Goal: Transaction & Acquisition: Purchase product/service

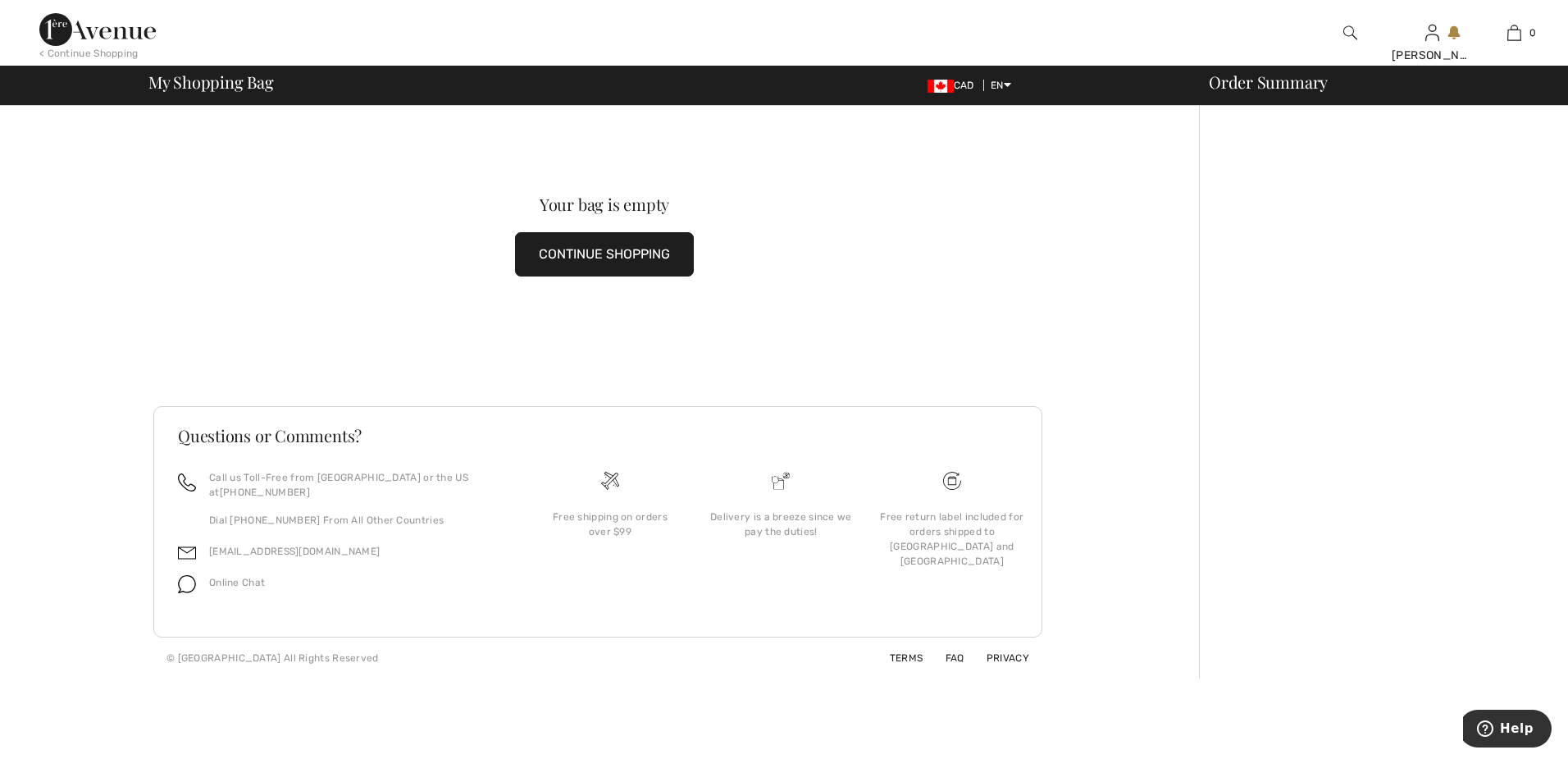
click at [1350, 29] on img at bounding box center [1349, 33] width 14 height 20
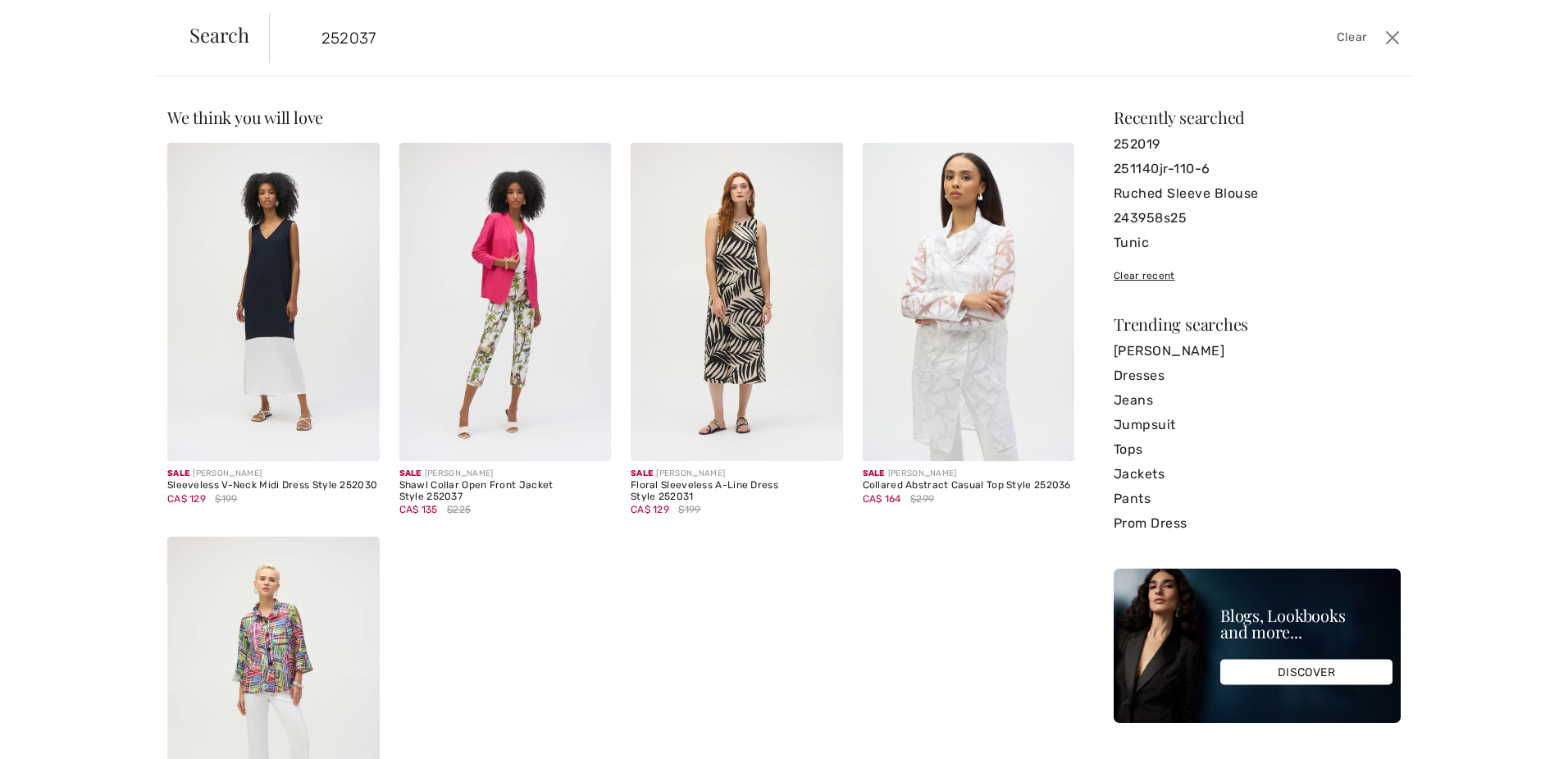
type input "252037"
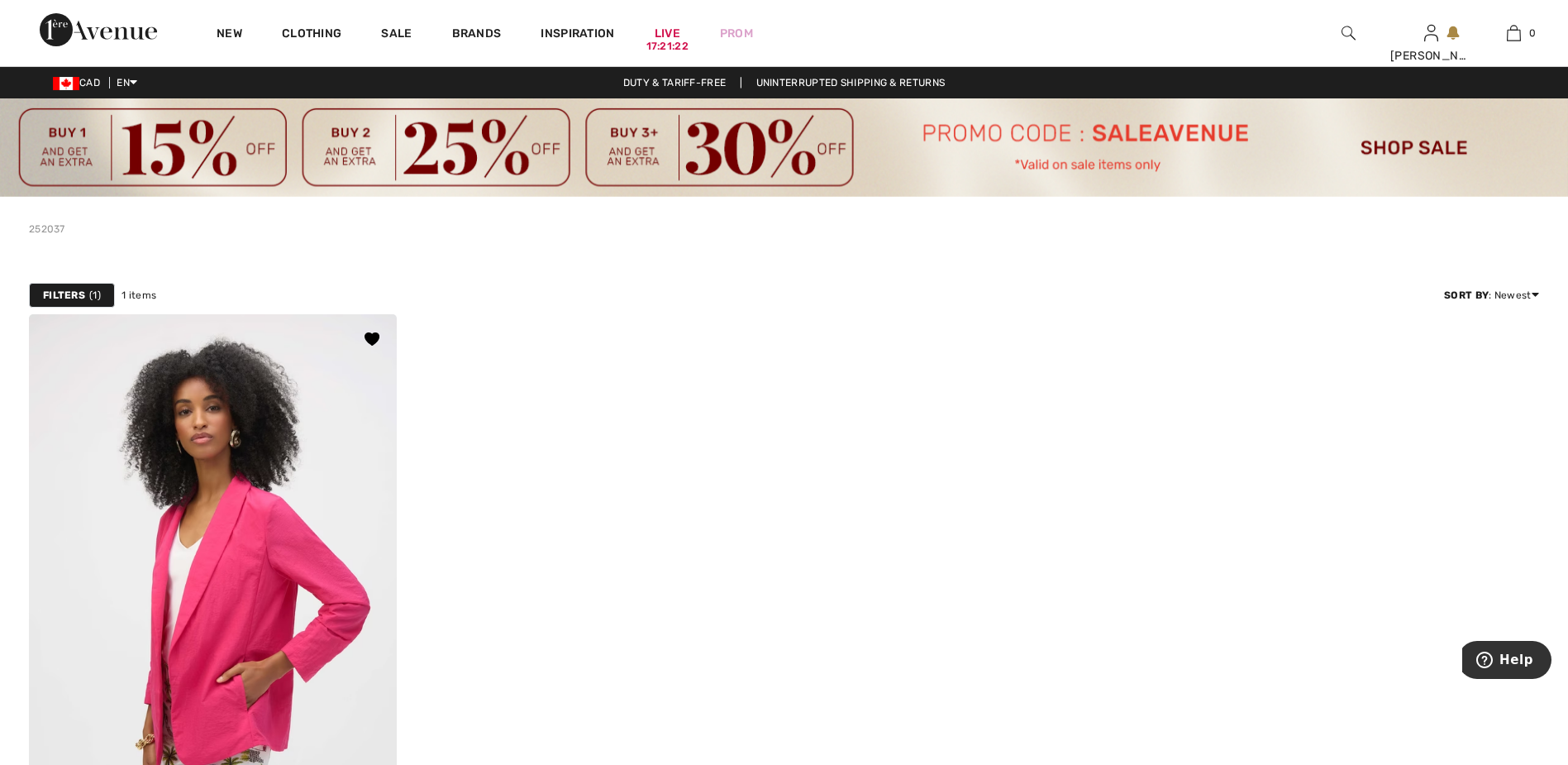
click at [259, 489] on img at bounding box center [213, 590] width 368 height 552
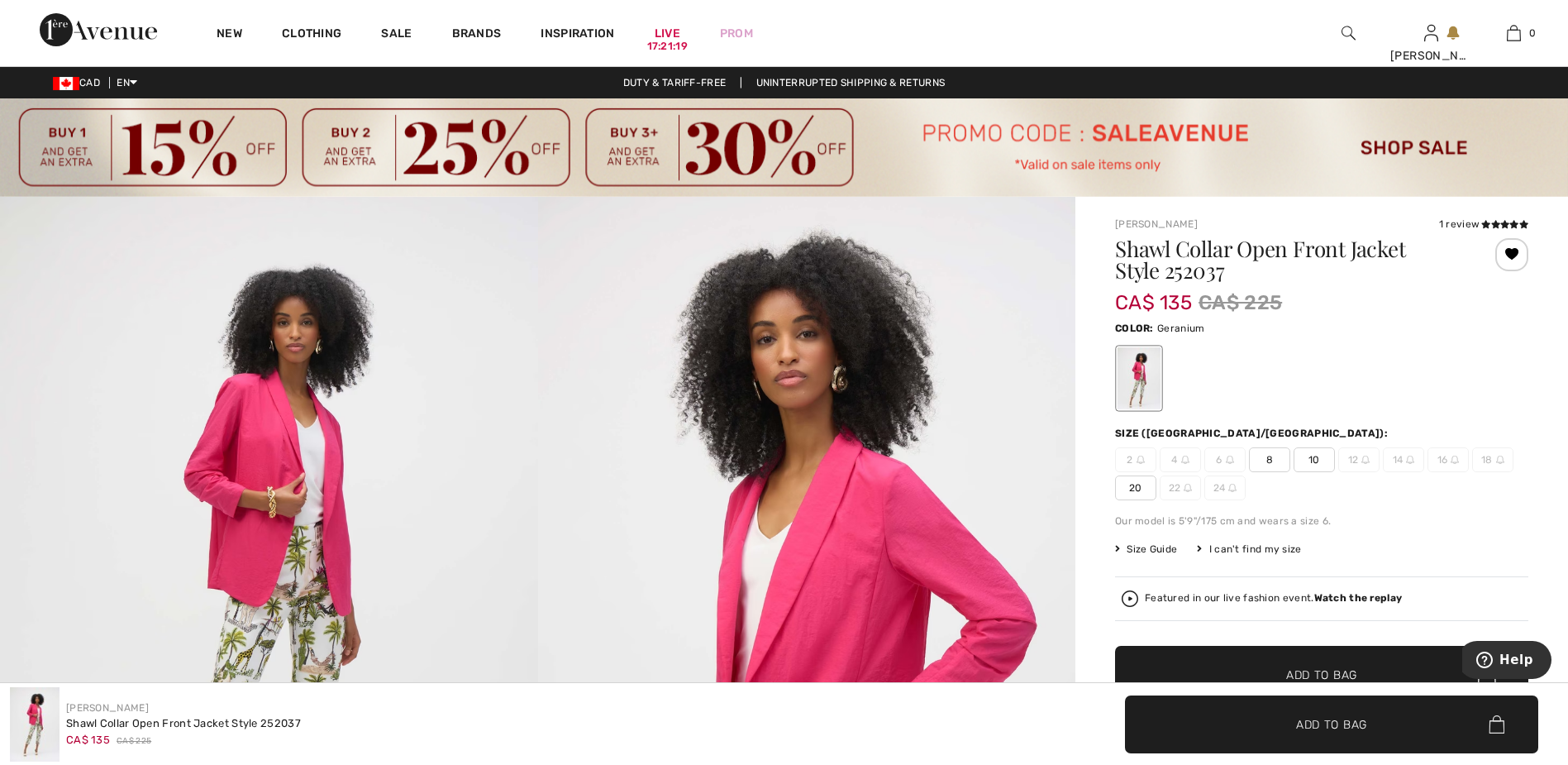
click at [1130, 492] on span "20" at bounding box center [1136, 488] width 41 height 25
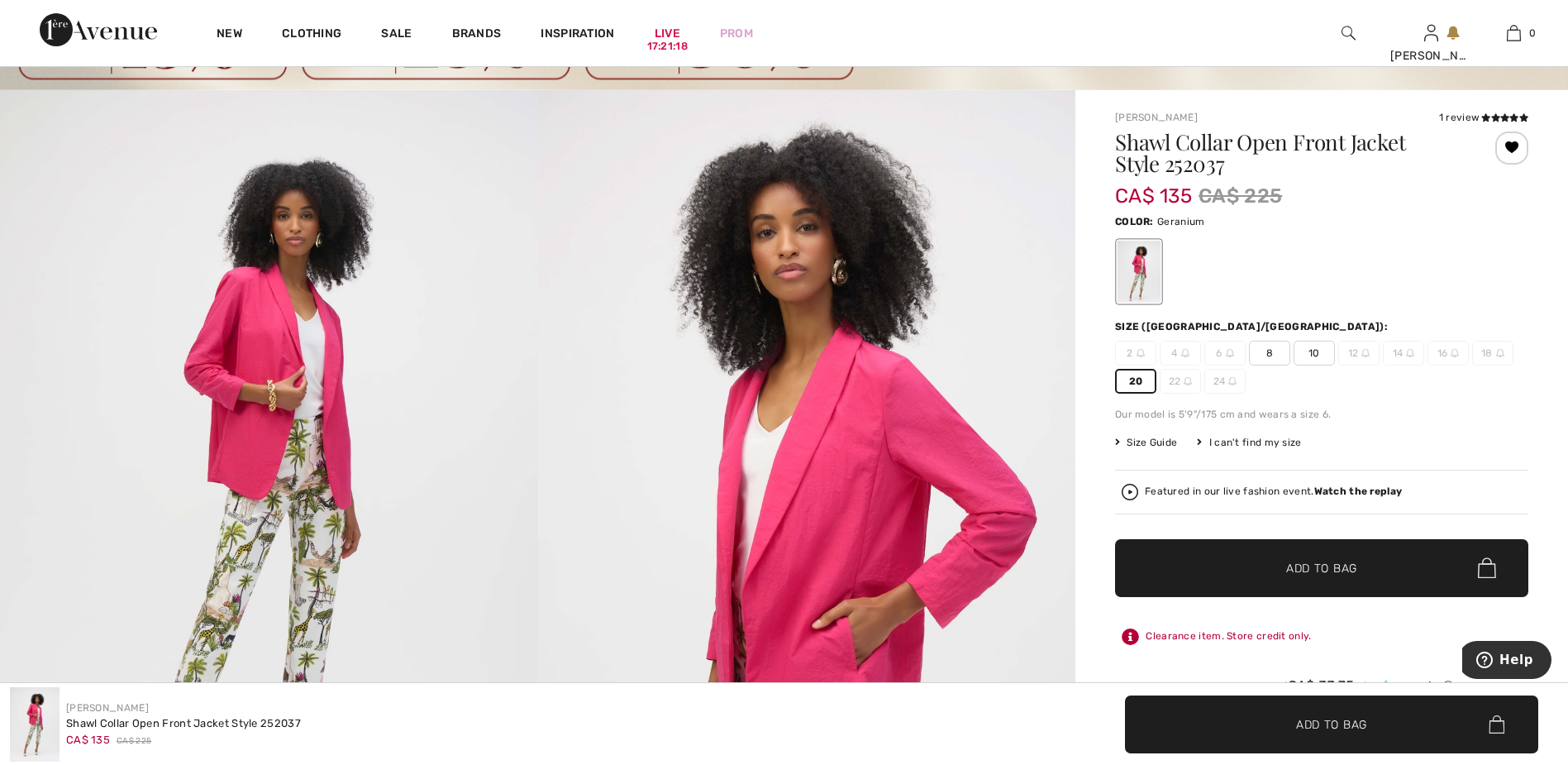
scroll to position [248, 0]
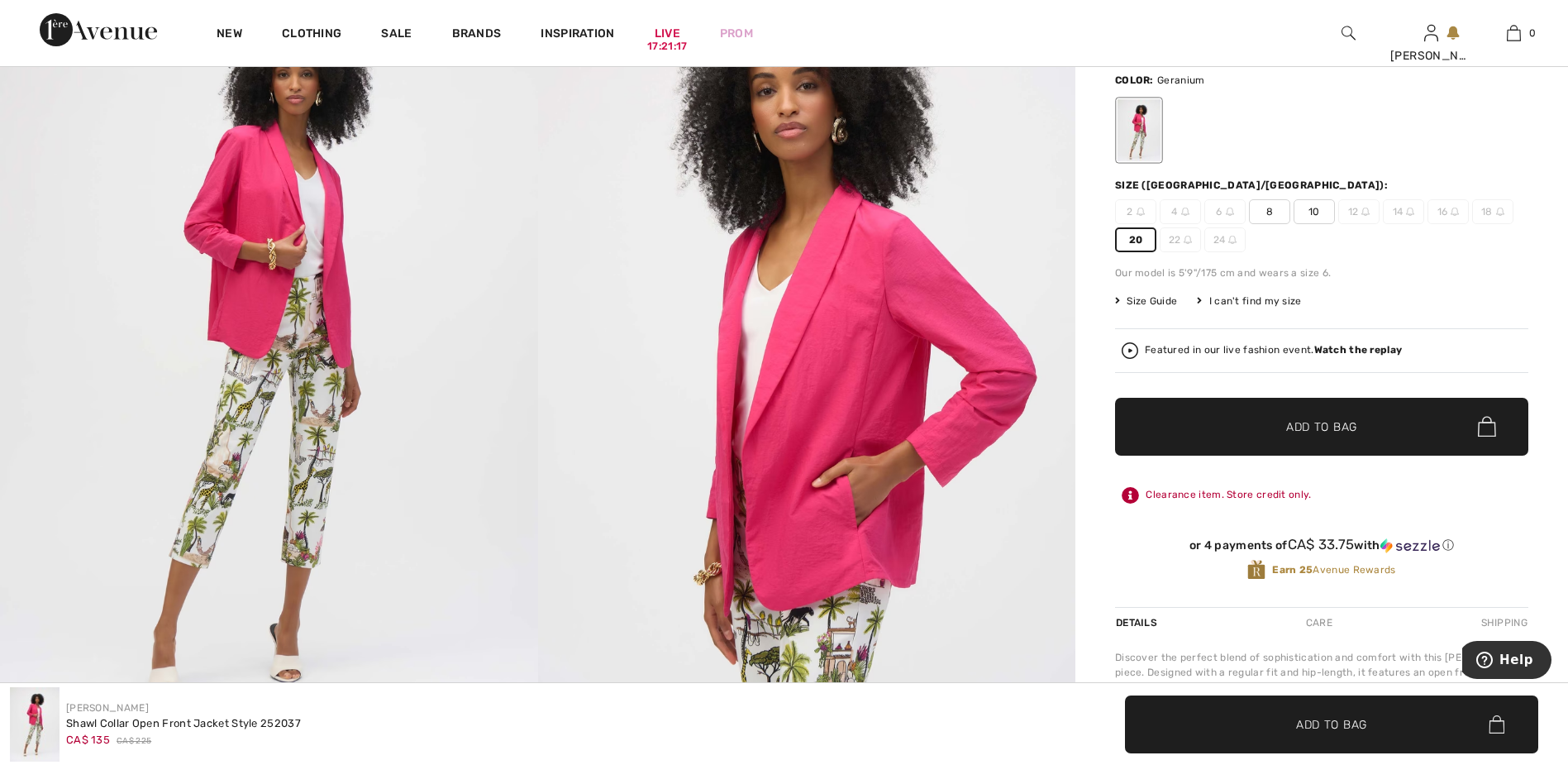
click at [1314, 428] on span "Add to Bag" at bounding box center [1321, 426] width 71 height 17
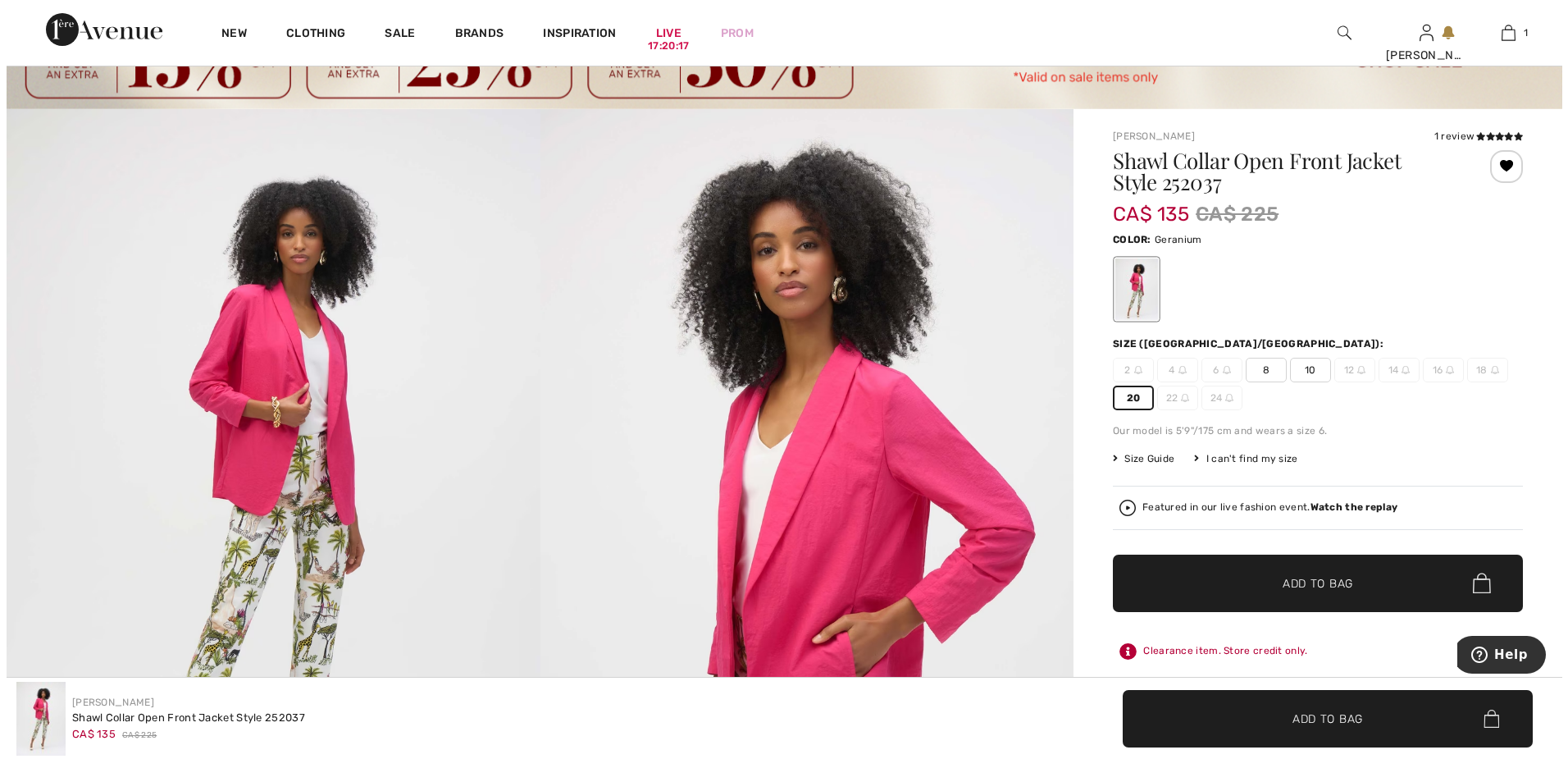
scroll to position [0, 0]
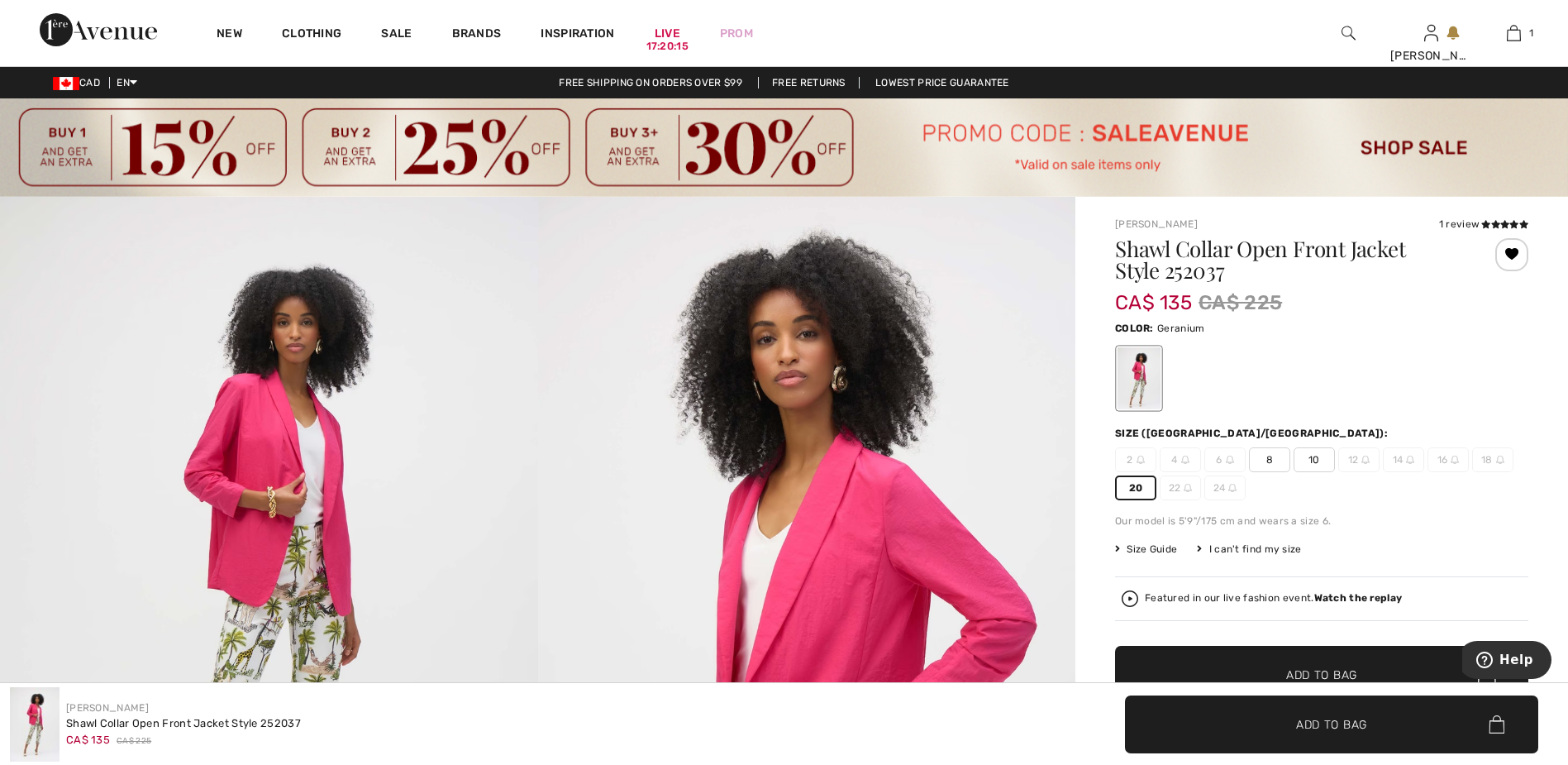
click at [1343, 36] on img at bounding box center [1349, 33] width 14 height 20
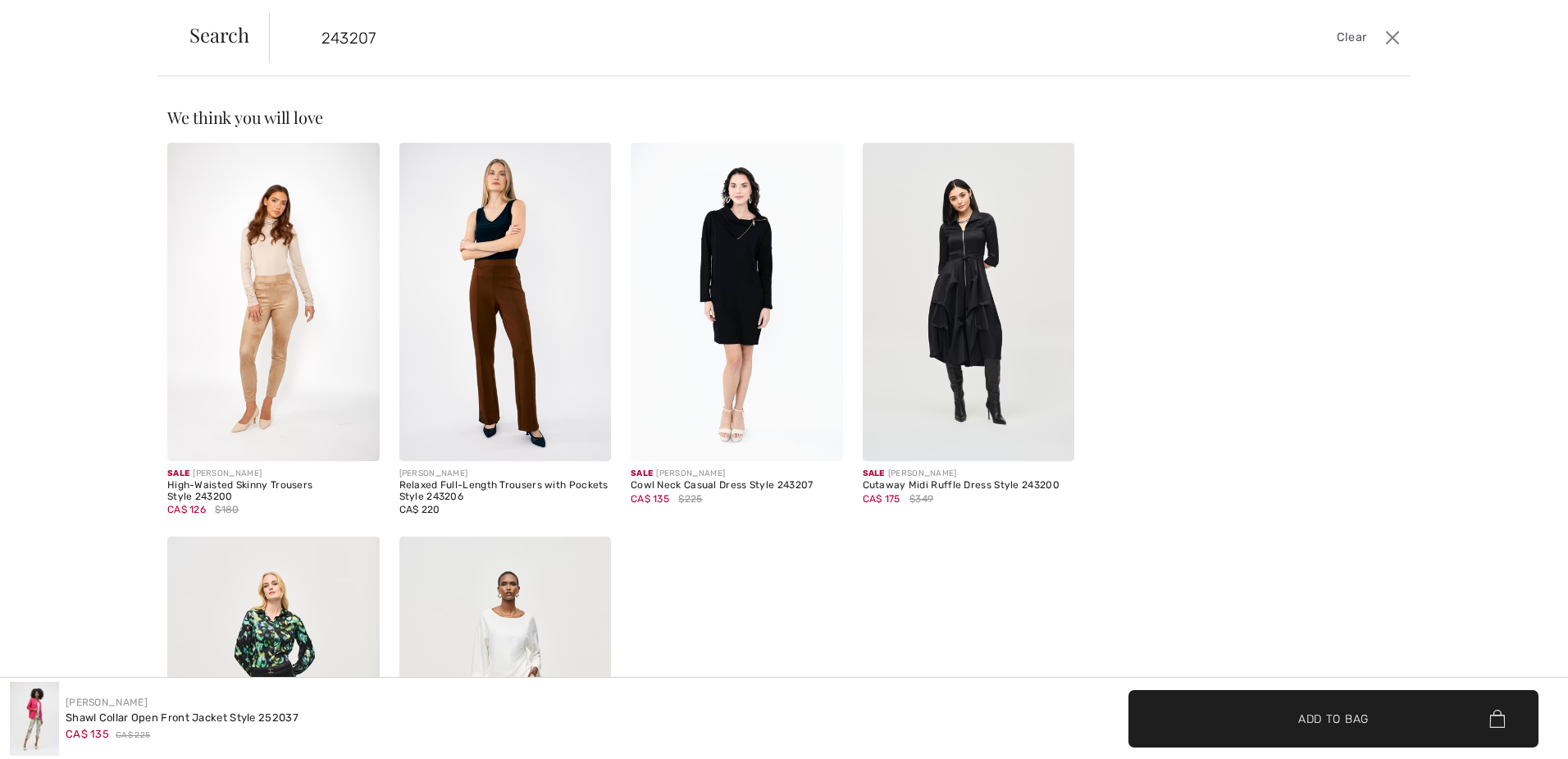
type input "243207"
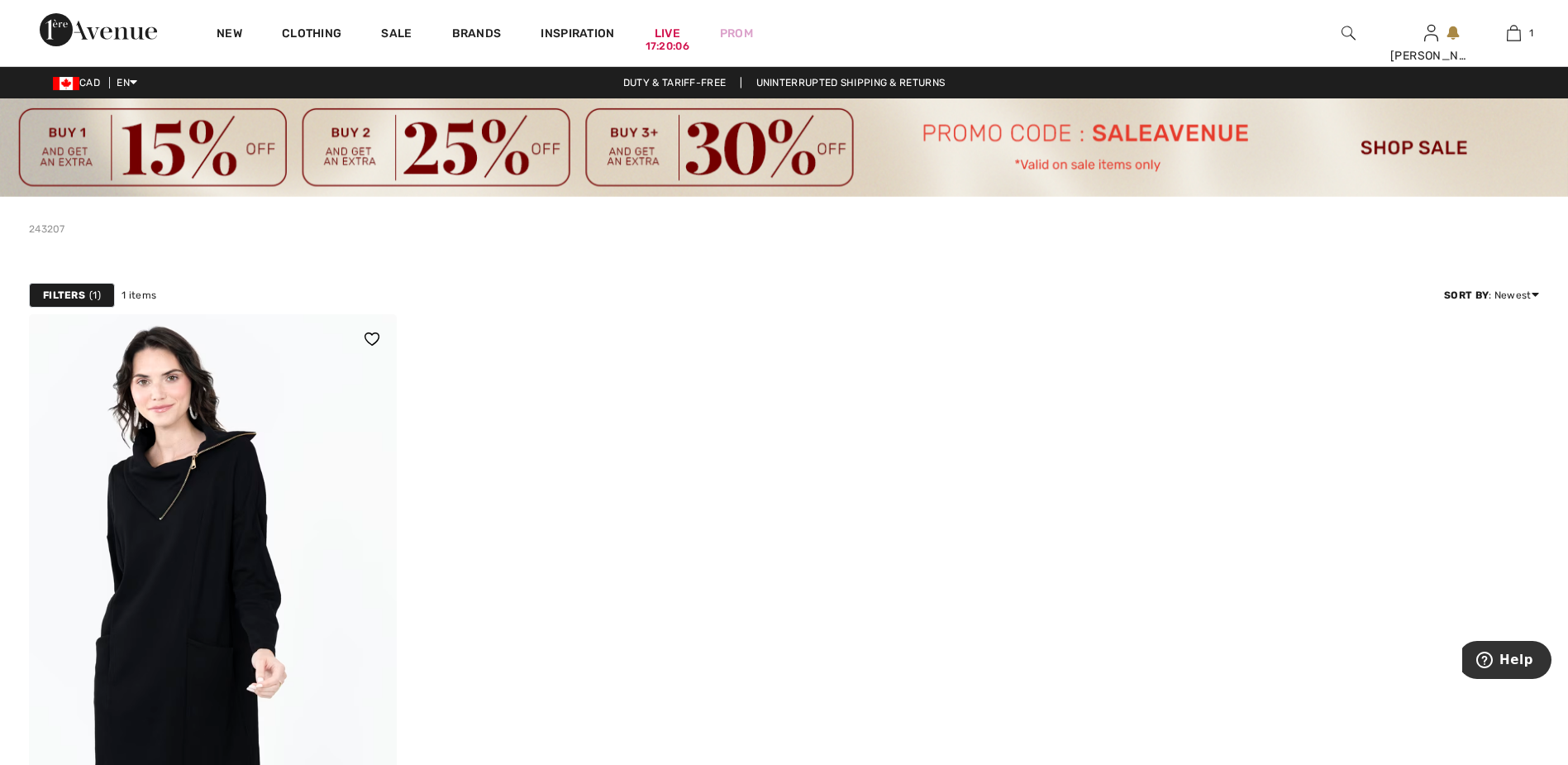
click at [196, 534] on img at bounding box center [213, 590] width 368 height 552
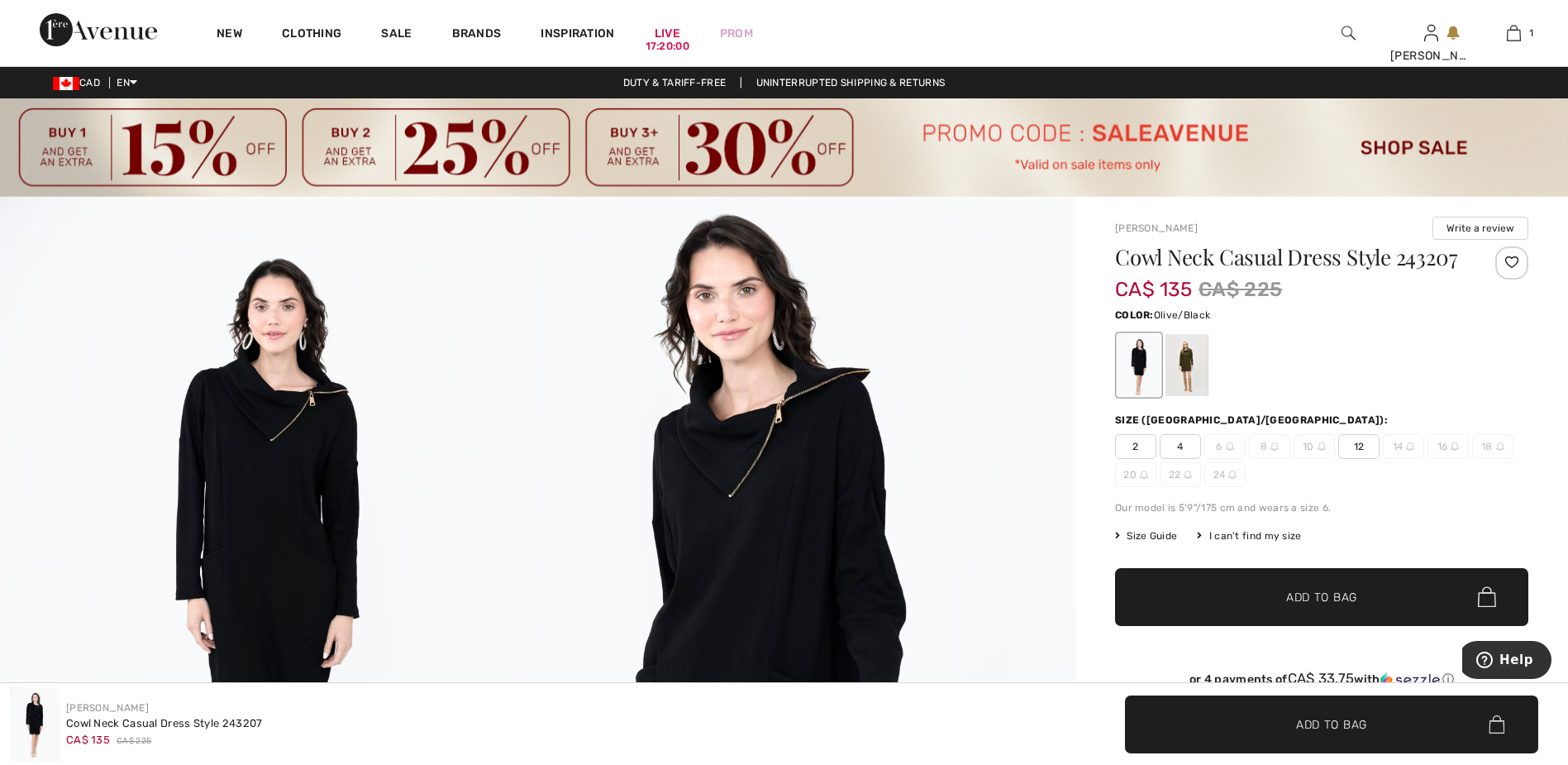
click at [1191, 377] on div at bounding box center [1187, 366] width 43 height 62
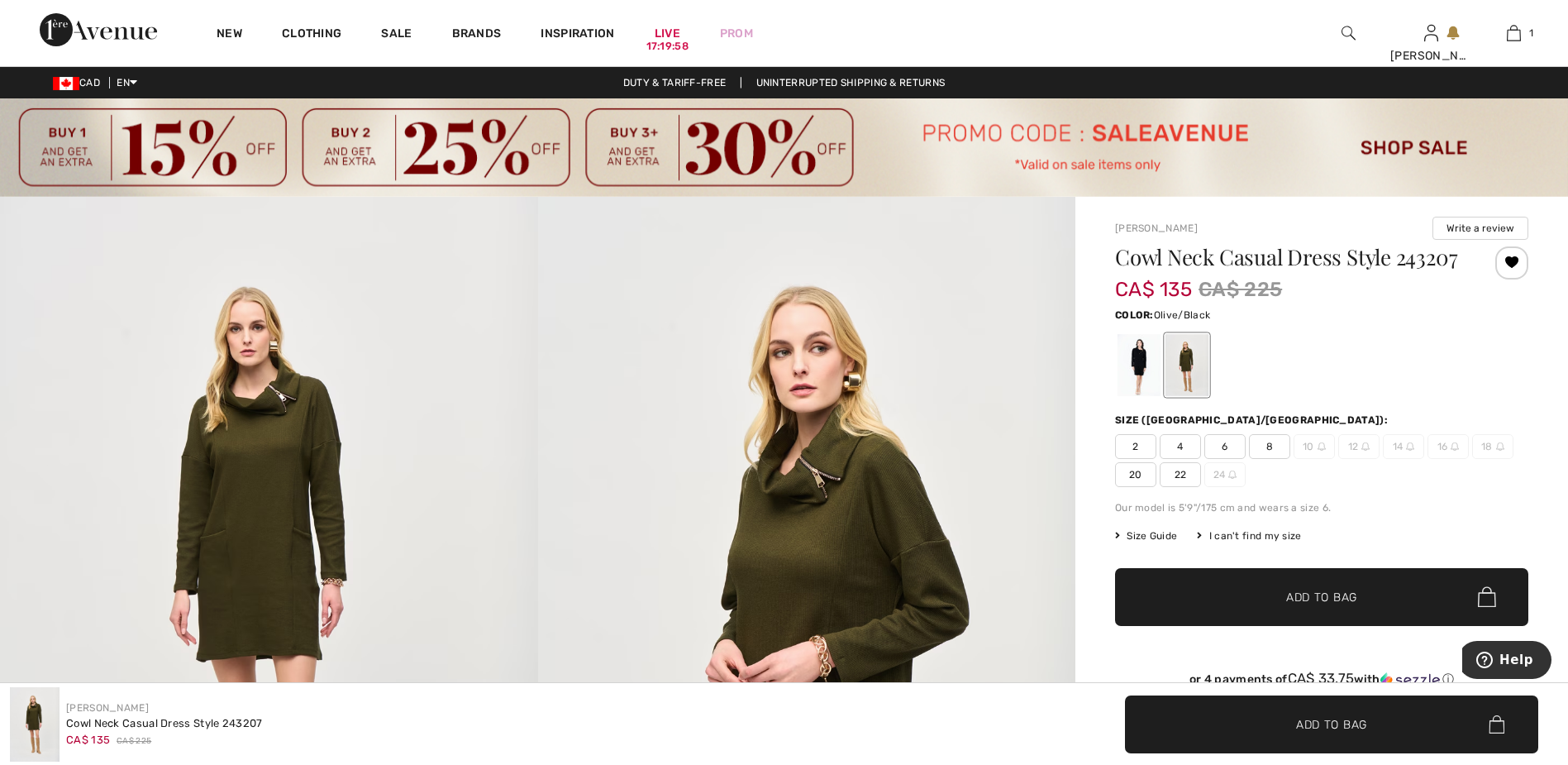
click at [1131, 475] on span "20" at bounding box center [1136, 474] width 41 height 25
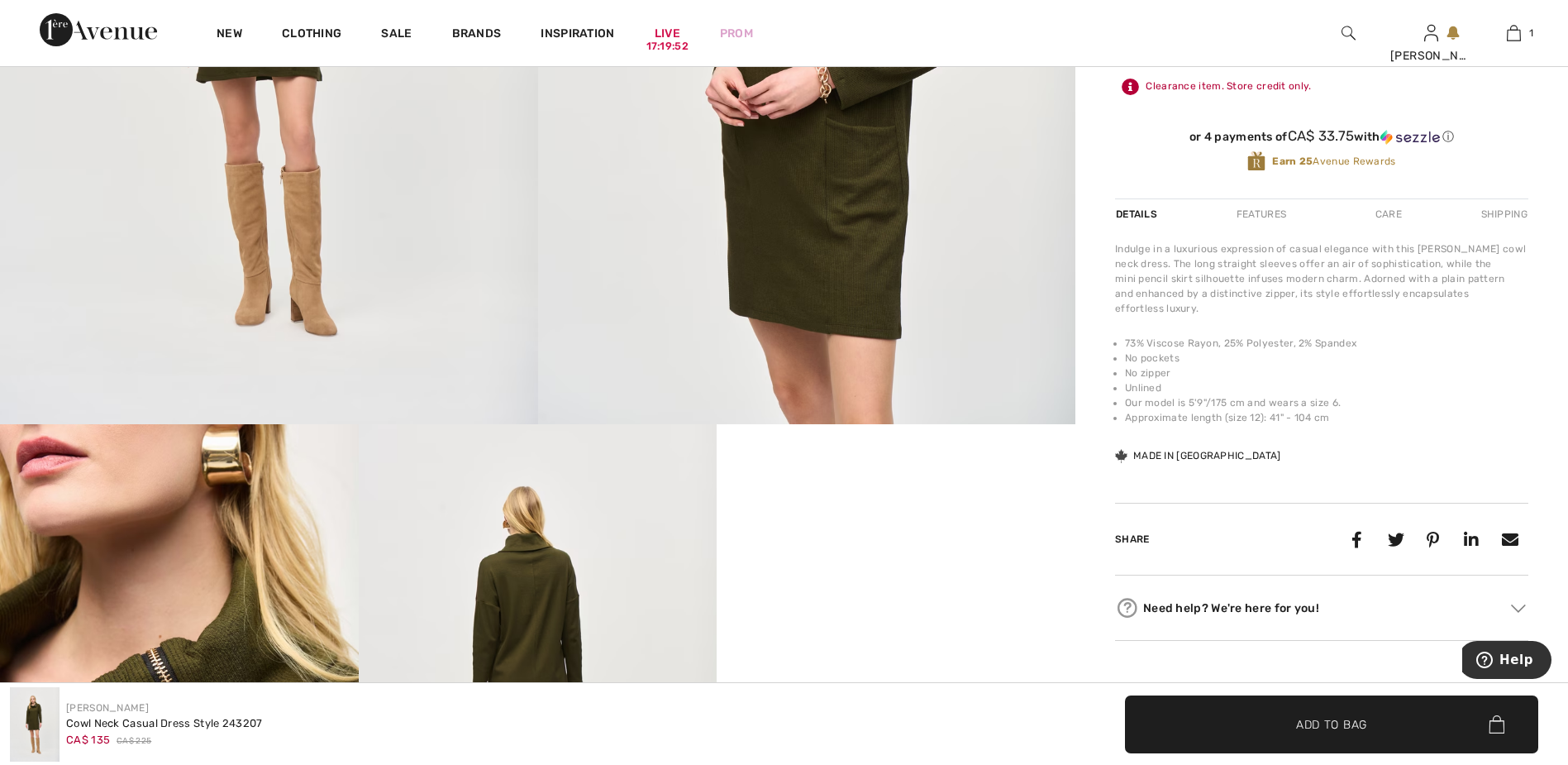
scroll to position [83, 0]
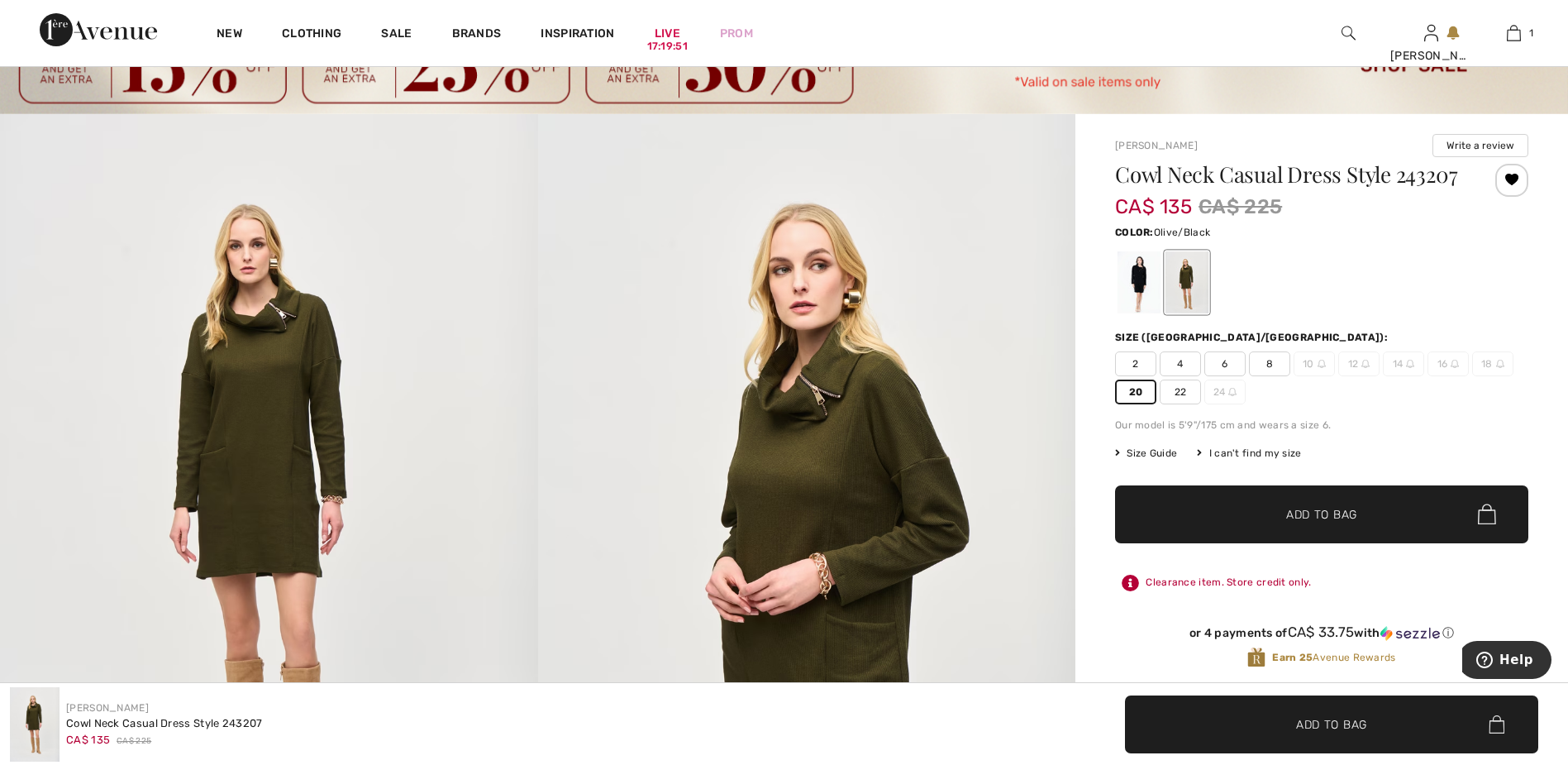
click at [1317, 522] on span "Add to Bag" at bounding box center [1321, 513] width 71 height 17
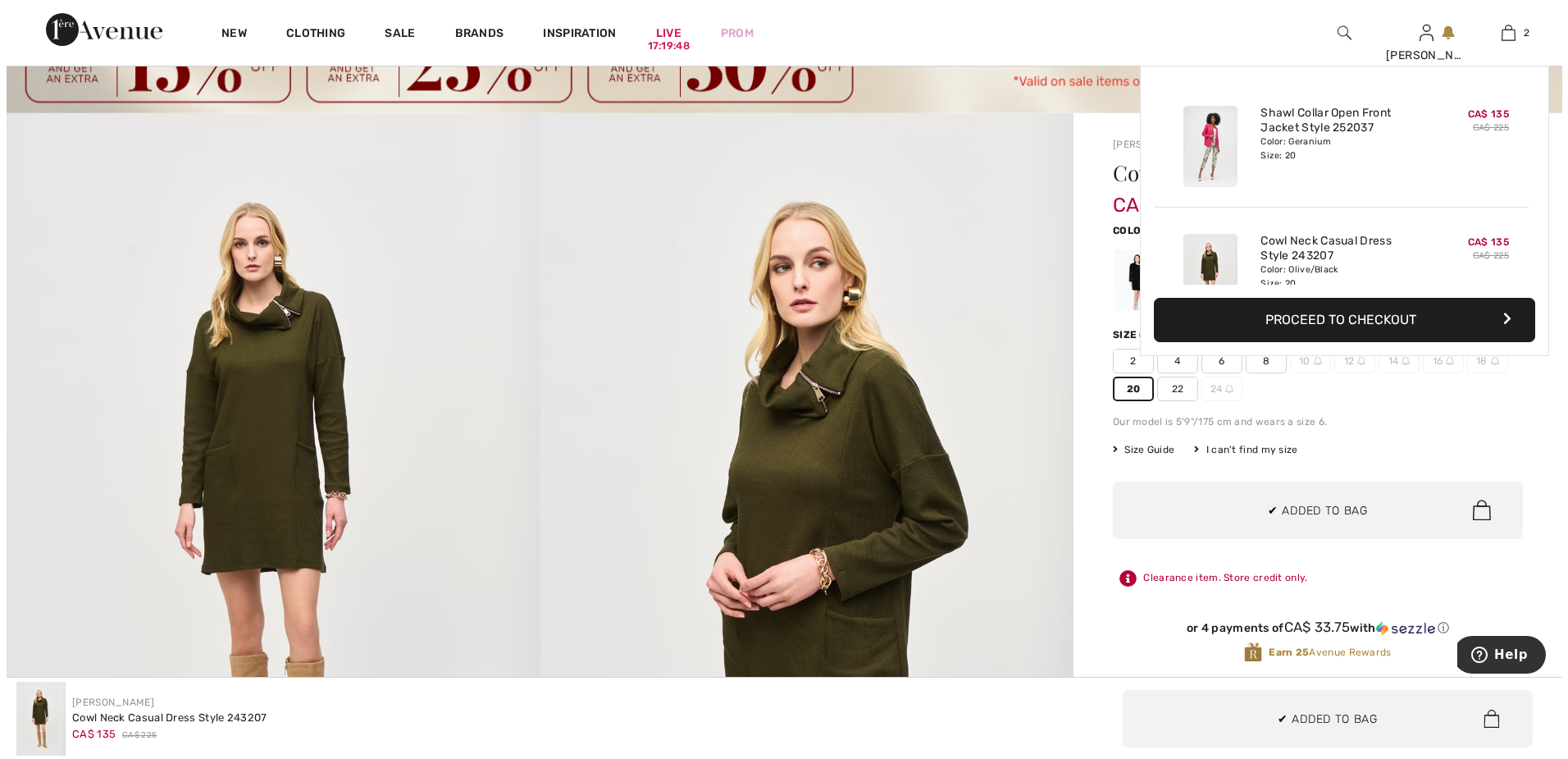
scroll to position [51, 0]
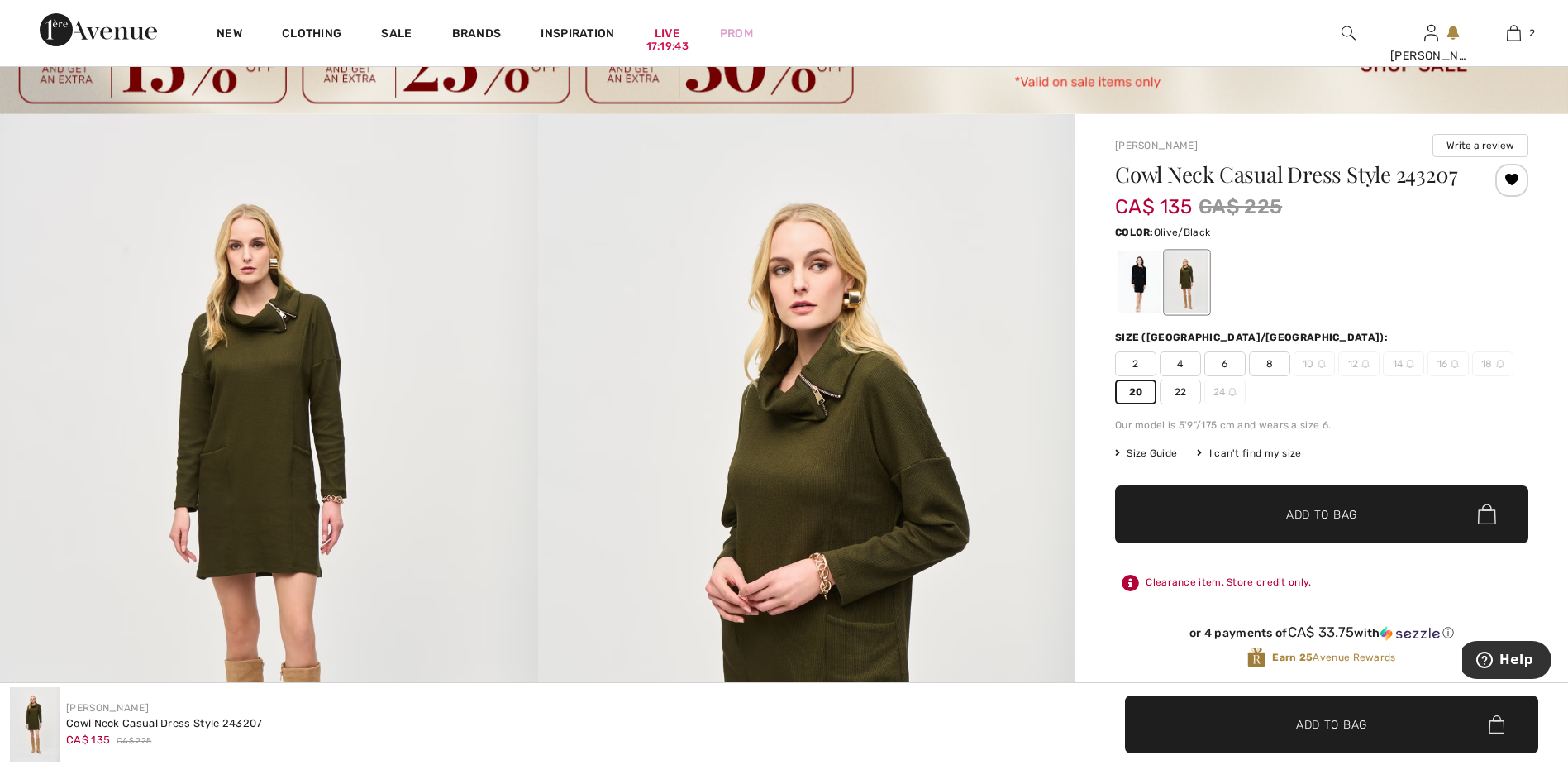
click at [1352, 32] on img at bounding box center [1349, 33] width 14 height 20
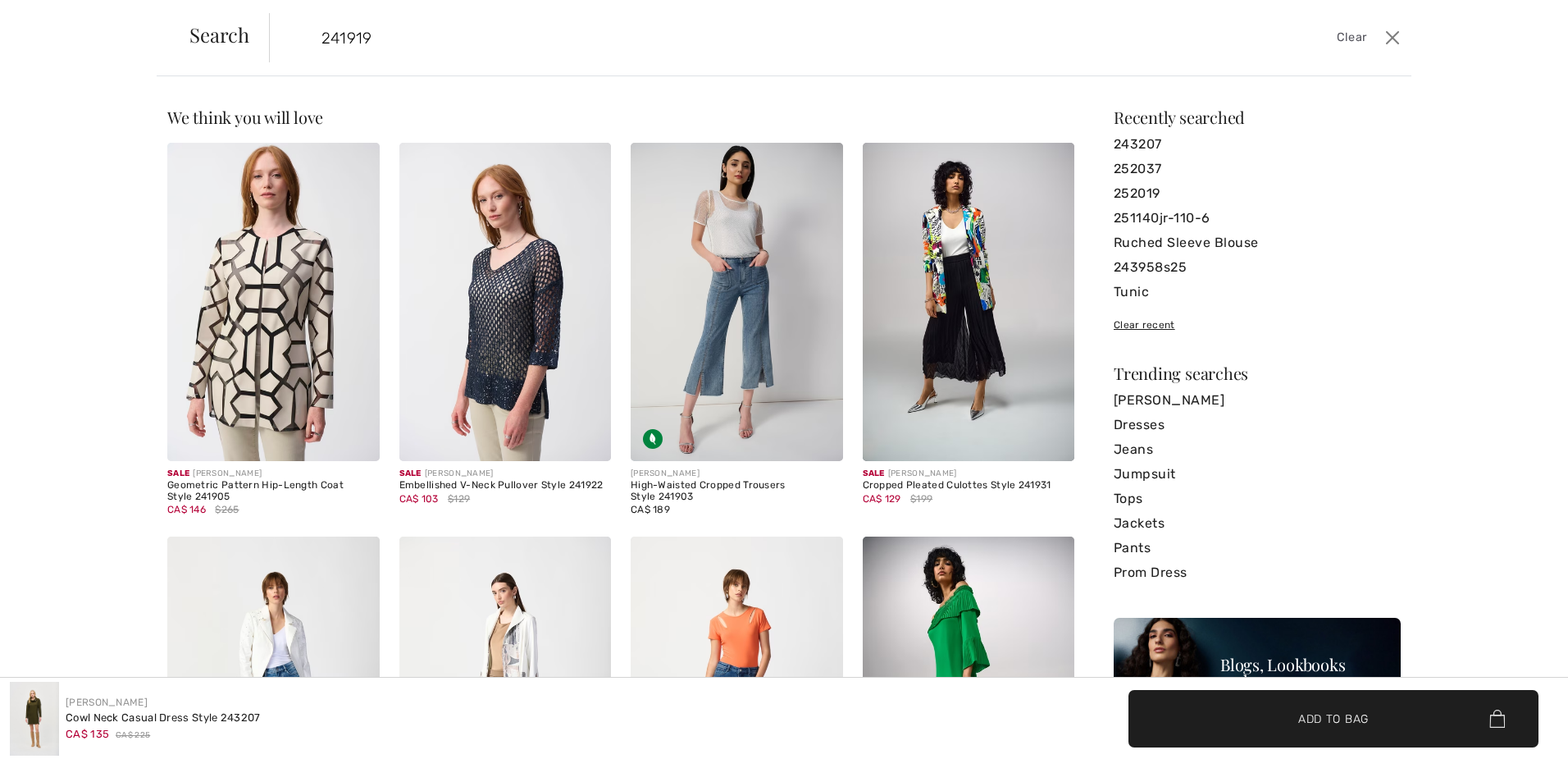
type input "241919"
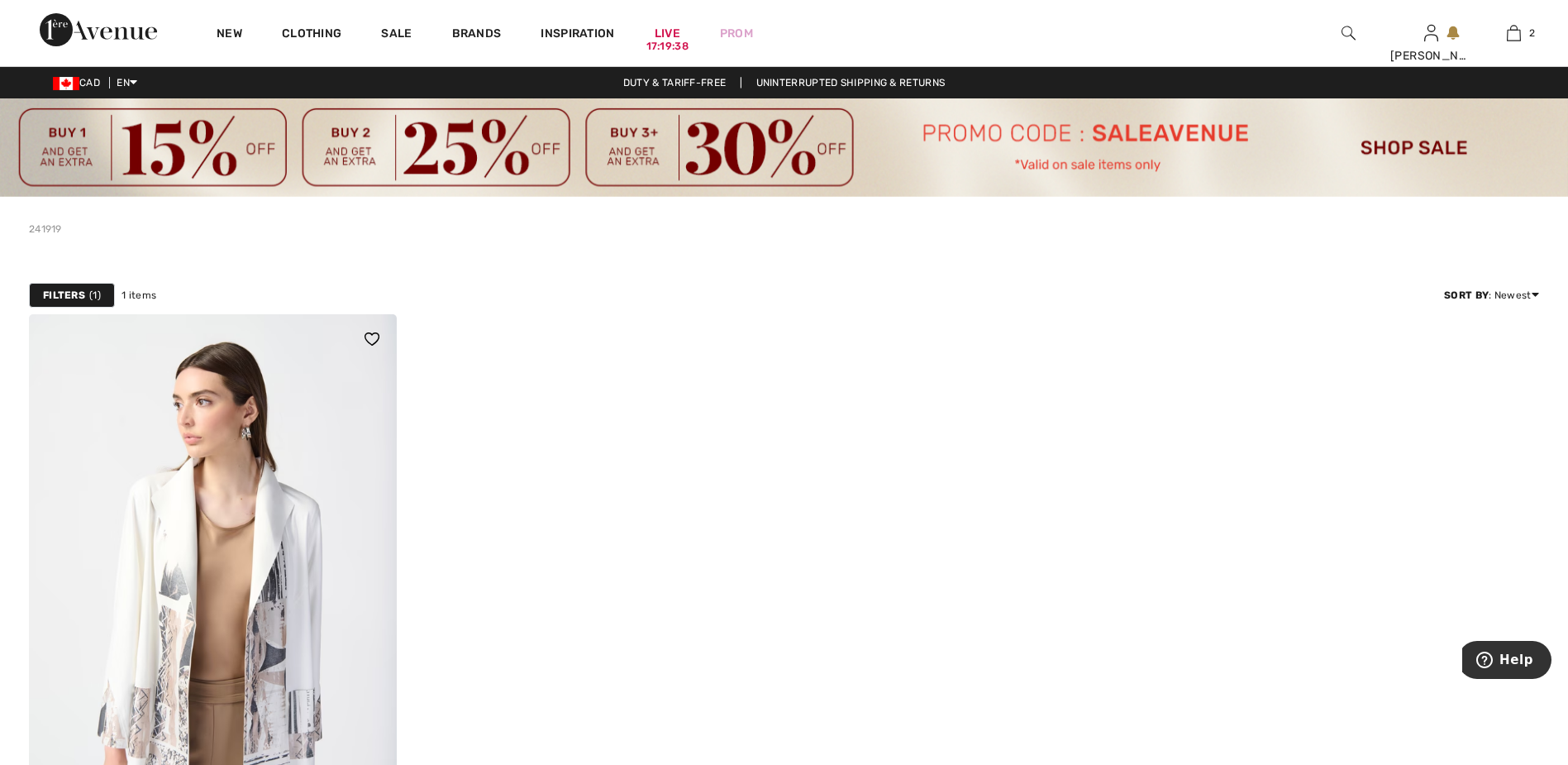
click at [287, 478] on img at bounding box center [213, 590] width 368 height 552
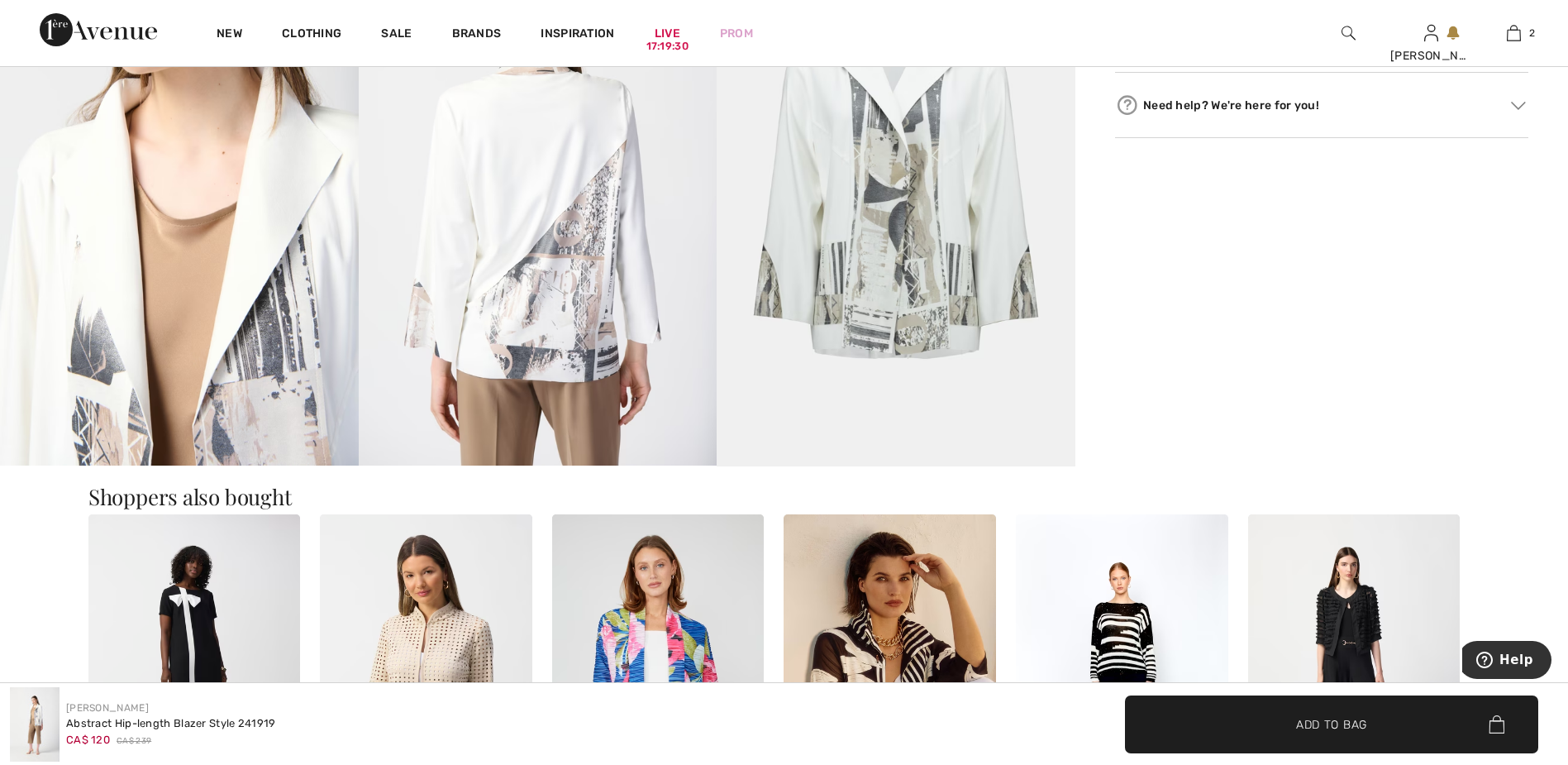
scroll to position [993, 0]
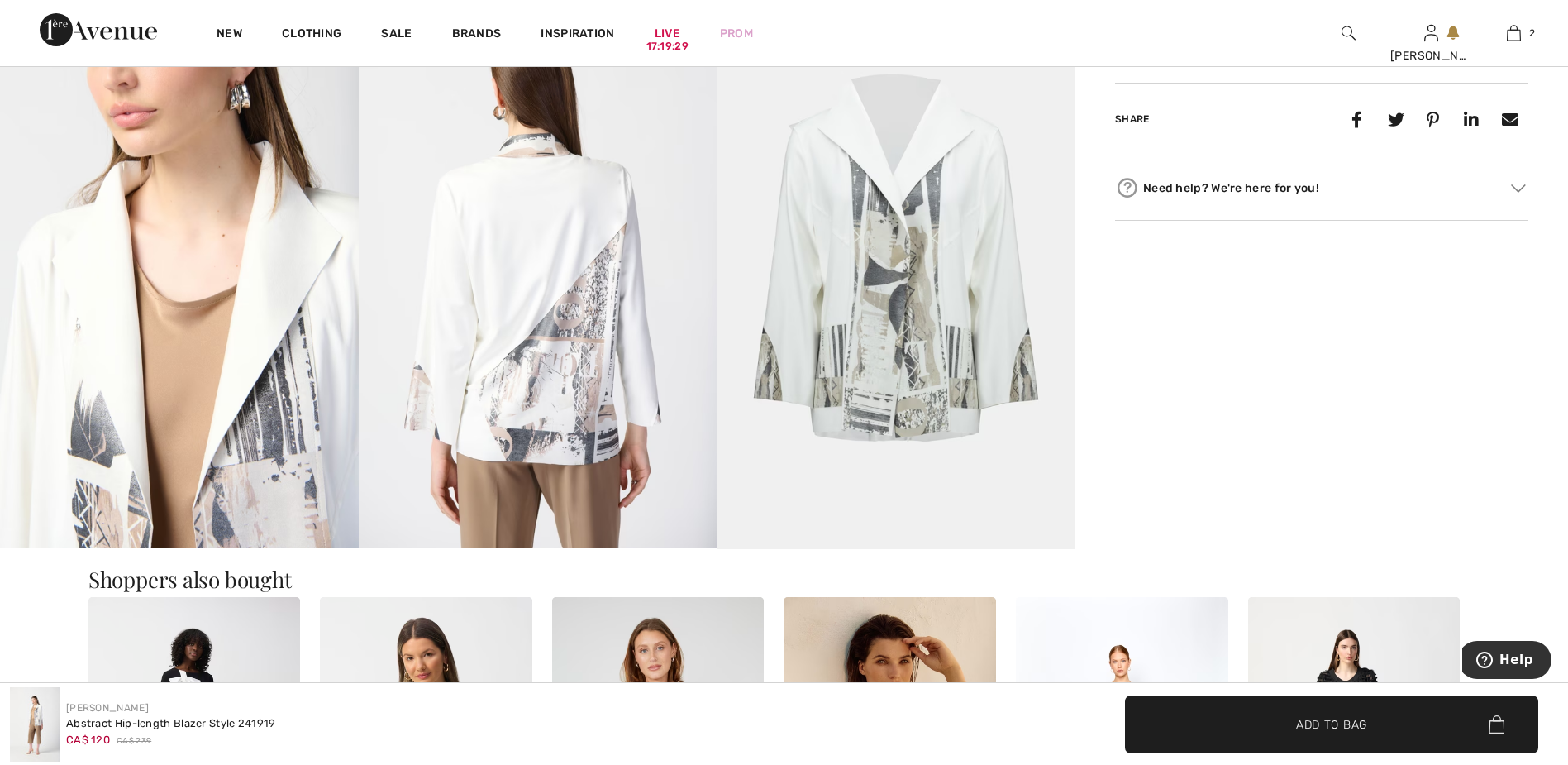
click at [930, 264] on img at bounding box center [896, 279] width 359 height 537
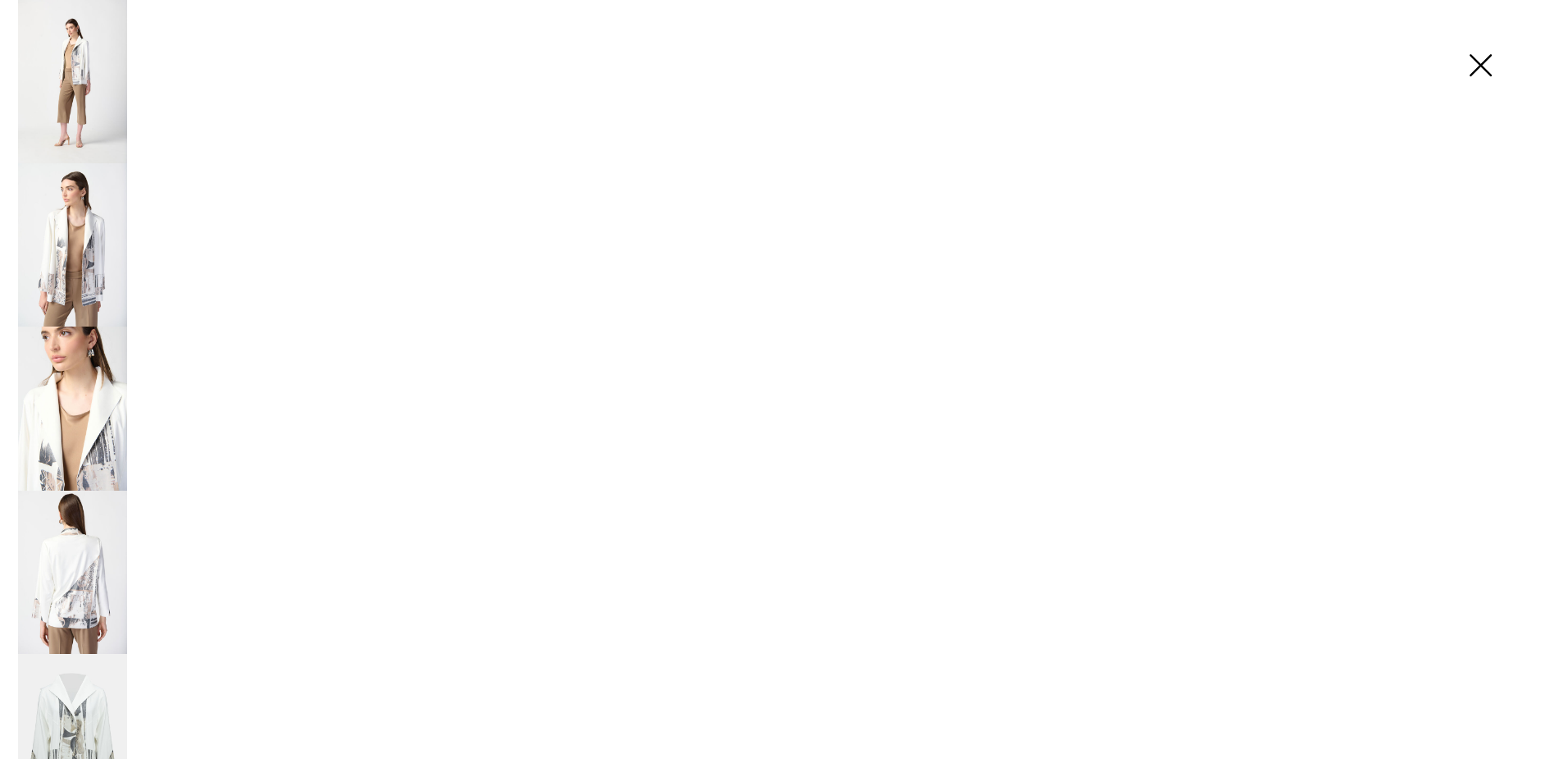
scroll to position [995, 0]
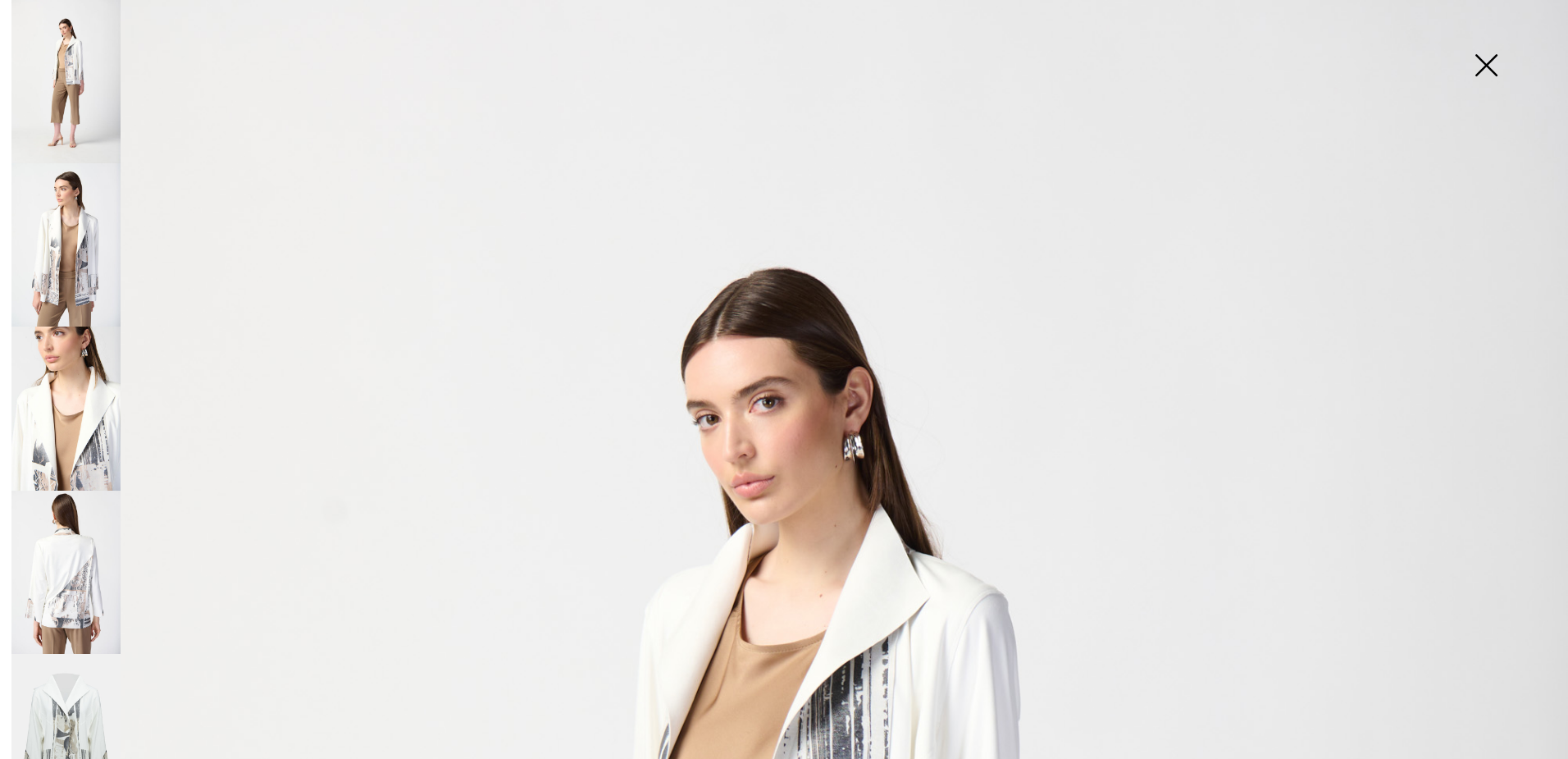
click at [82, 703] on img at bounding box center [66, 736] width 109 height 164
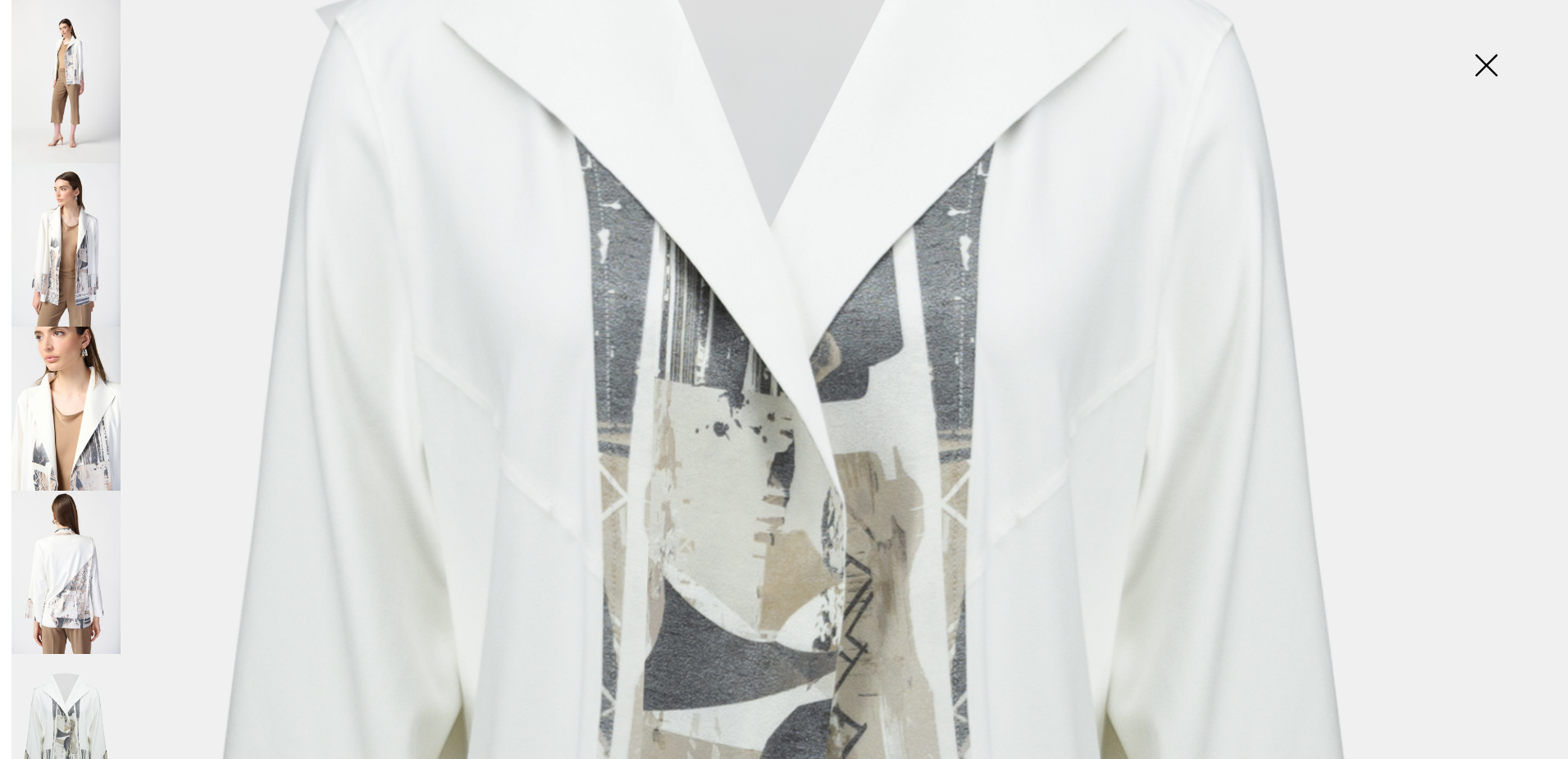
scroll to position [0, 0]
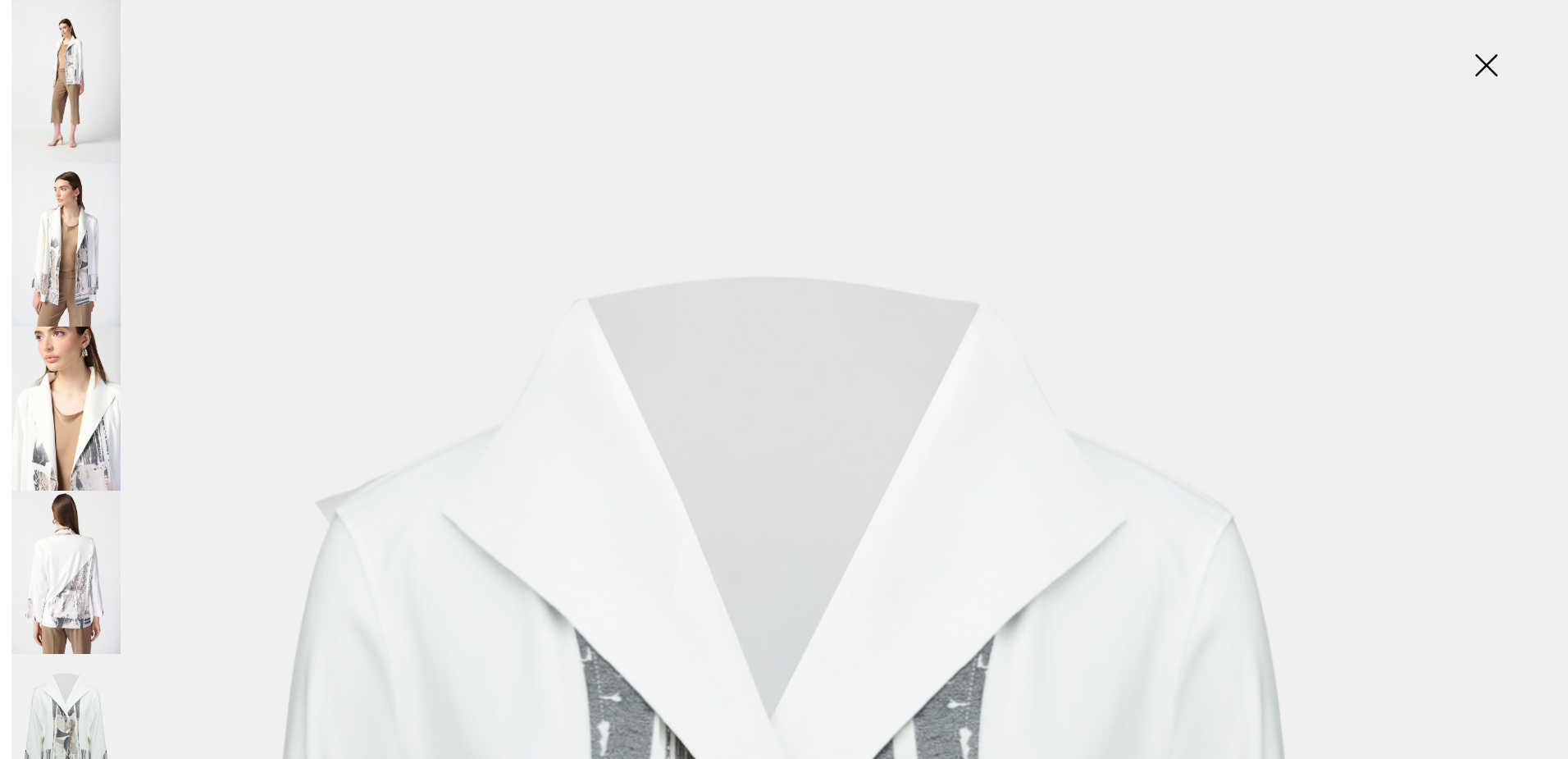
click at [43, 540] on img at bounding box center [66, 572] width 109 height 163
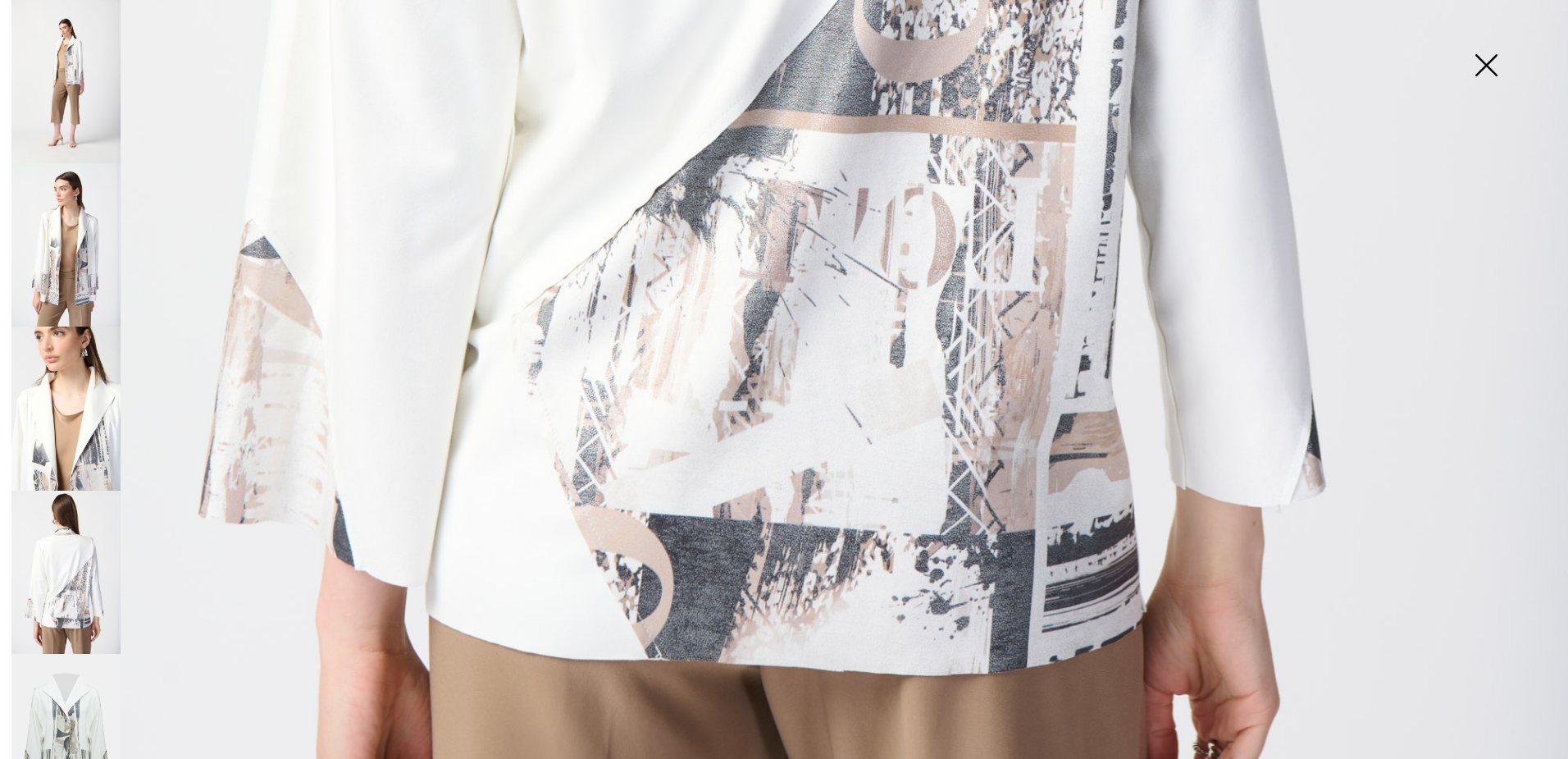
scroll to position [1313, 0]
click at [1495, 67] on img at bounding box center [1486, 67] width 82 height 85
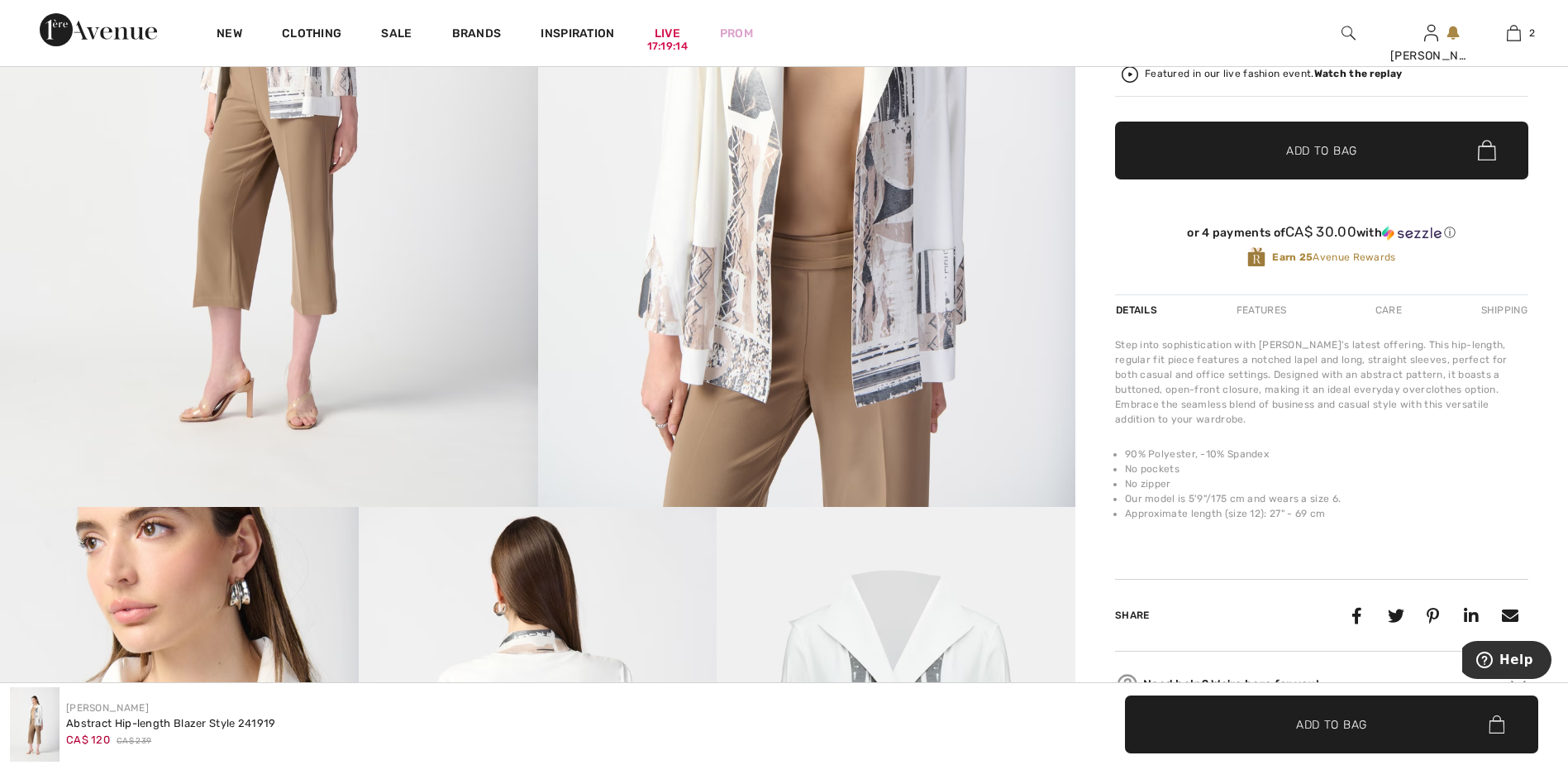
scroll to position [248, 0]
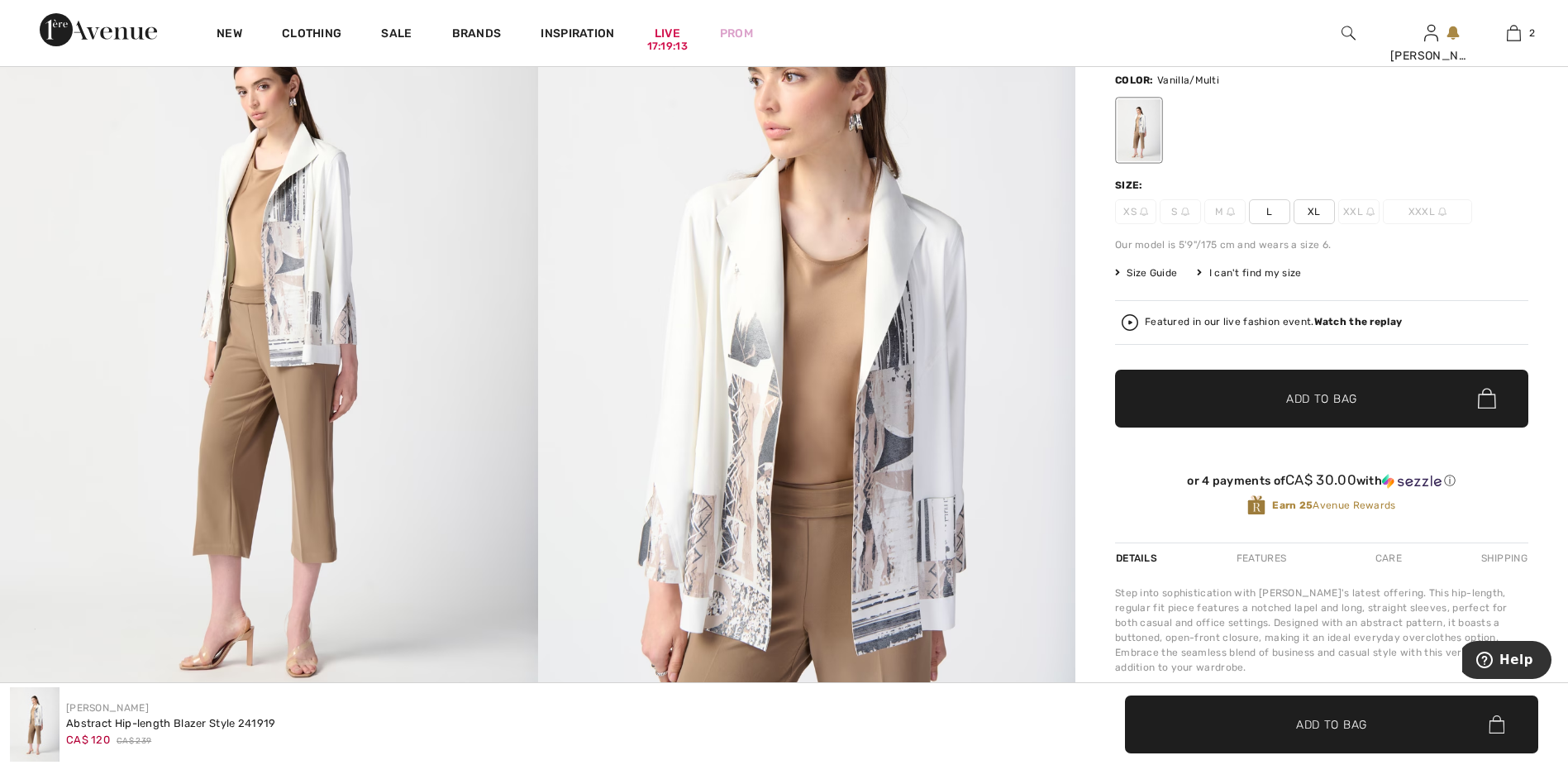
click at [1316, 211] on span "XL" at bounding box center [1314, 211] width 41 height 25
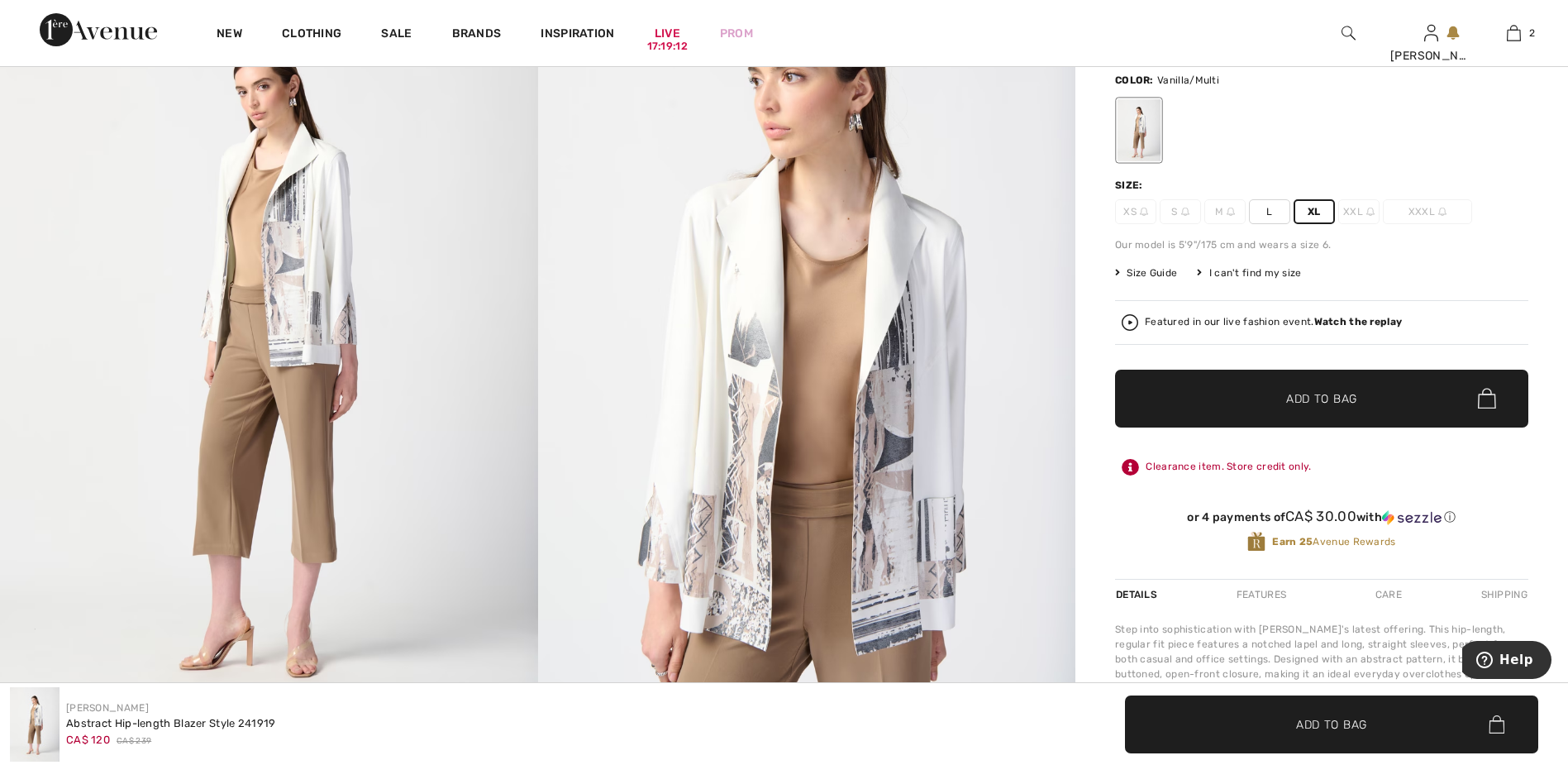
click at [1301, 393] on span "Add to Bag" at bounding box center [1321, 398] width 71 height 17
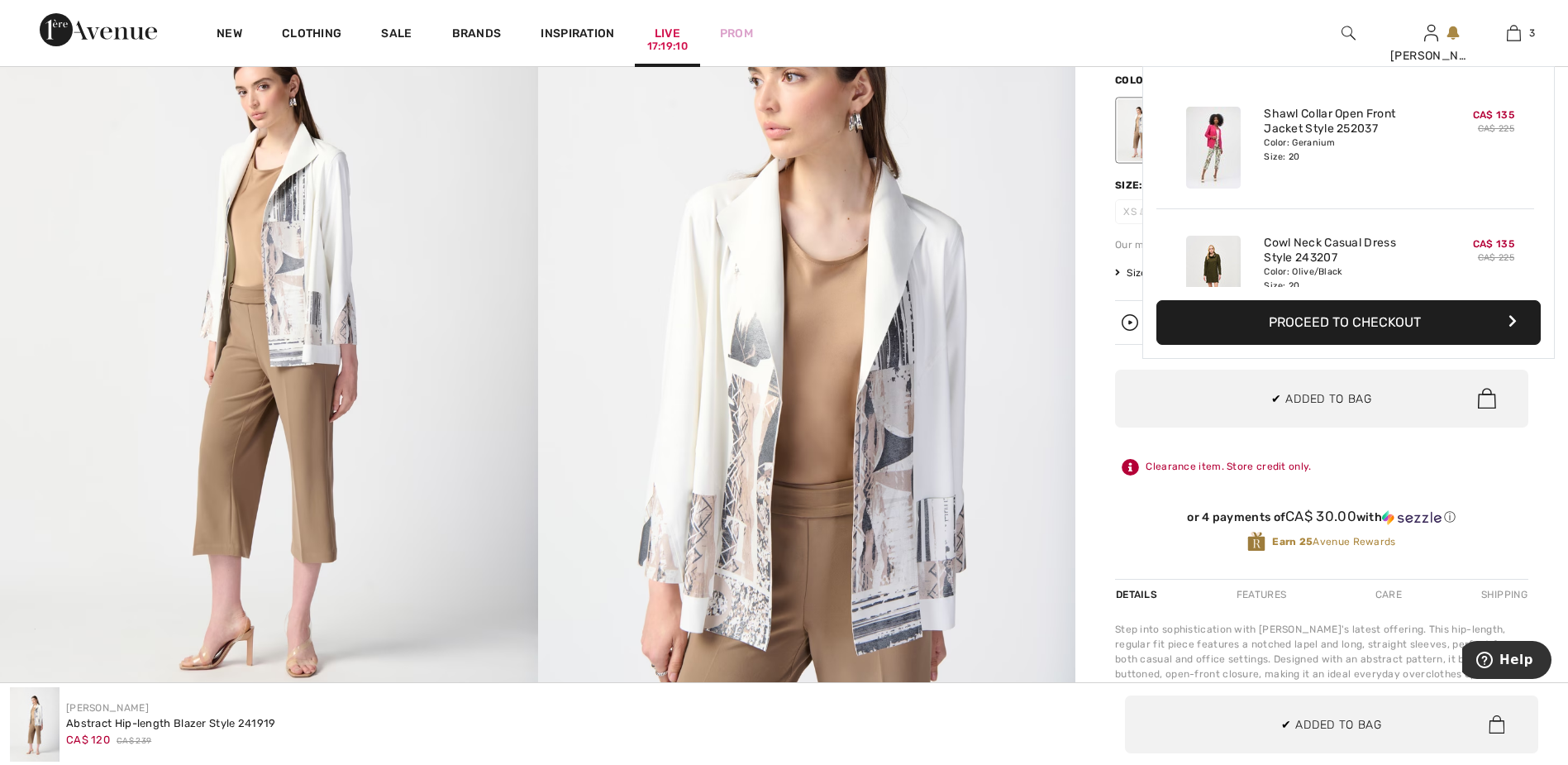
scroll to position [180, 0]
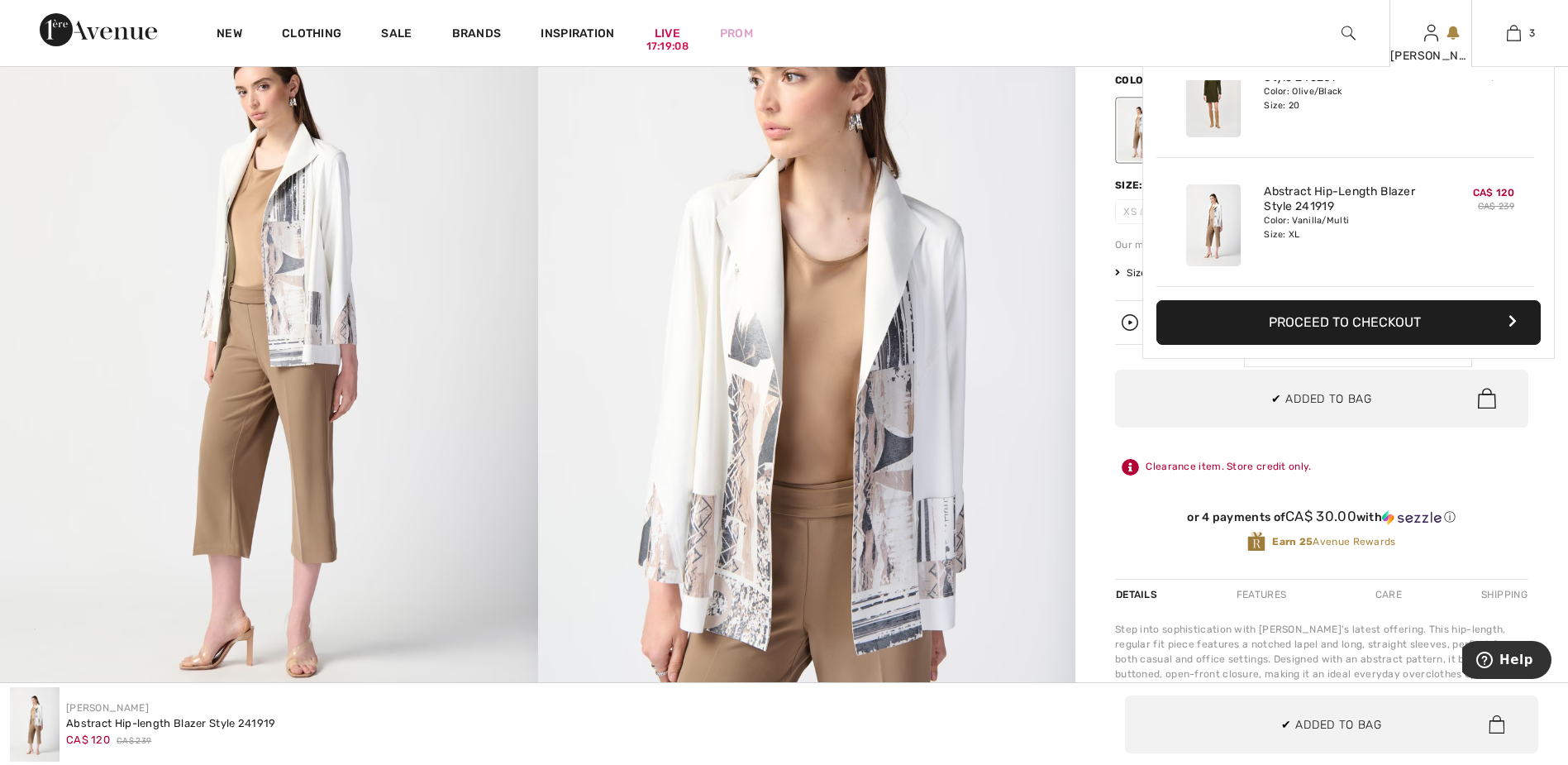
click at [1424, 50] on div "[PERSON_NAME]" at bounding box center [1431, 55] width 81 height 17
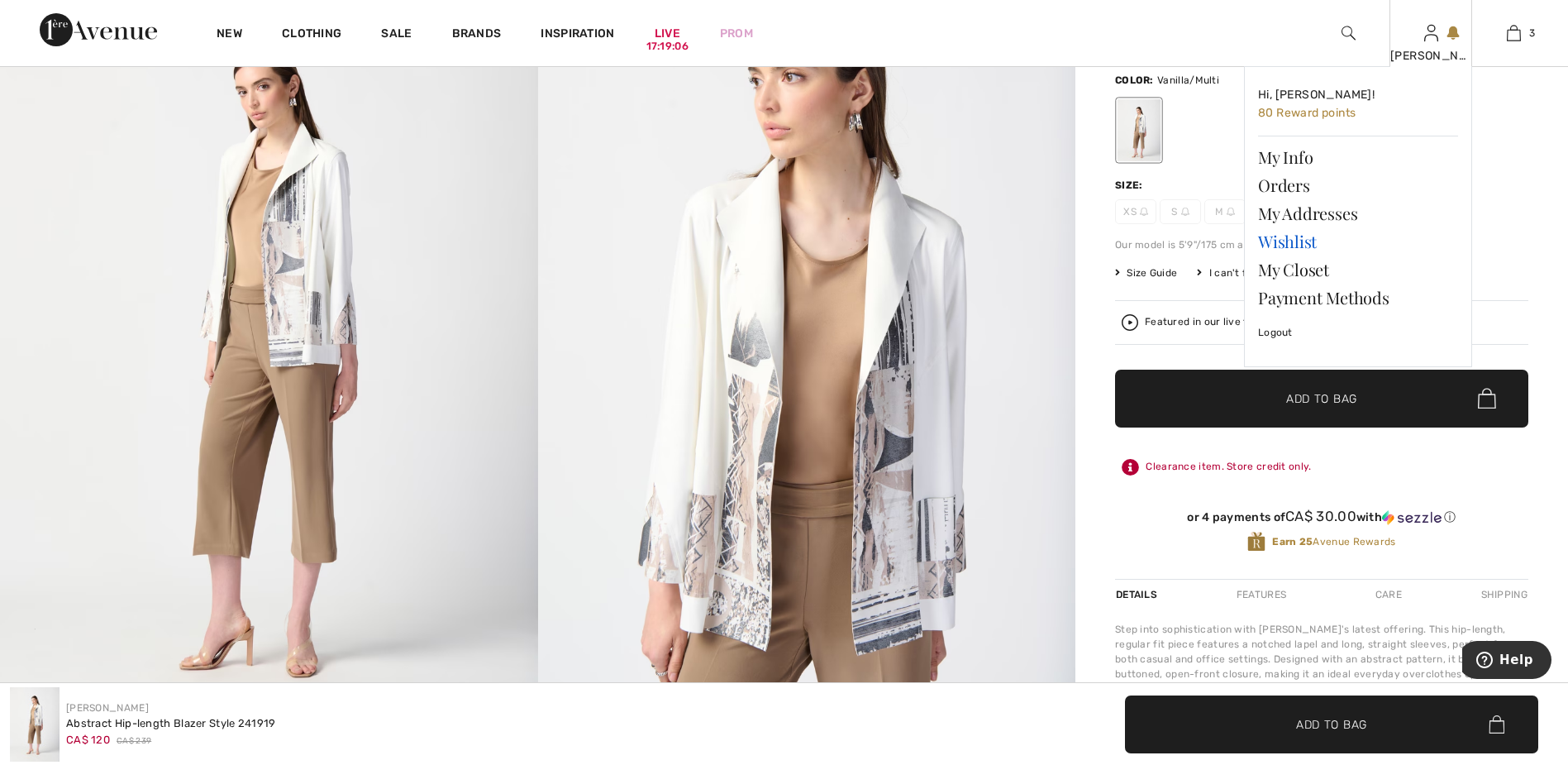
click at [1271, 235] on link "Wishlist" at bounding box center [1359, 242] width 200 height 28
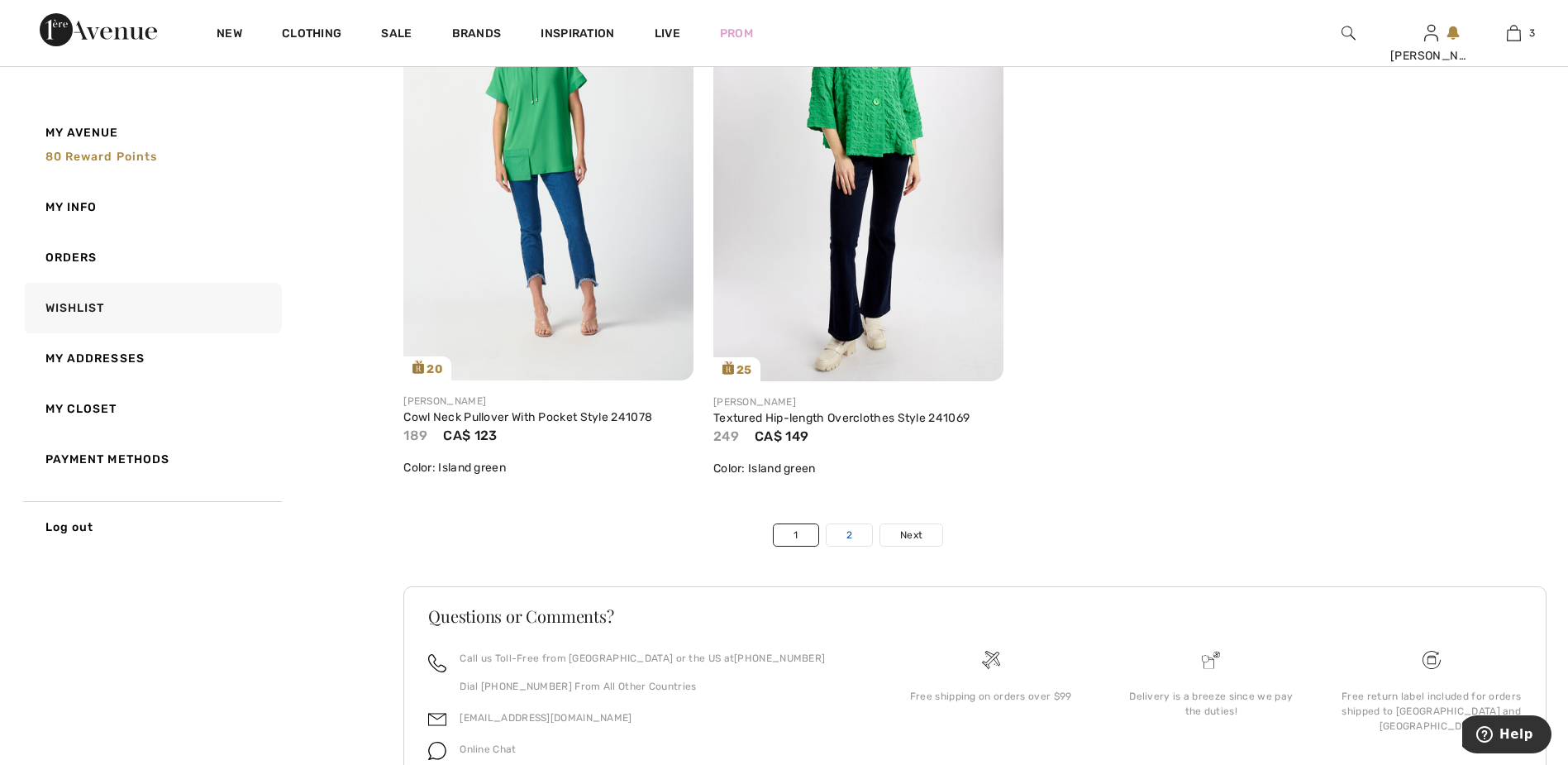
scroll to position [9881, 0]
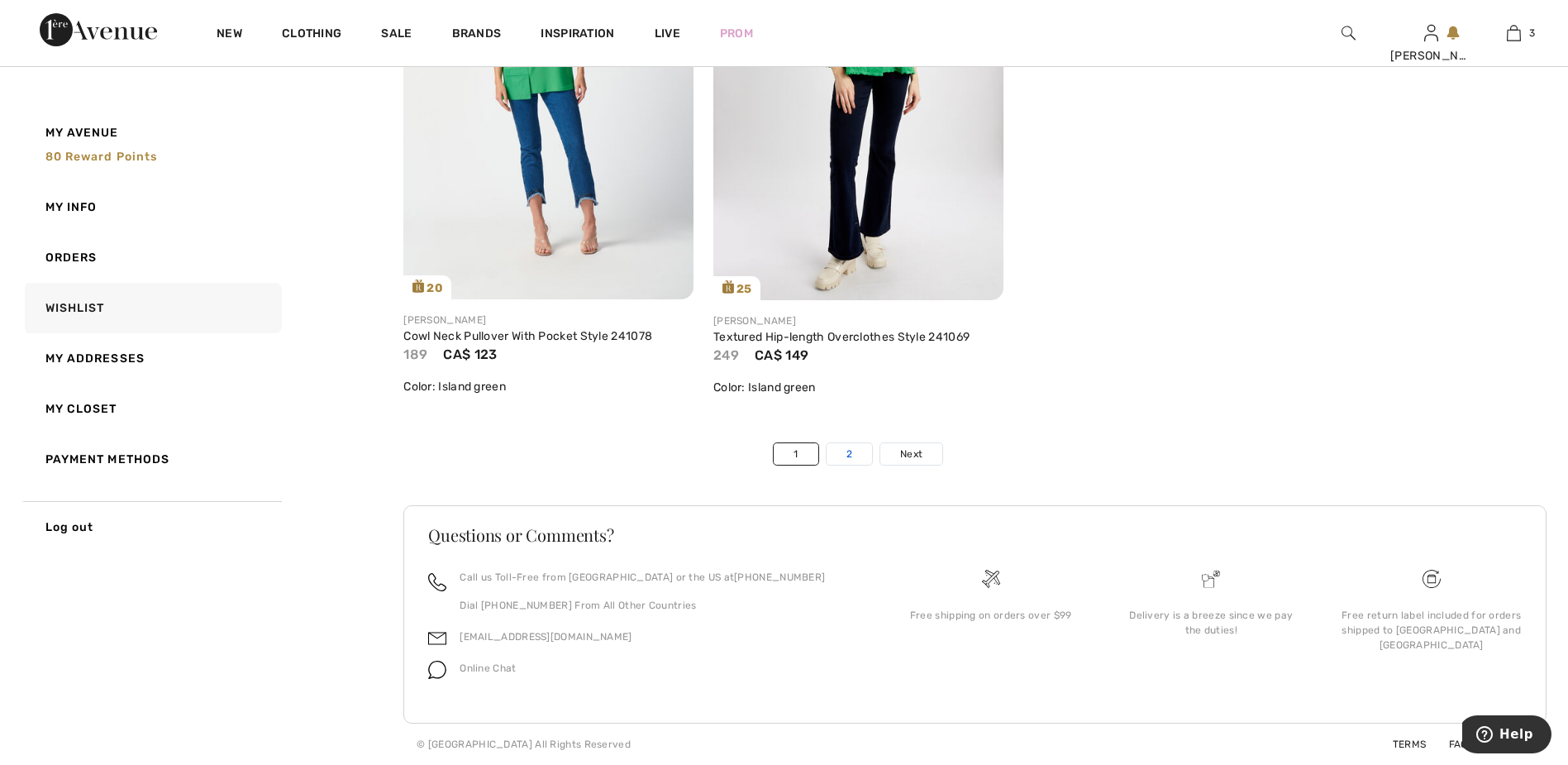
click at [844, 459] on link "2" at bounding box center [850, 454] width 46 height 21
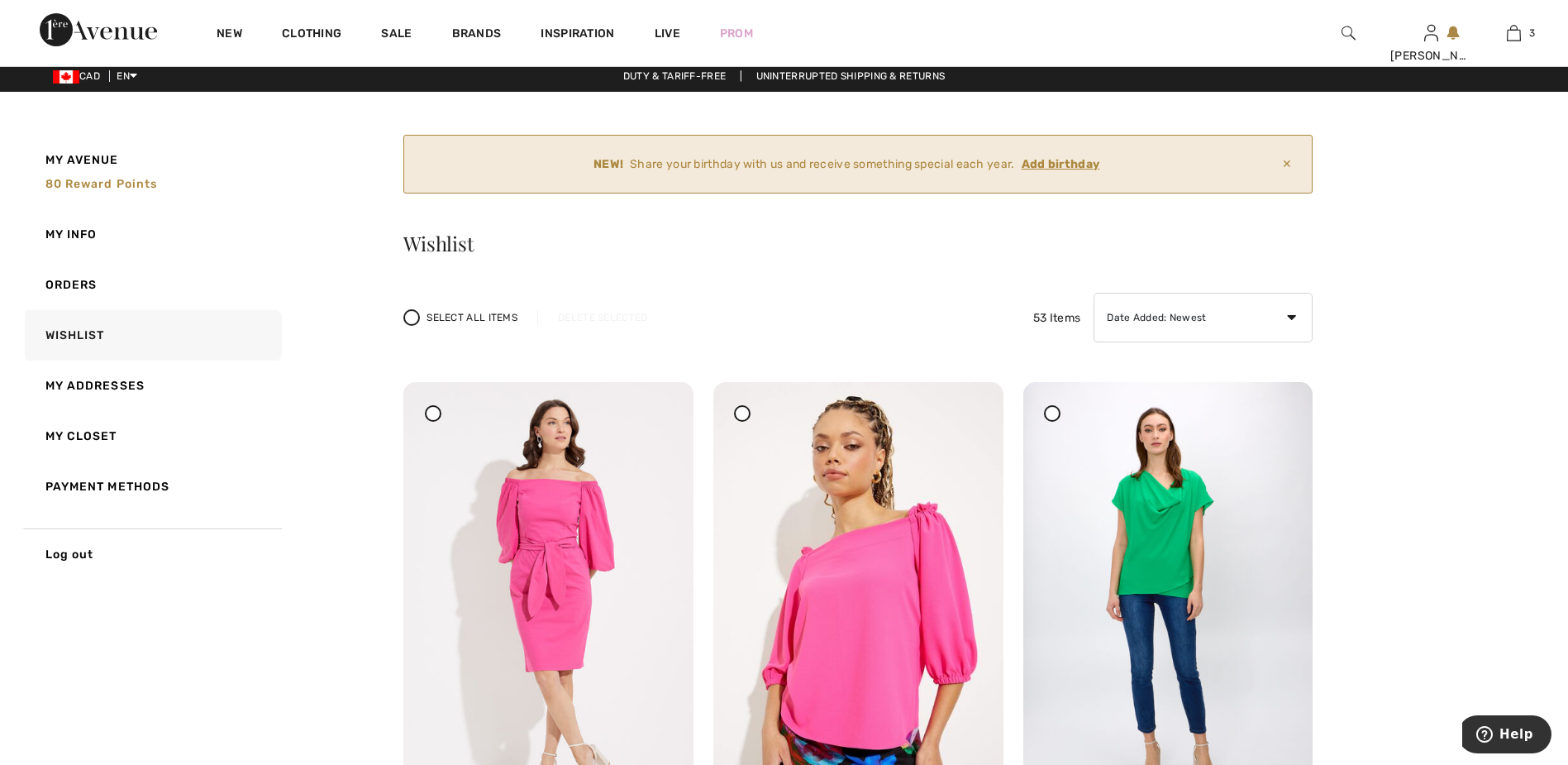
scroll to position [0, 0]
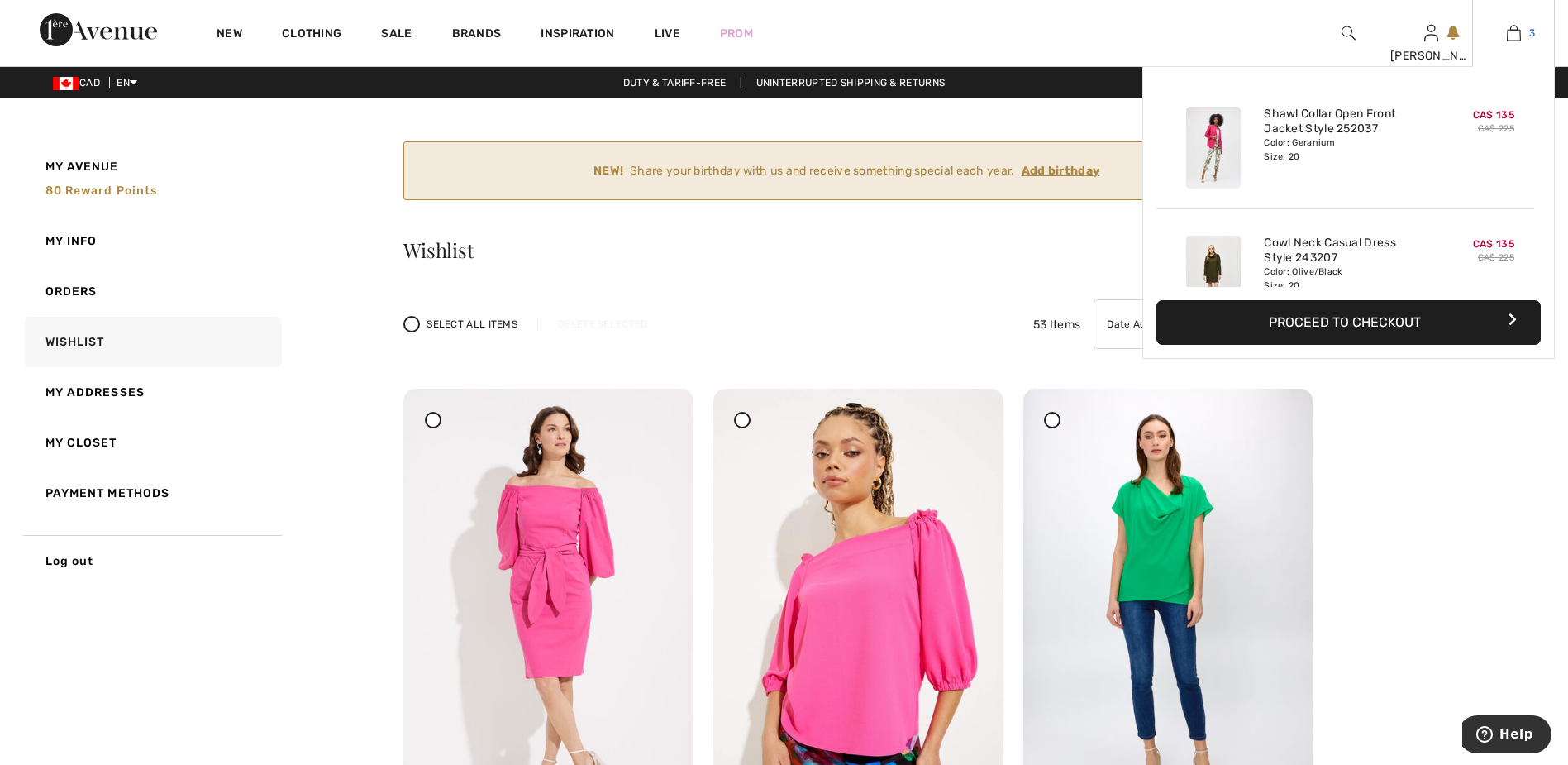
click at [1516, 33] on img at bounding box center [1514, 33] width 14 height 20
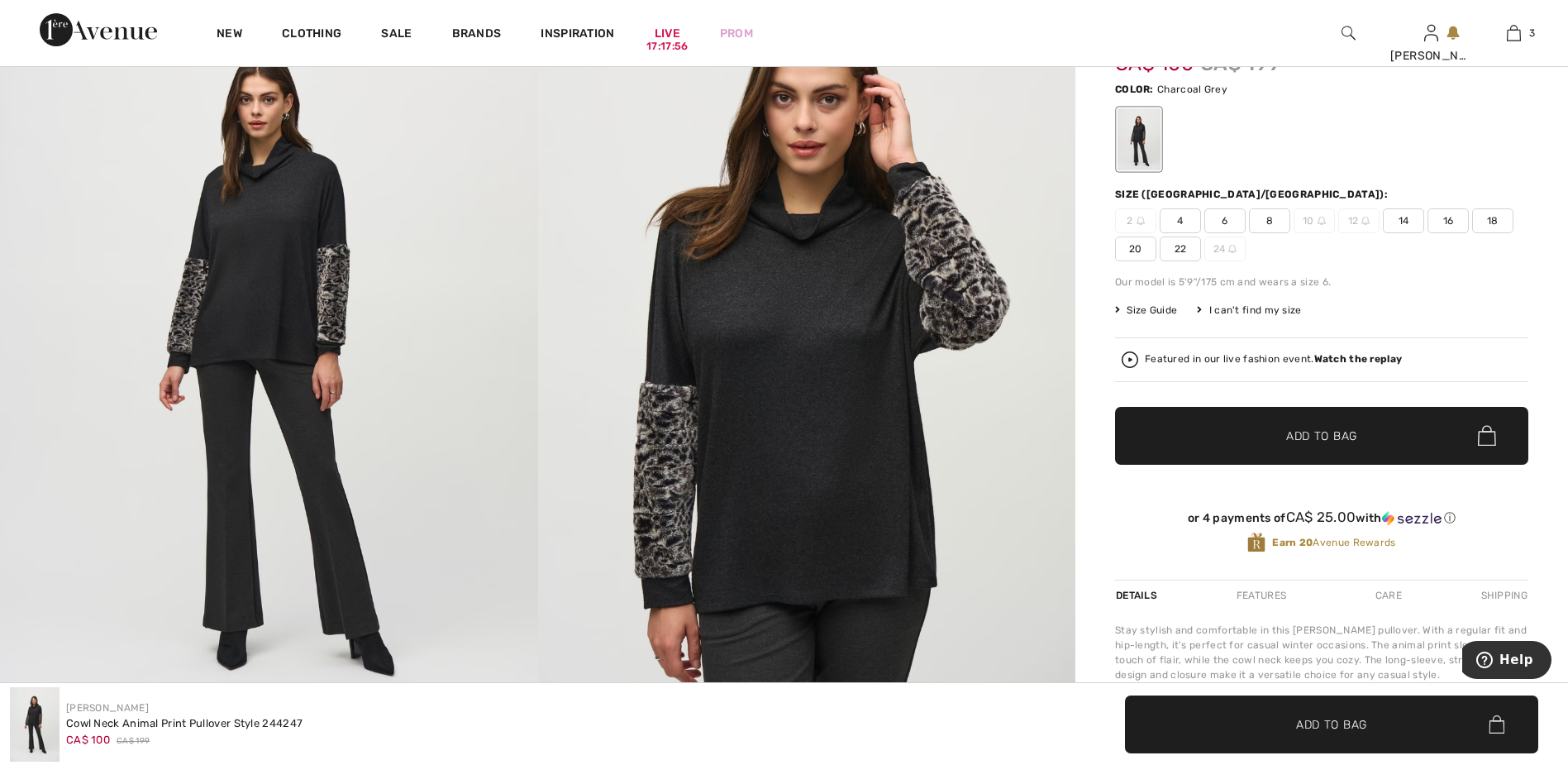
scroll to position [248, 0]
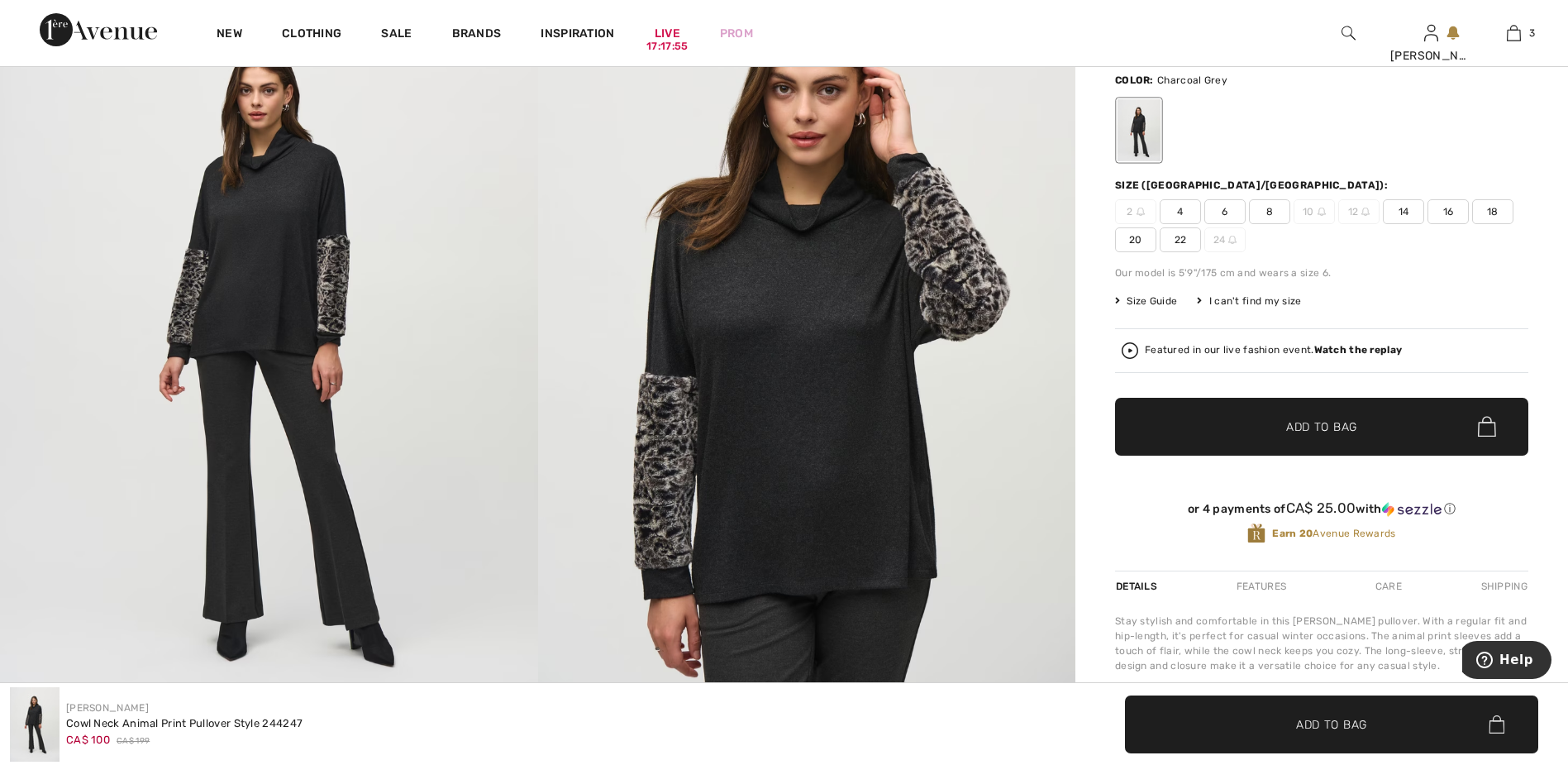
click at [269, 291] on img at bounding box center [269, 352] width 538 height 806
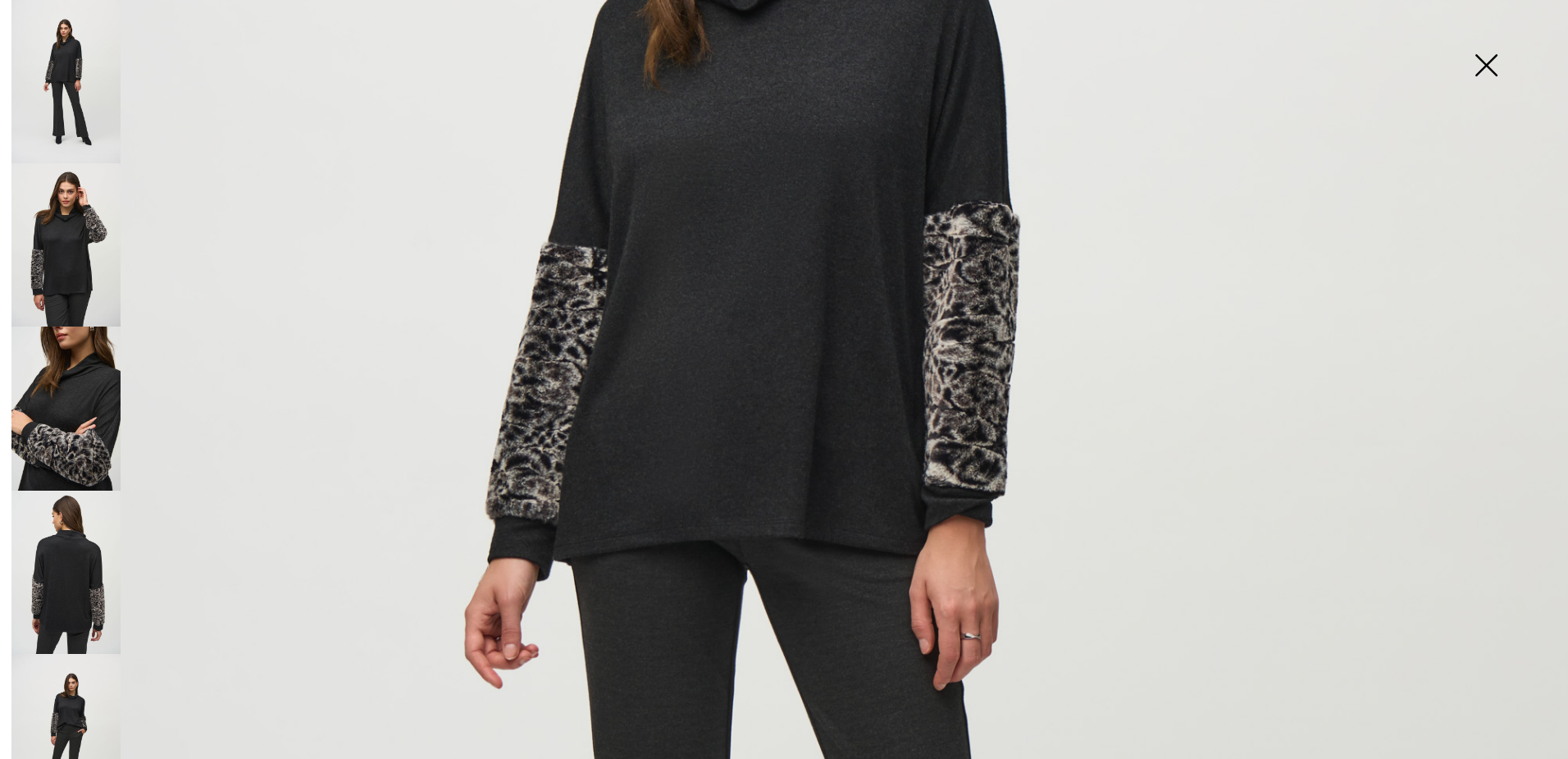
scroll to position [656, 0]
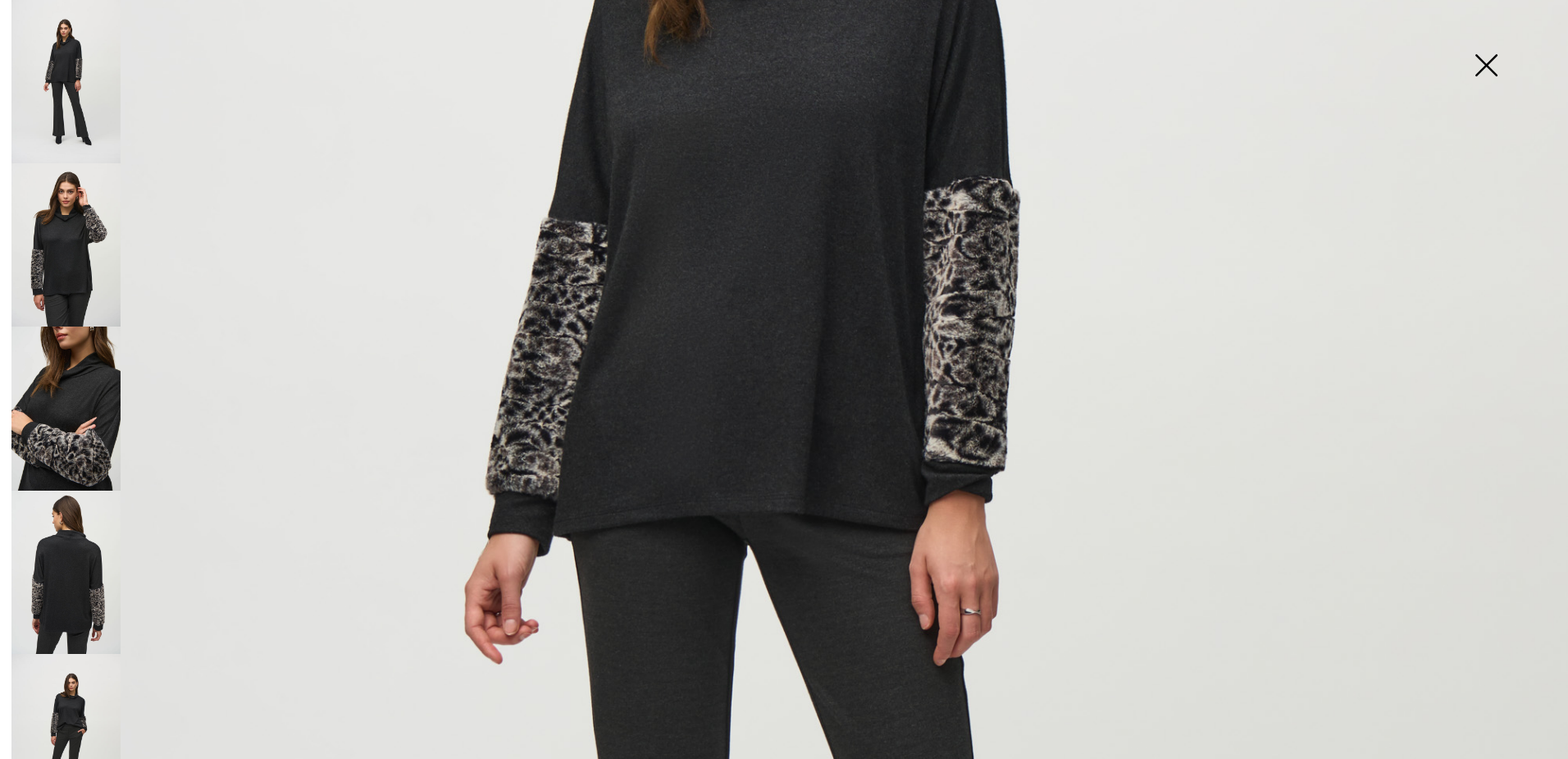
click at [82, 228] on img at bounding box center [66, 244] width 109 height 163
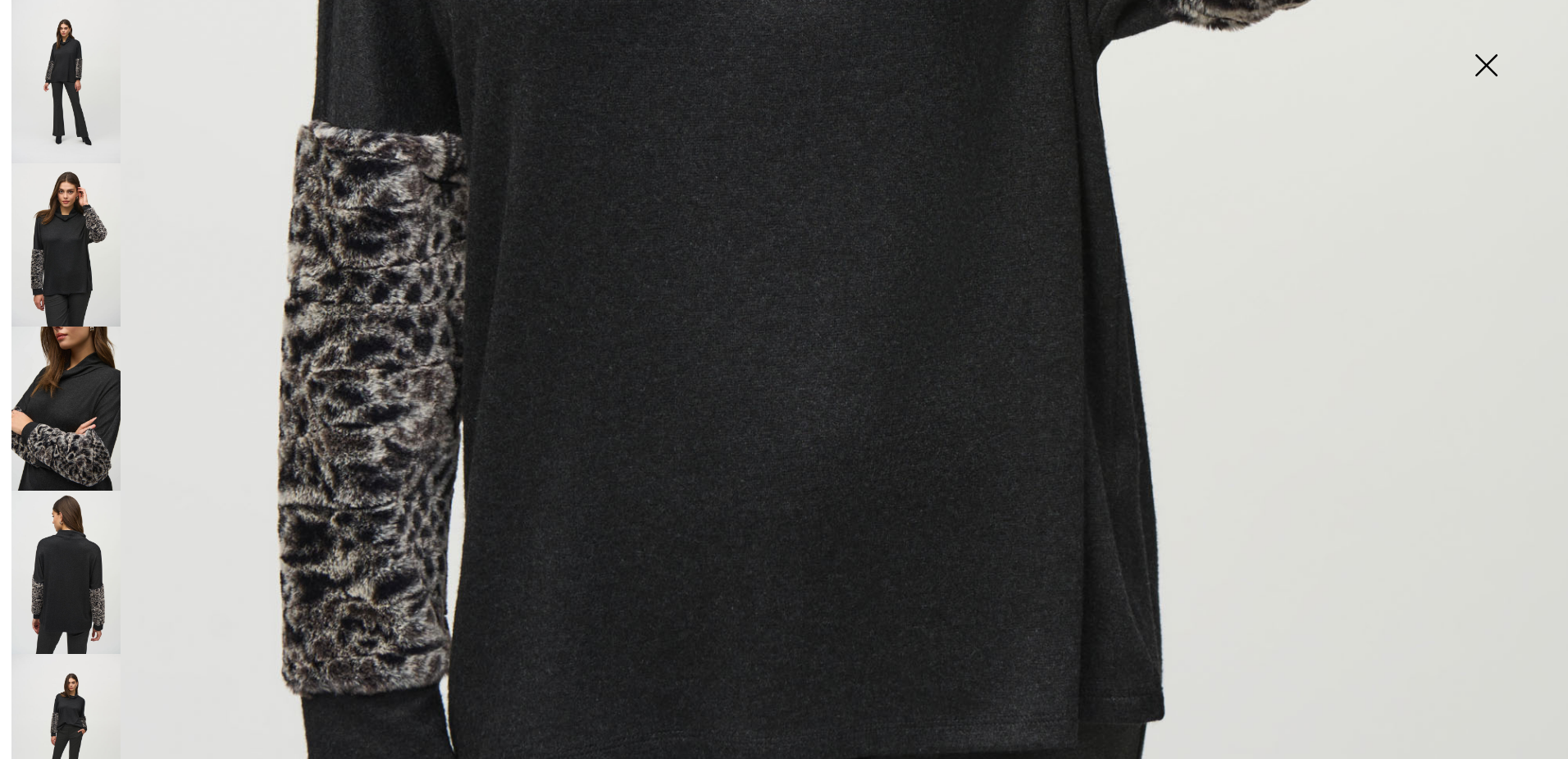
scroll to position [1149, 0]
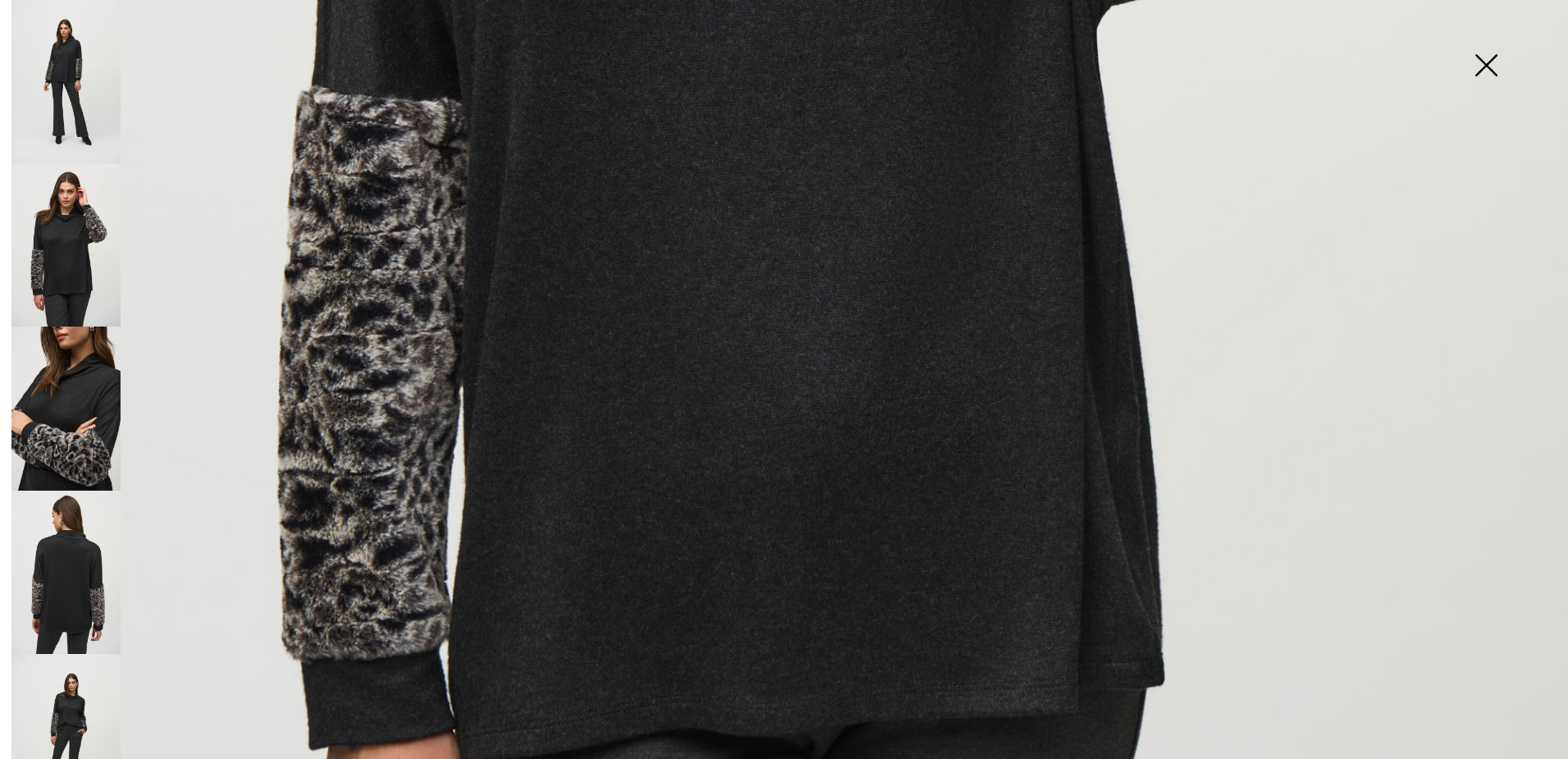
click at [56, 394] on img at bounding box center [66, 407] width 109 height 163
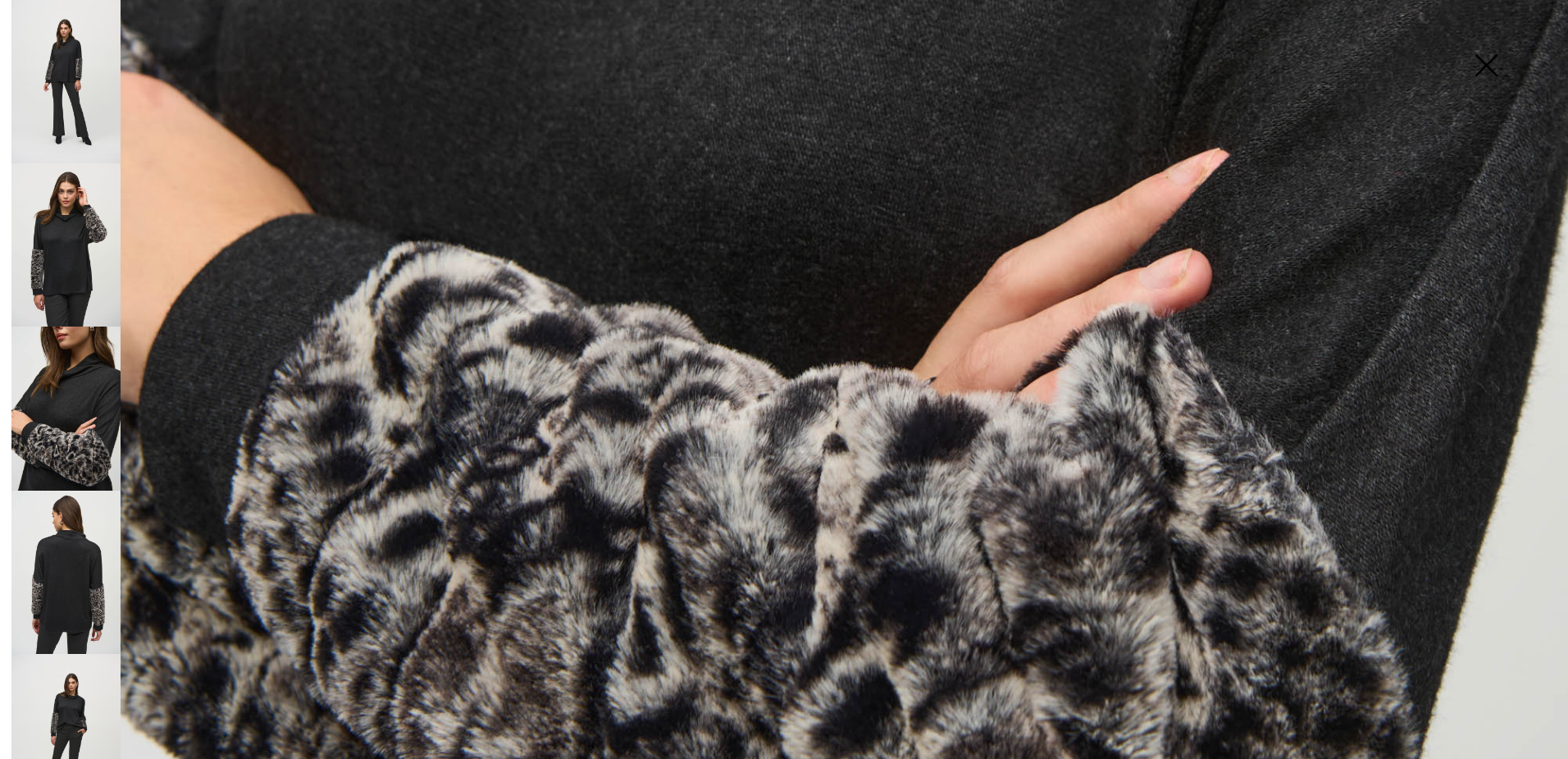
click at [56, 566] on img at bounding box center [66, 572] width 109 height 163
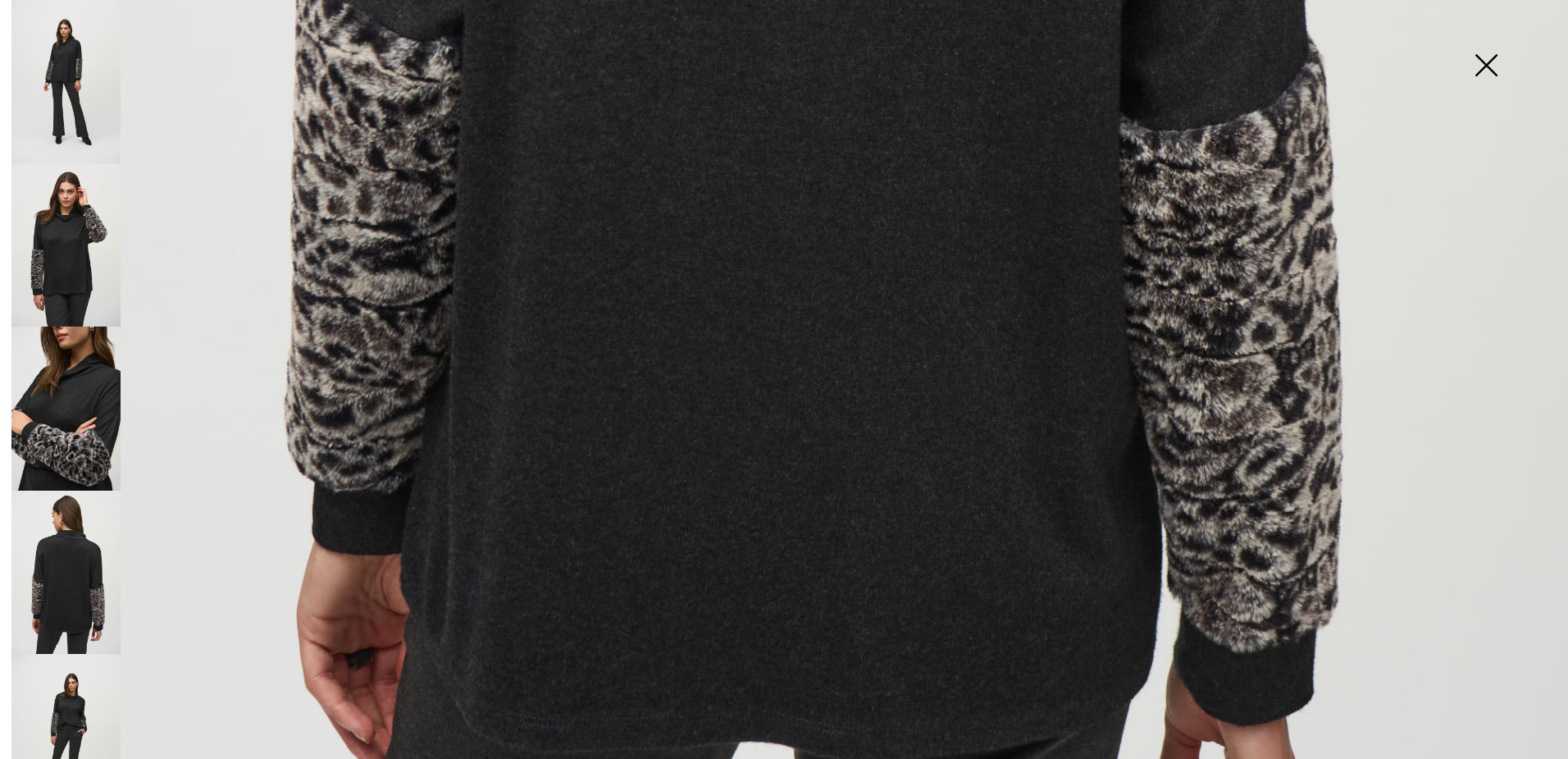
scroll to position [1559, 0]
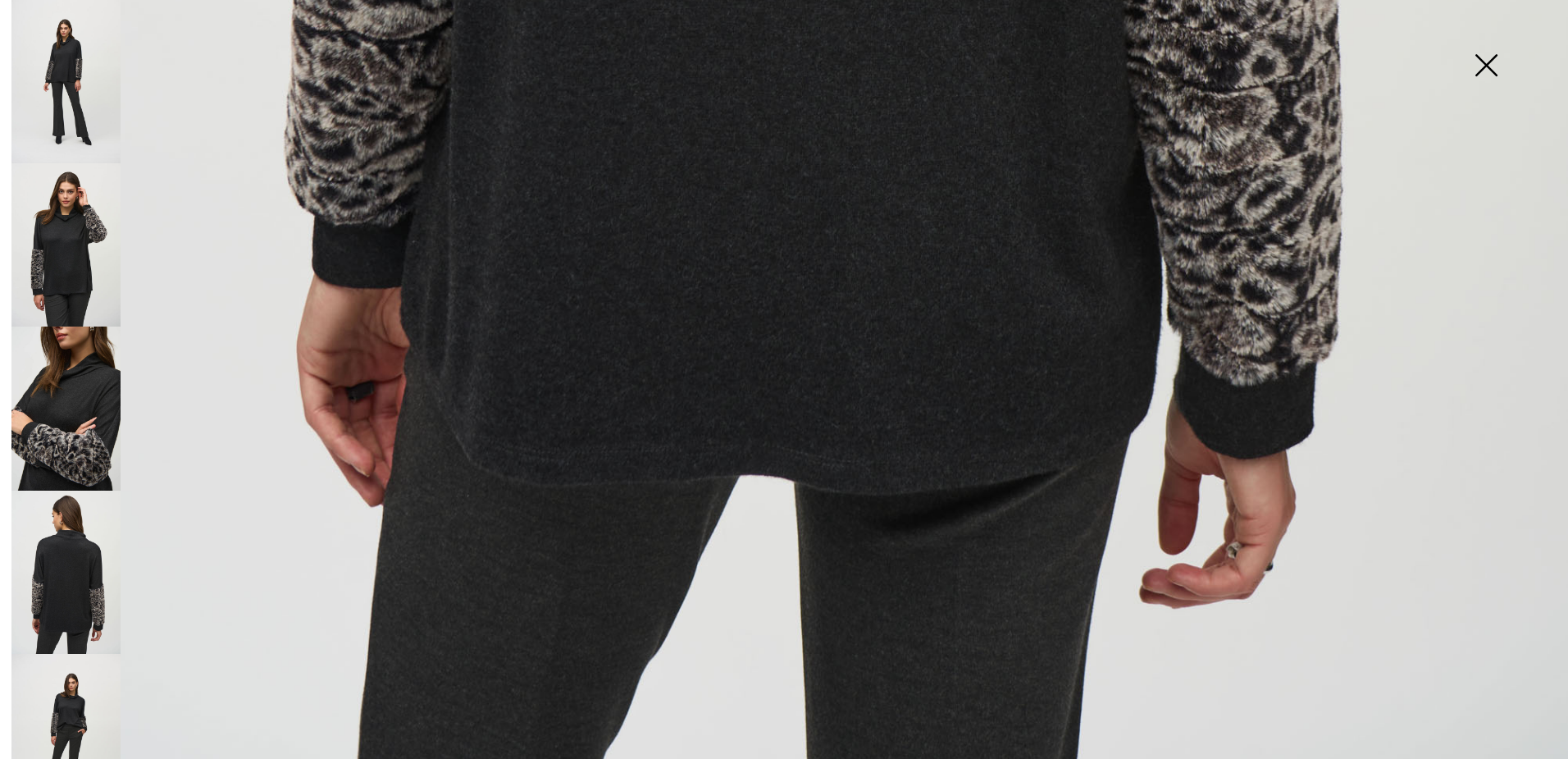
click at [69, 678] on img at bounding box center [66, 735] width 109 height 163
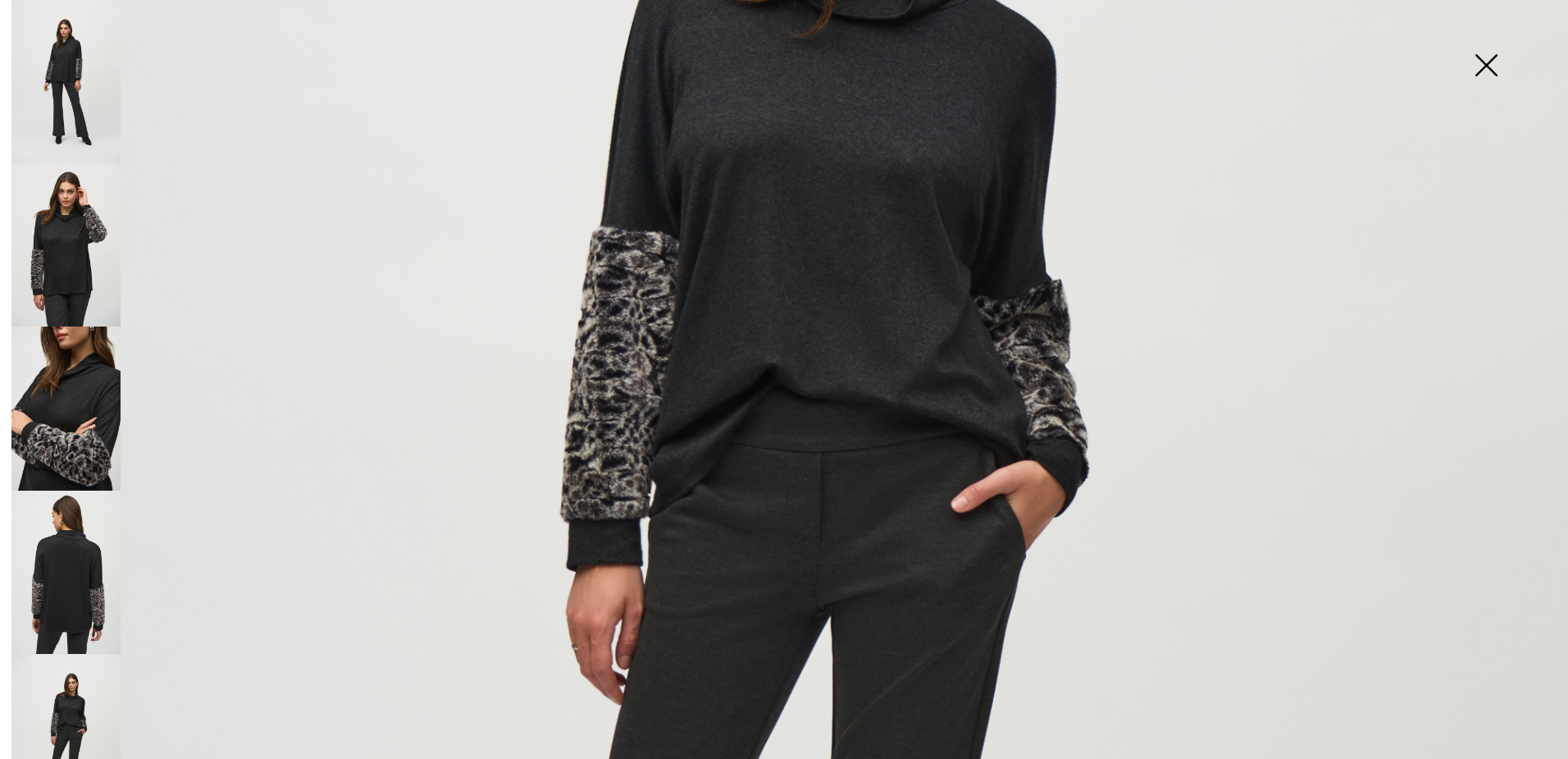
scroll to position [492, 0]
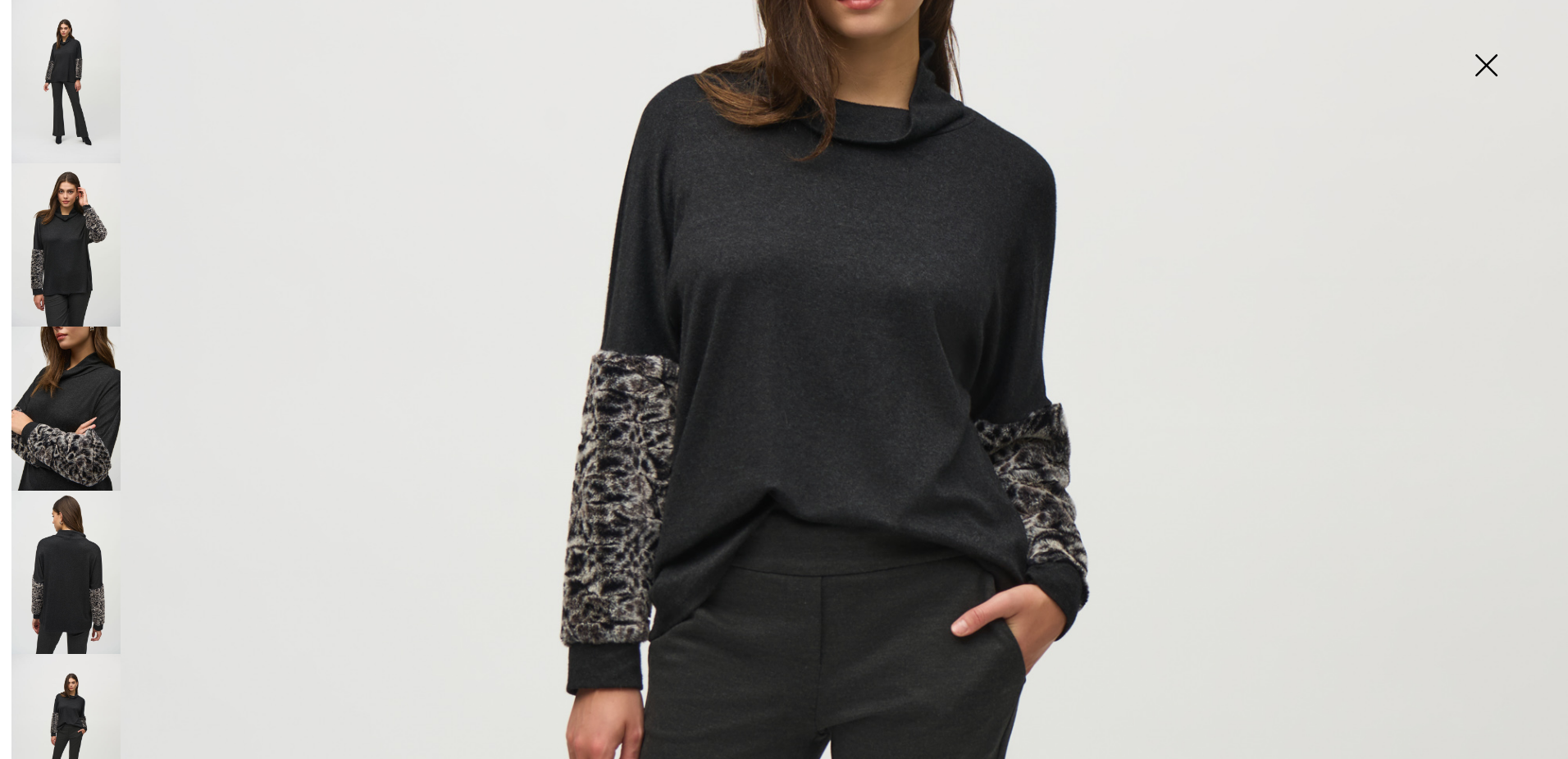
click at [75, 73] on img at bounding box center [66, 81] width 109 height 163
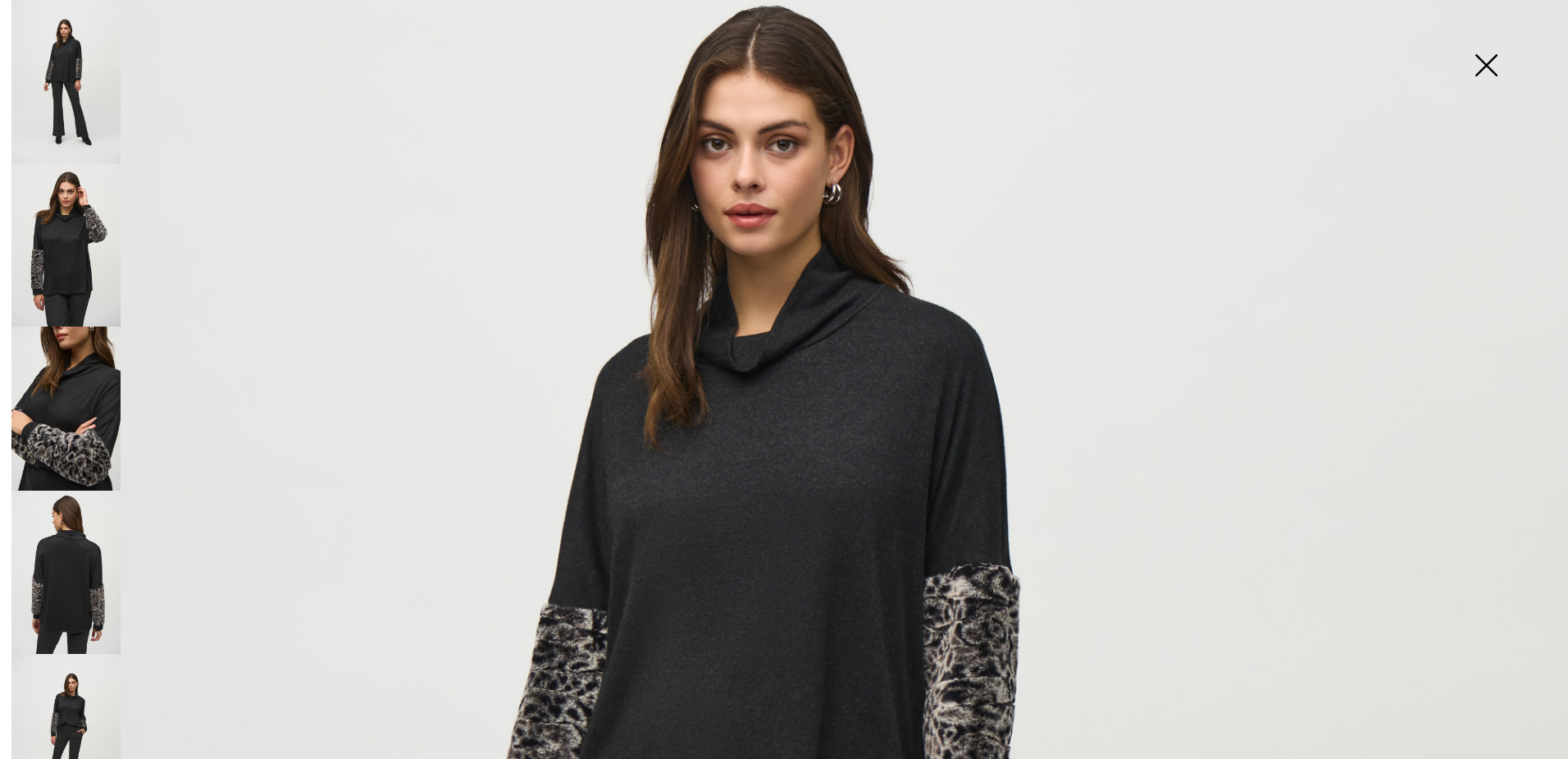
scroll to position [246, 0]
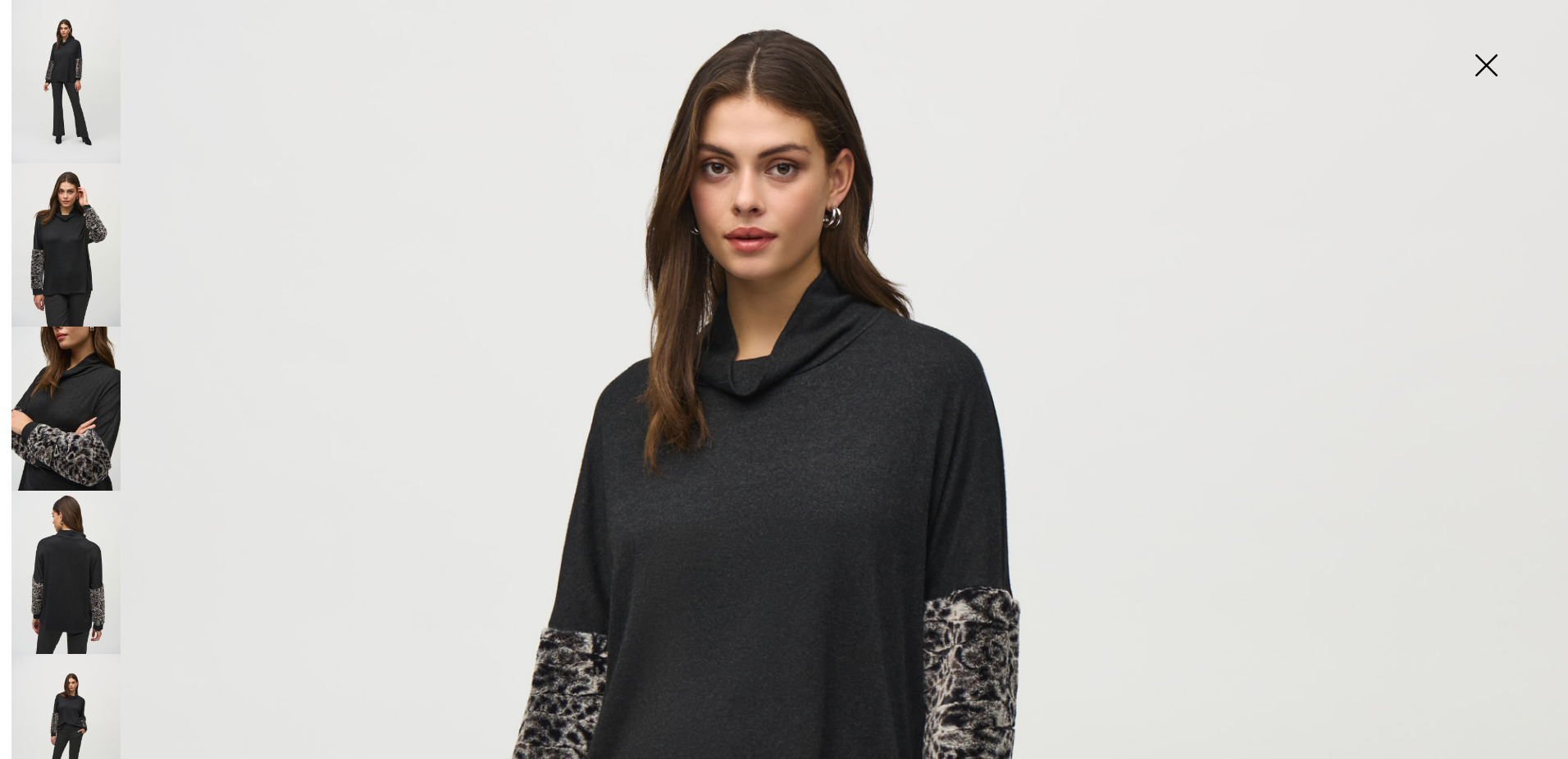
click at [1489, 71] on img at bounding box center [1486, 67] width 82 height 85
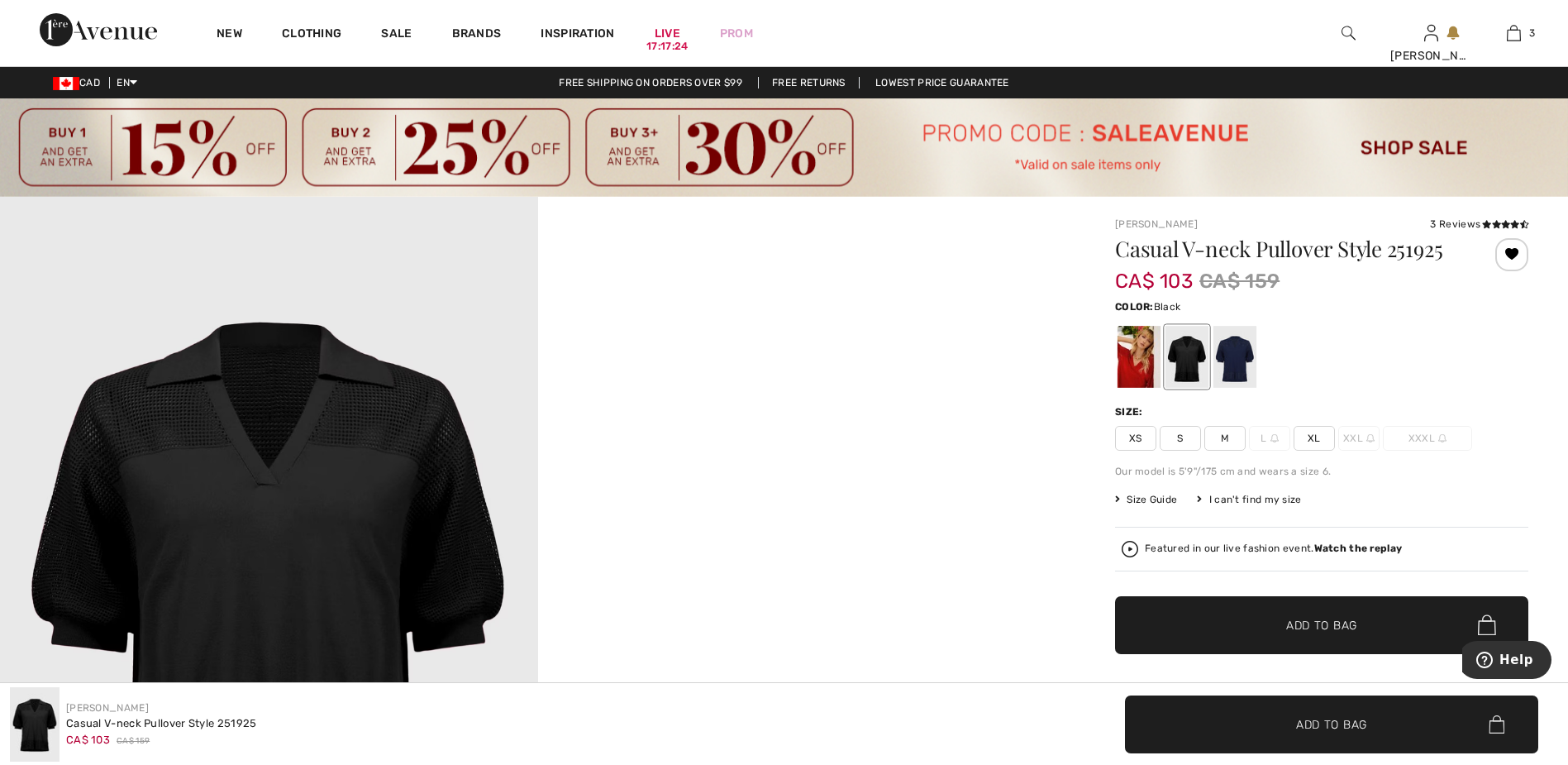
scroll to position [83, 0]
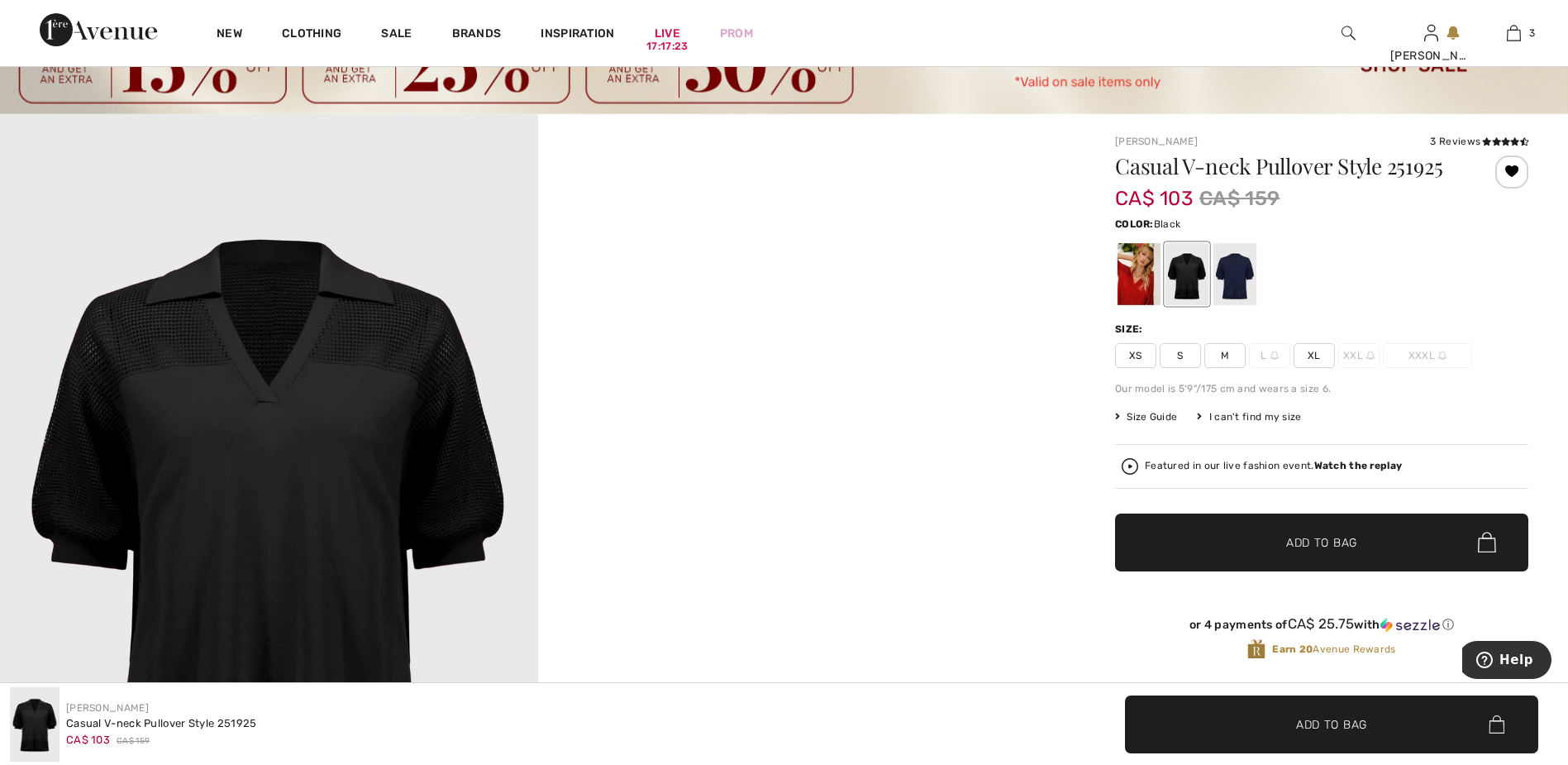
click at [1309, 359] on span "XL" at bounding box center [1314, 355] width 41 height 25
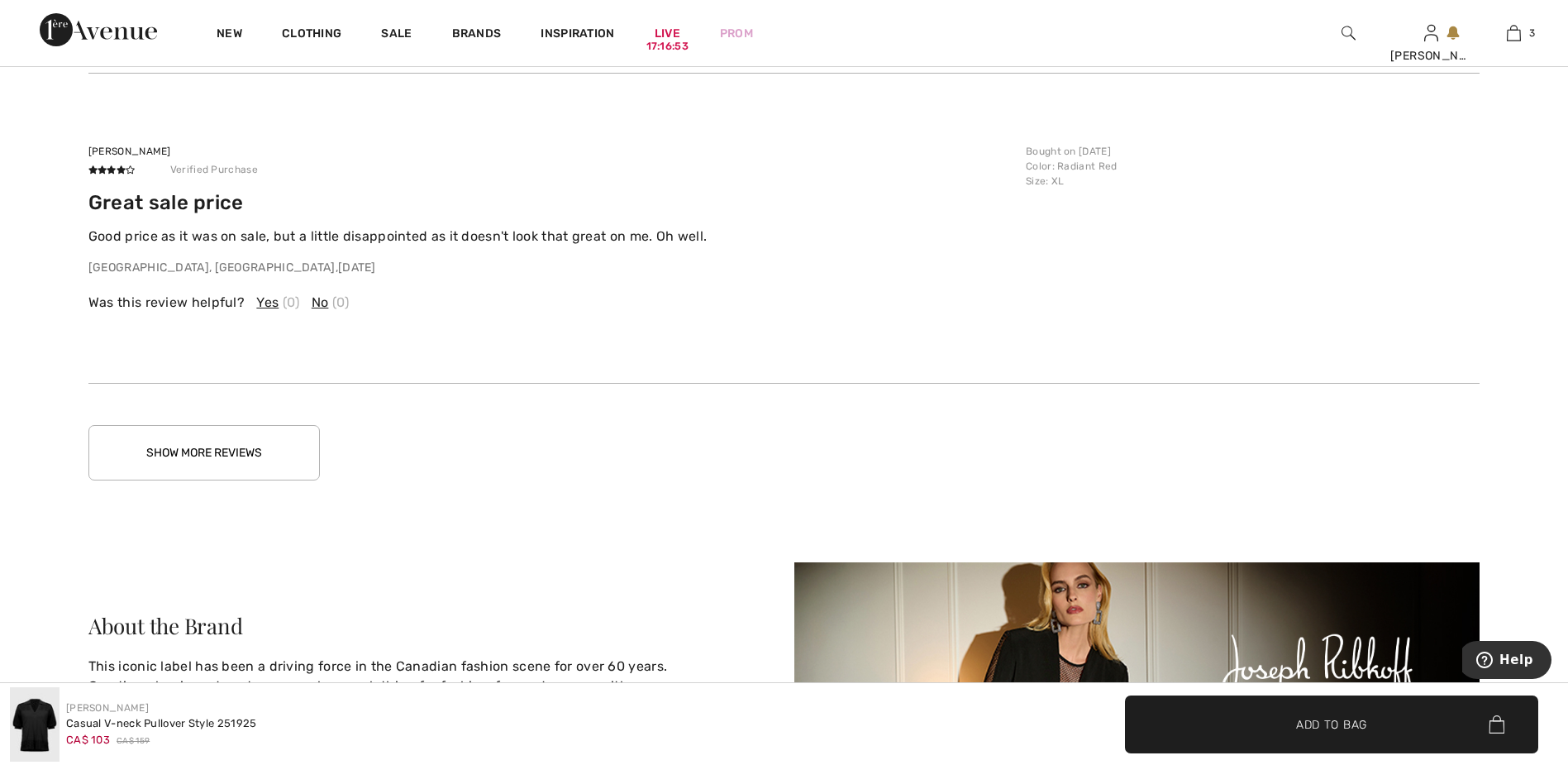
scroll to position [3391, 0]
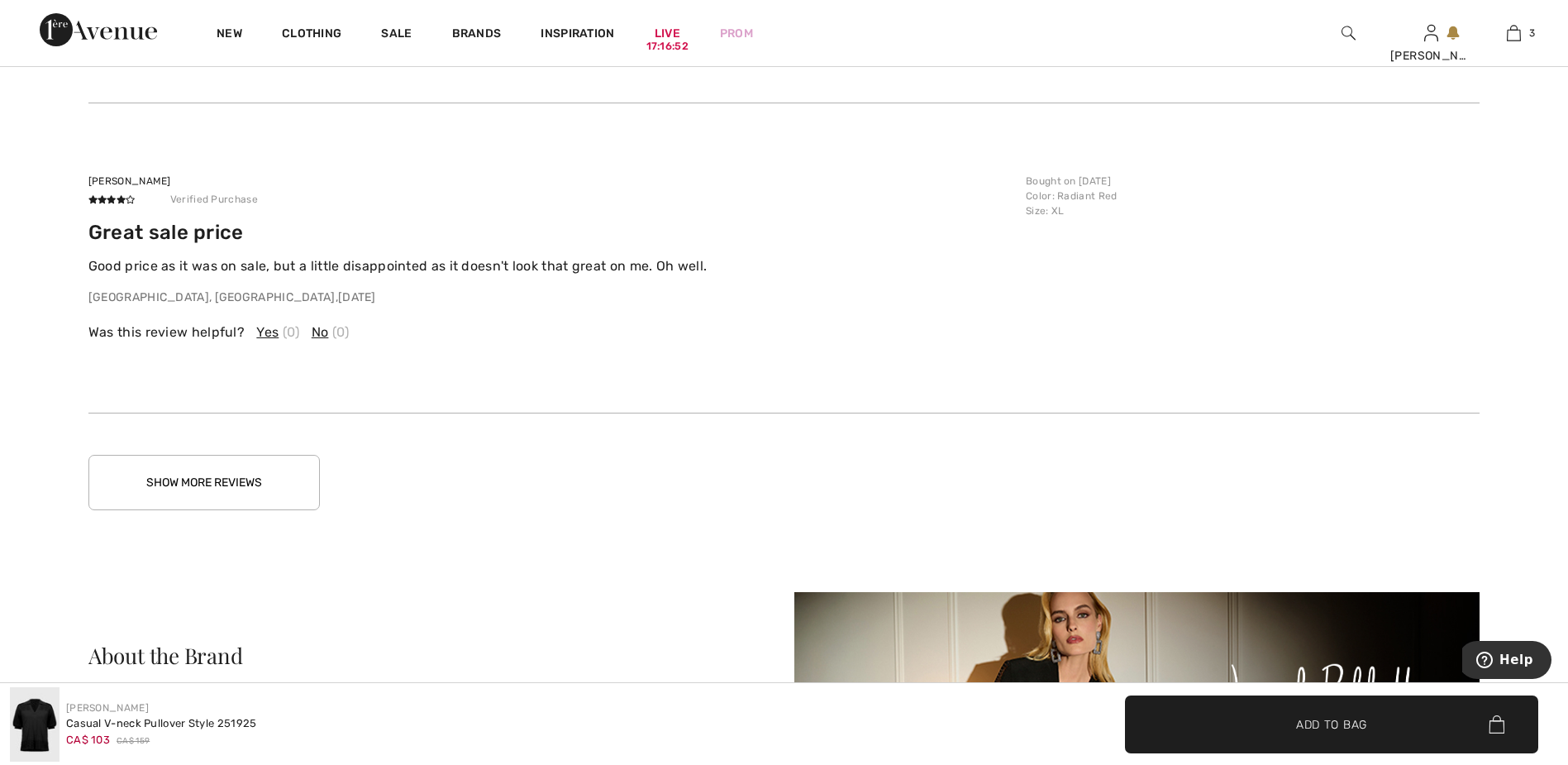
click at [280, 481] on button "Show More Reviews" at bounding box center [204, 482] width 231 height 55
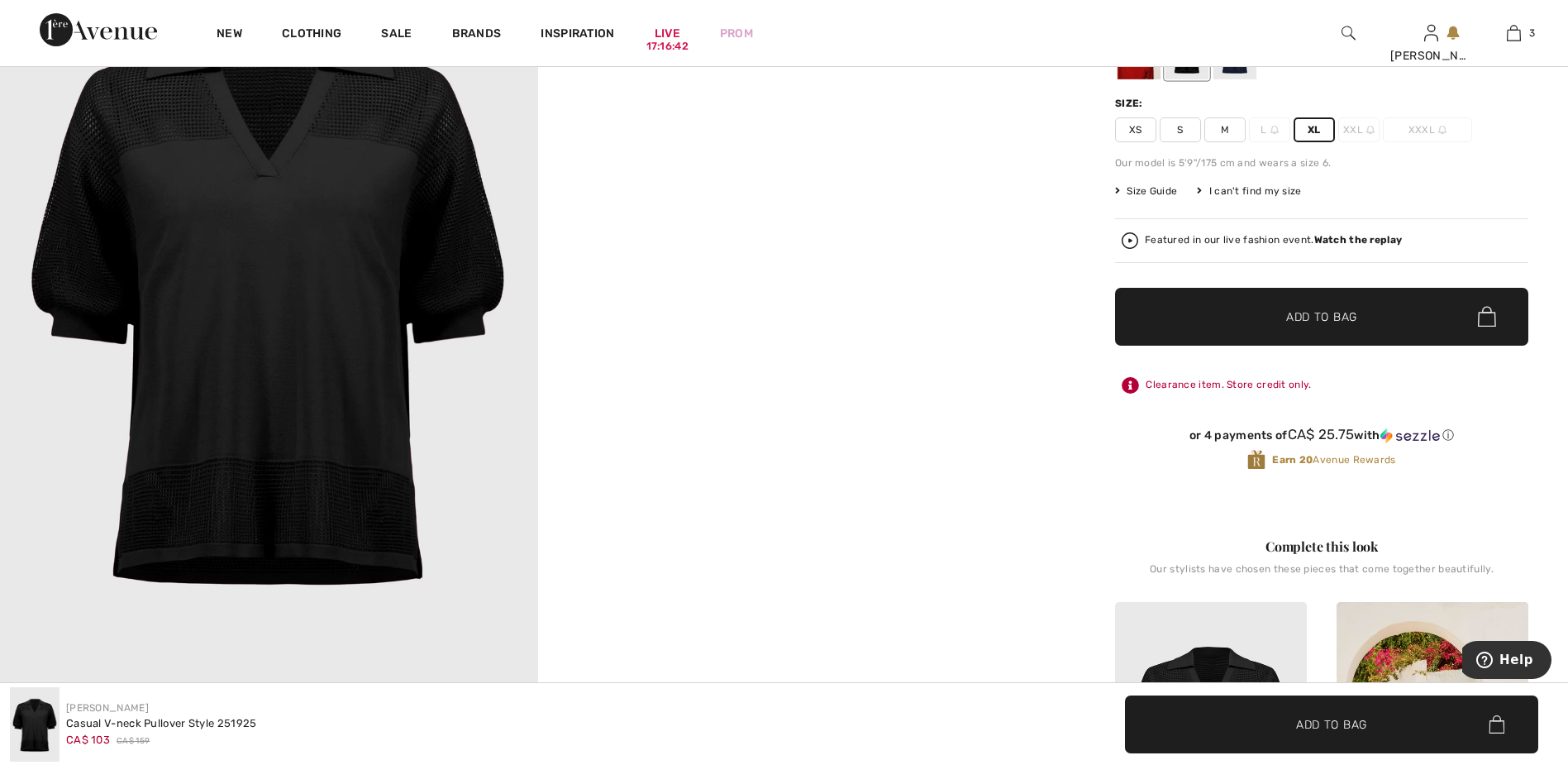
scroll to position [83, 0]
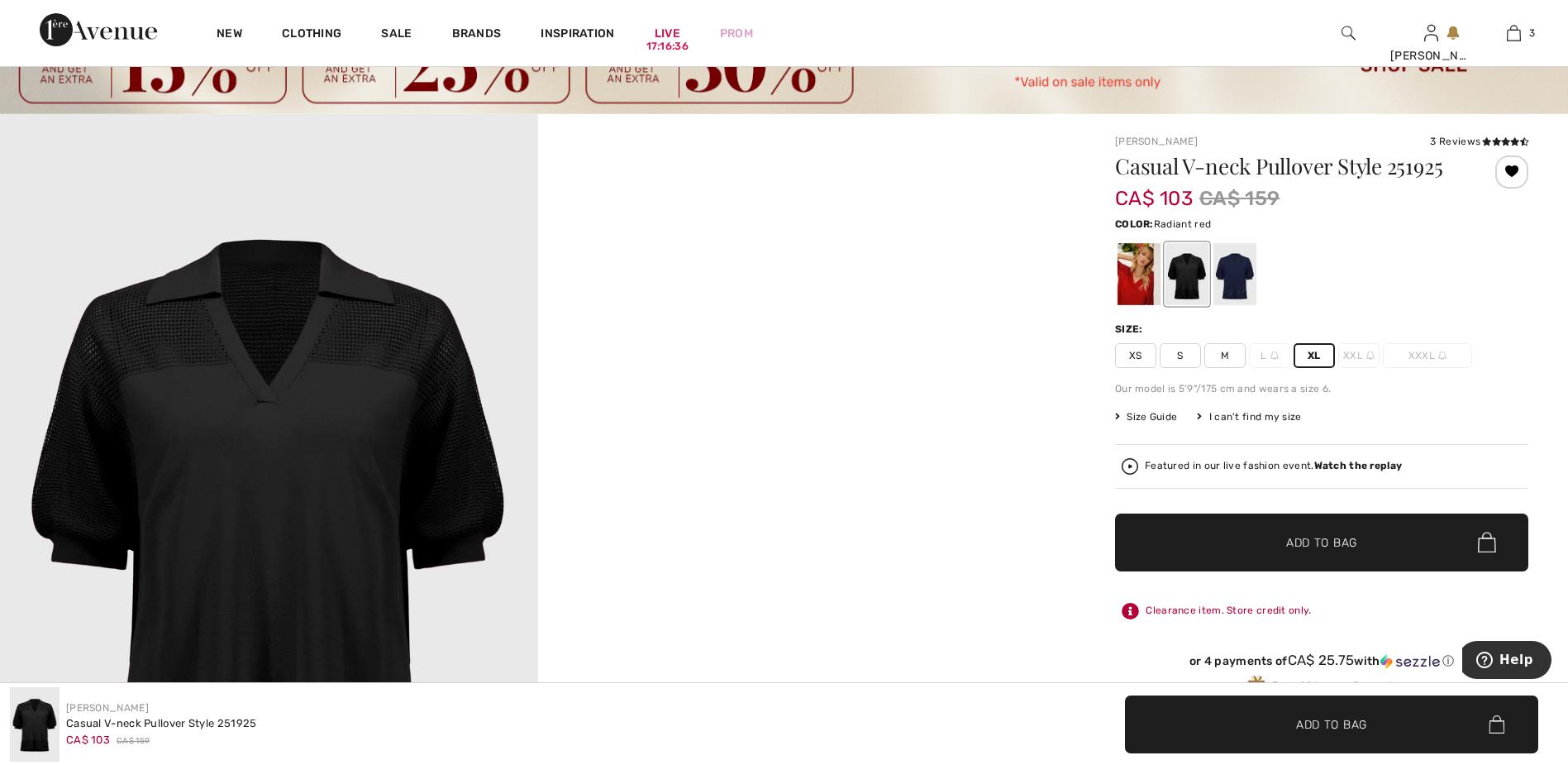
click at [1133, 278] on div at bounding box center [1139, 275] width 43 height 62
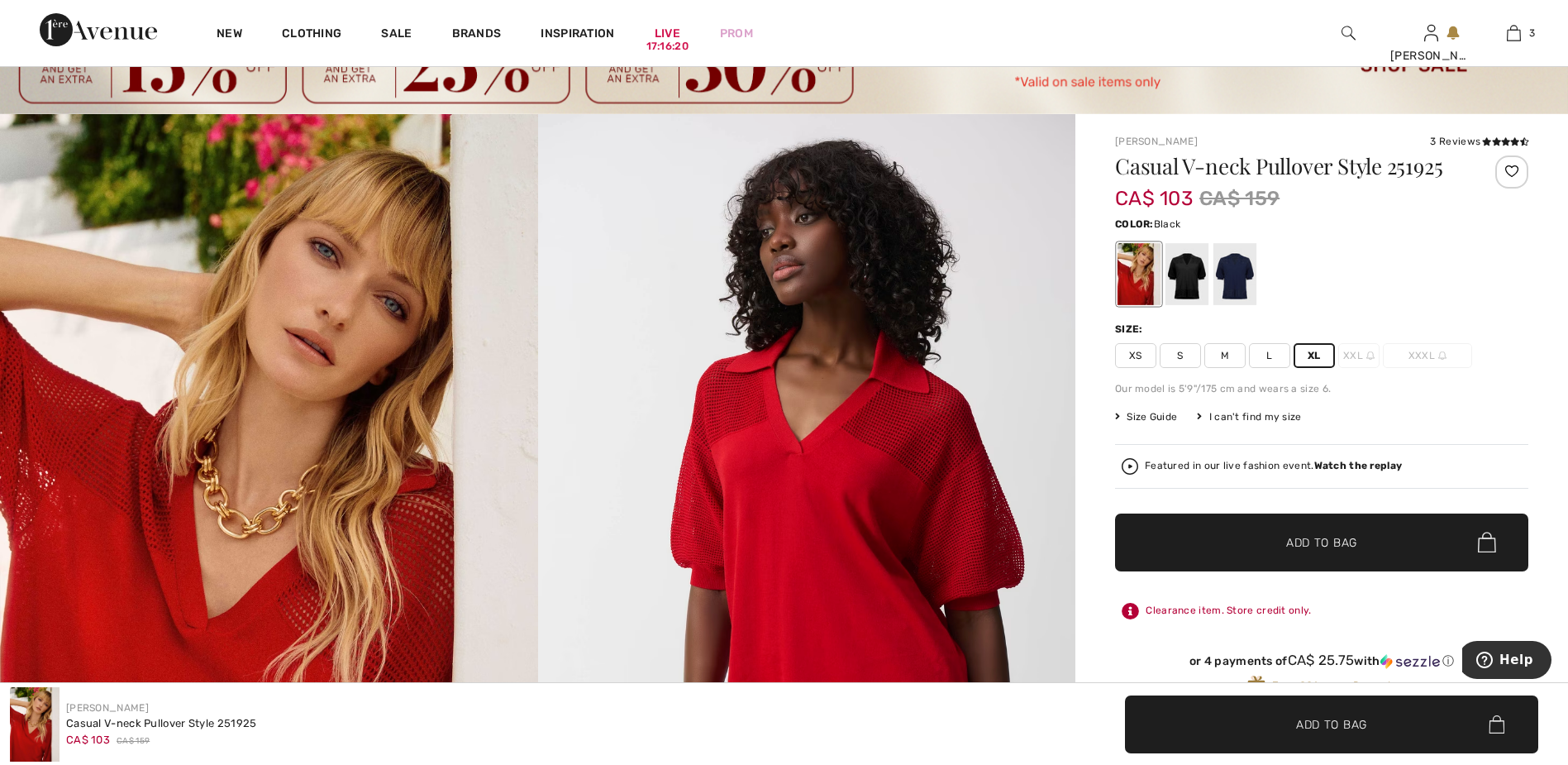
click at [1182, 287] on div at bounding box center [1187, 275] width 43 height 62
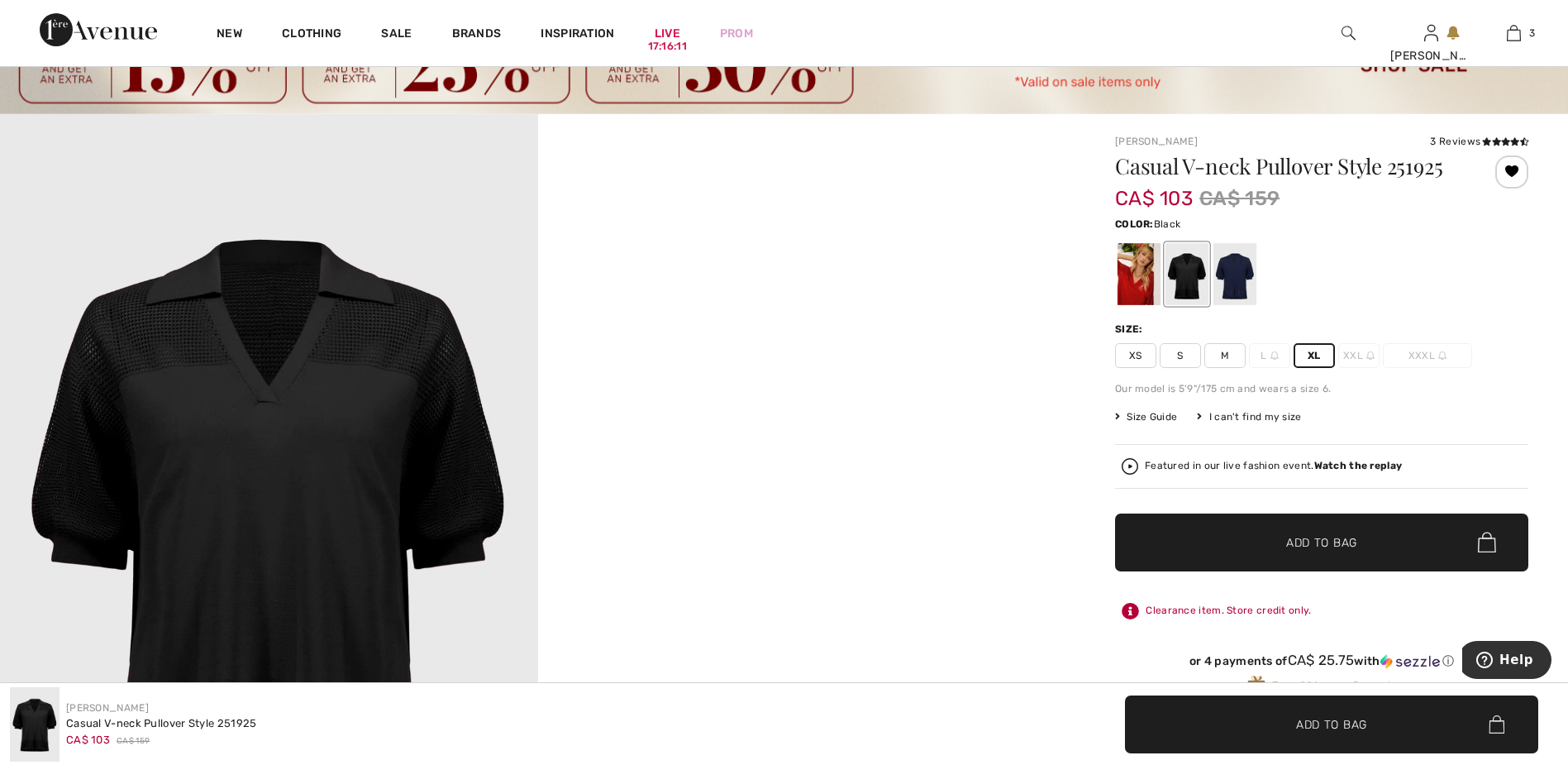
click at [1332, 551] on span "Add to Bag" at bounding box center [1321, 542] width 71 height 17
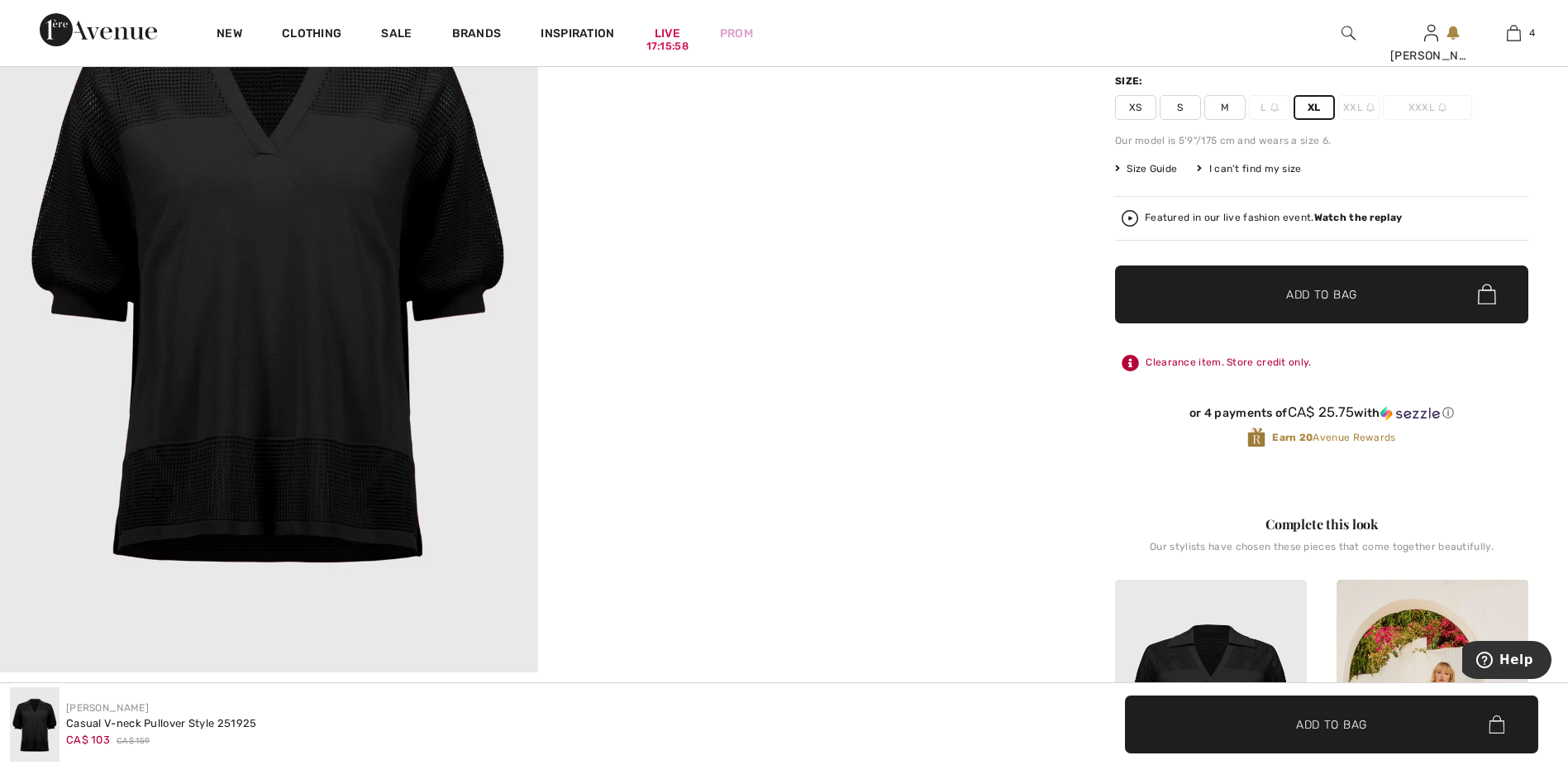
scroll to position [0, 0]
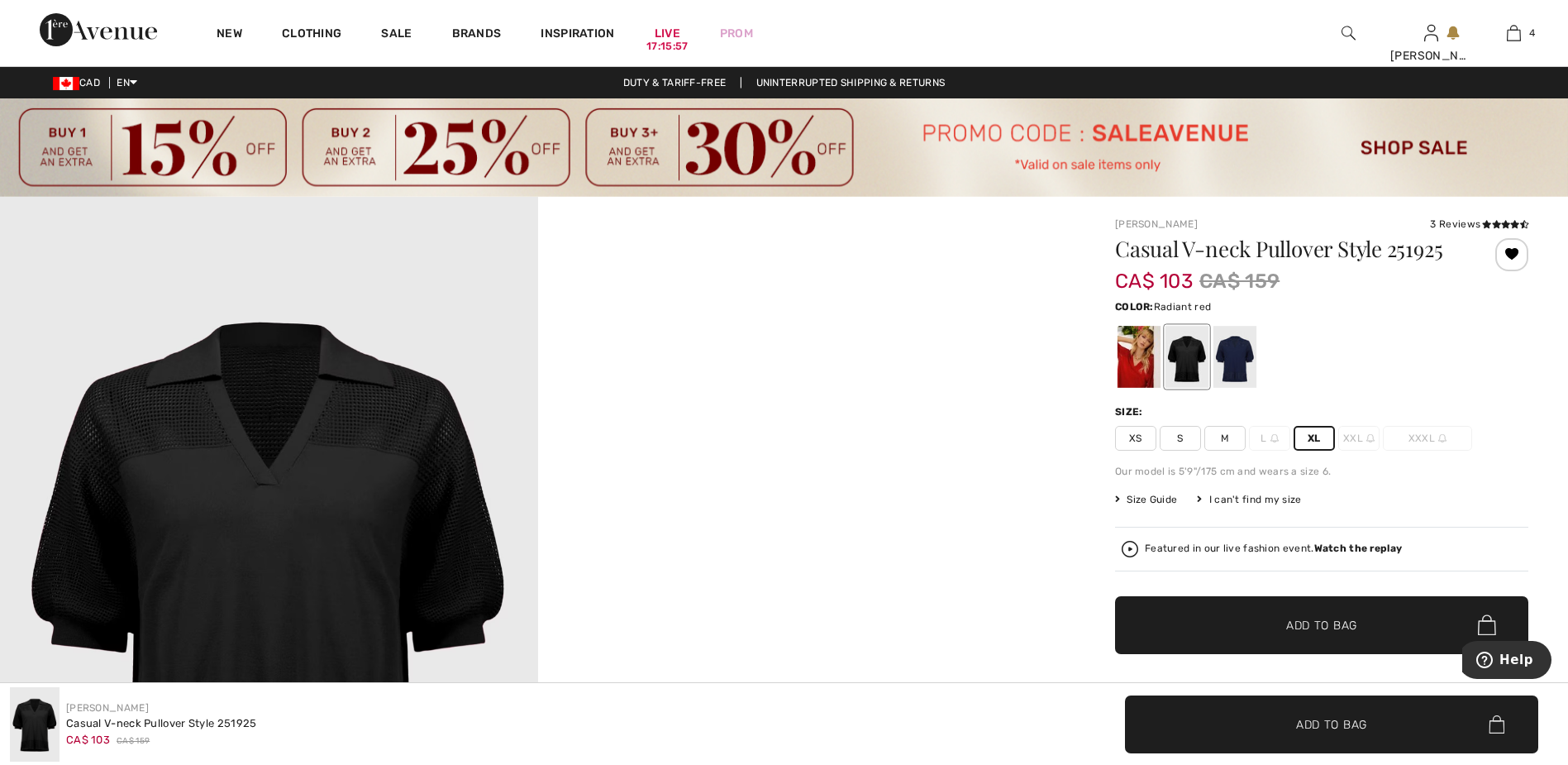
click at [1122, 357] on div at bounding box center [1139, 357] width 43 height 62
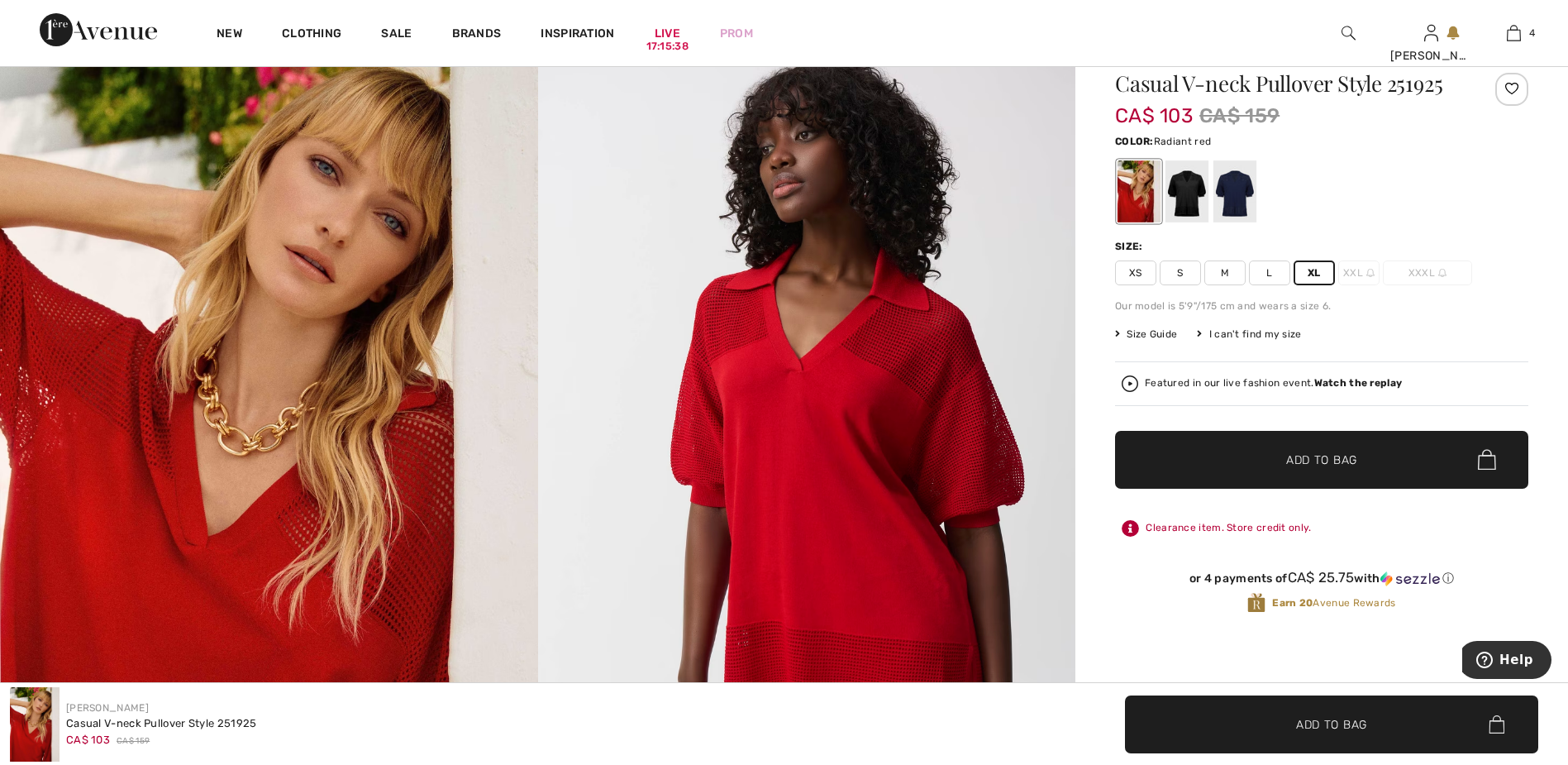
scroll to position [83, 0]
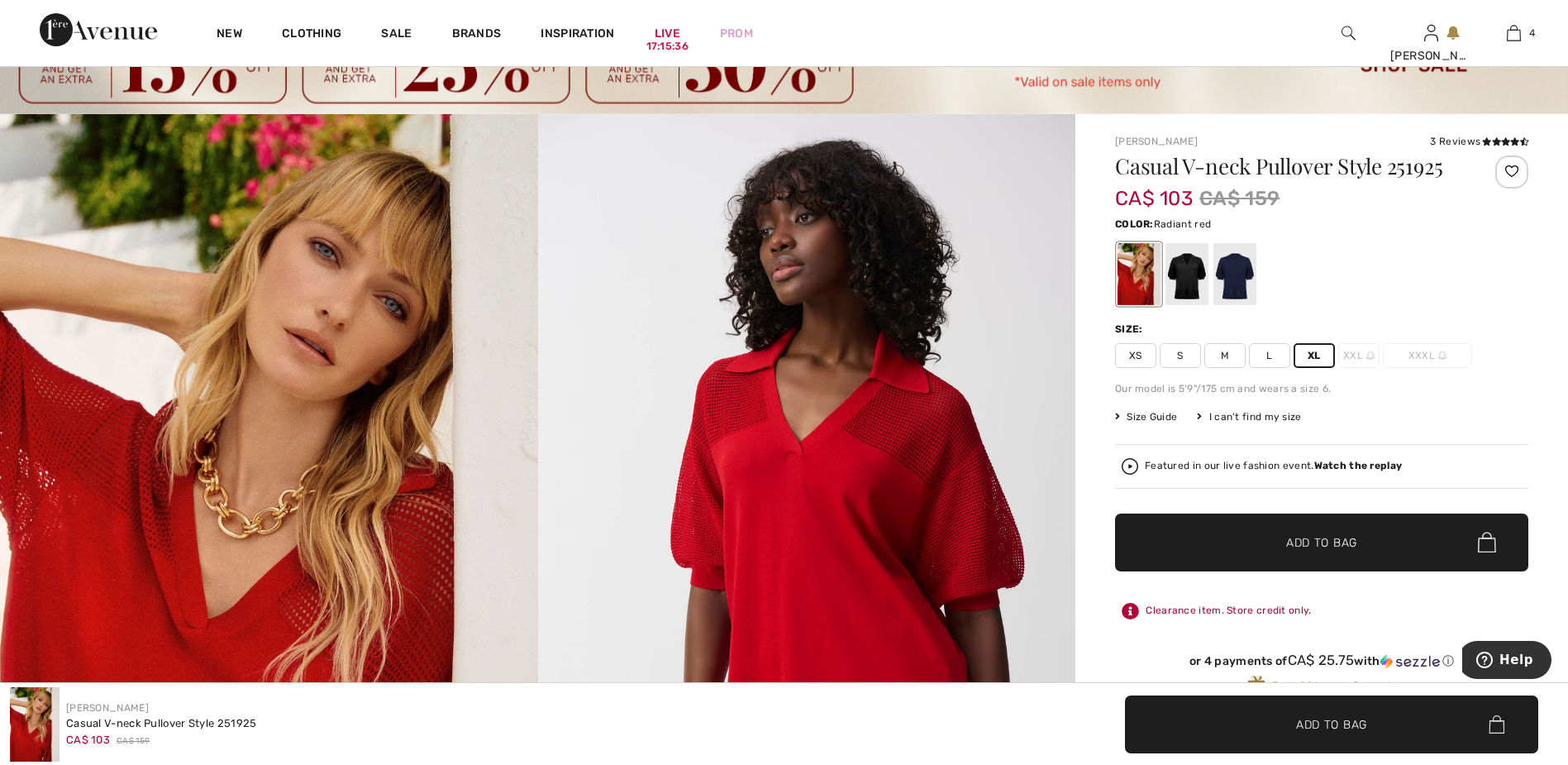
click at [1320, 541] on span "Add to Bag" at bounding box center [1321, 542] width 71 height 17
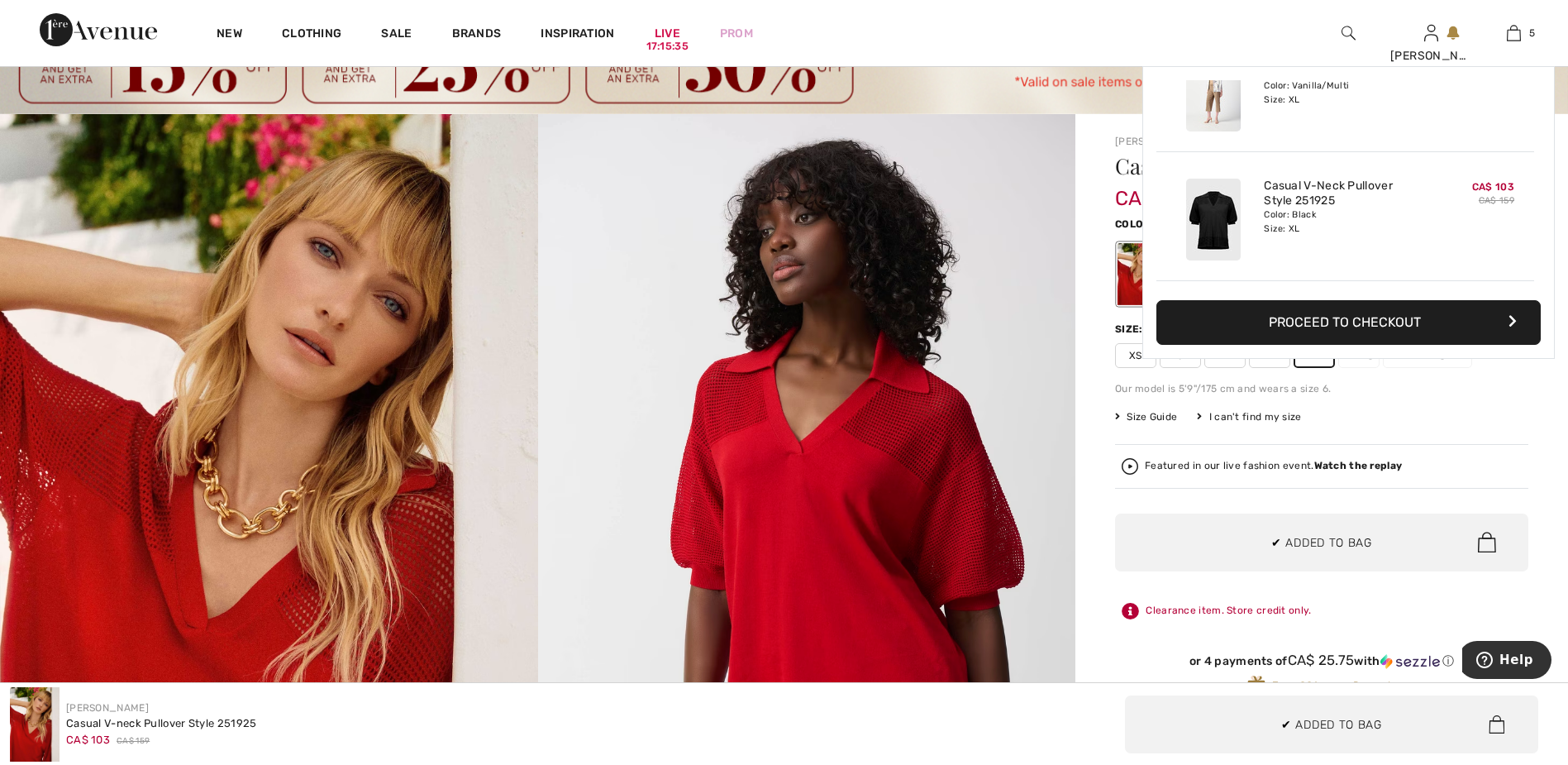
scroll to position [438, 0]
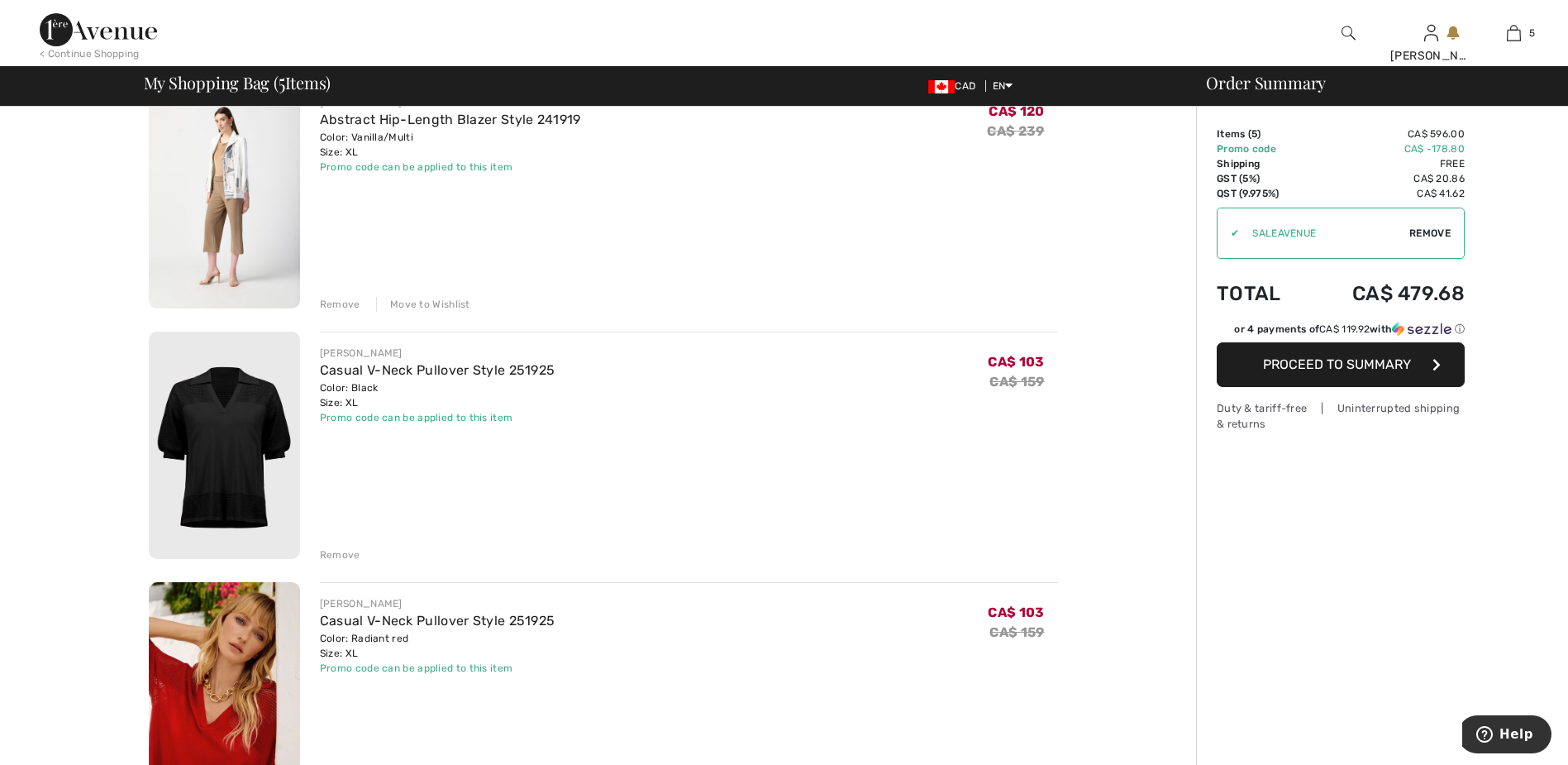
scroll to position [993, 0]
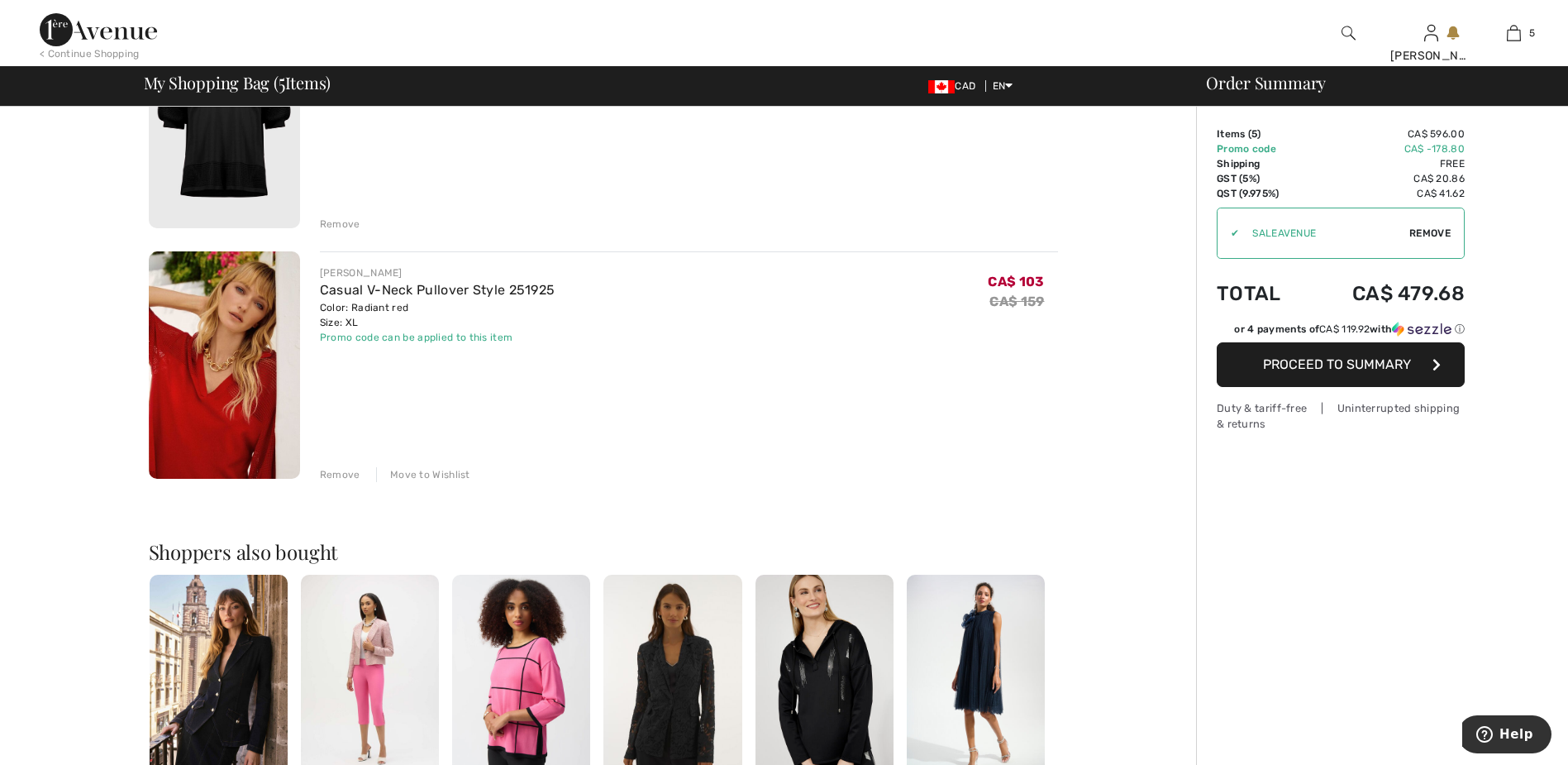
click at [335, 227] on div "Remove" at bounding box center [341, 224] width 40 height 15
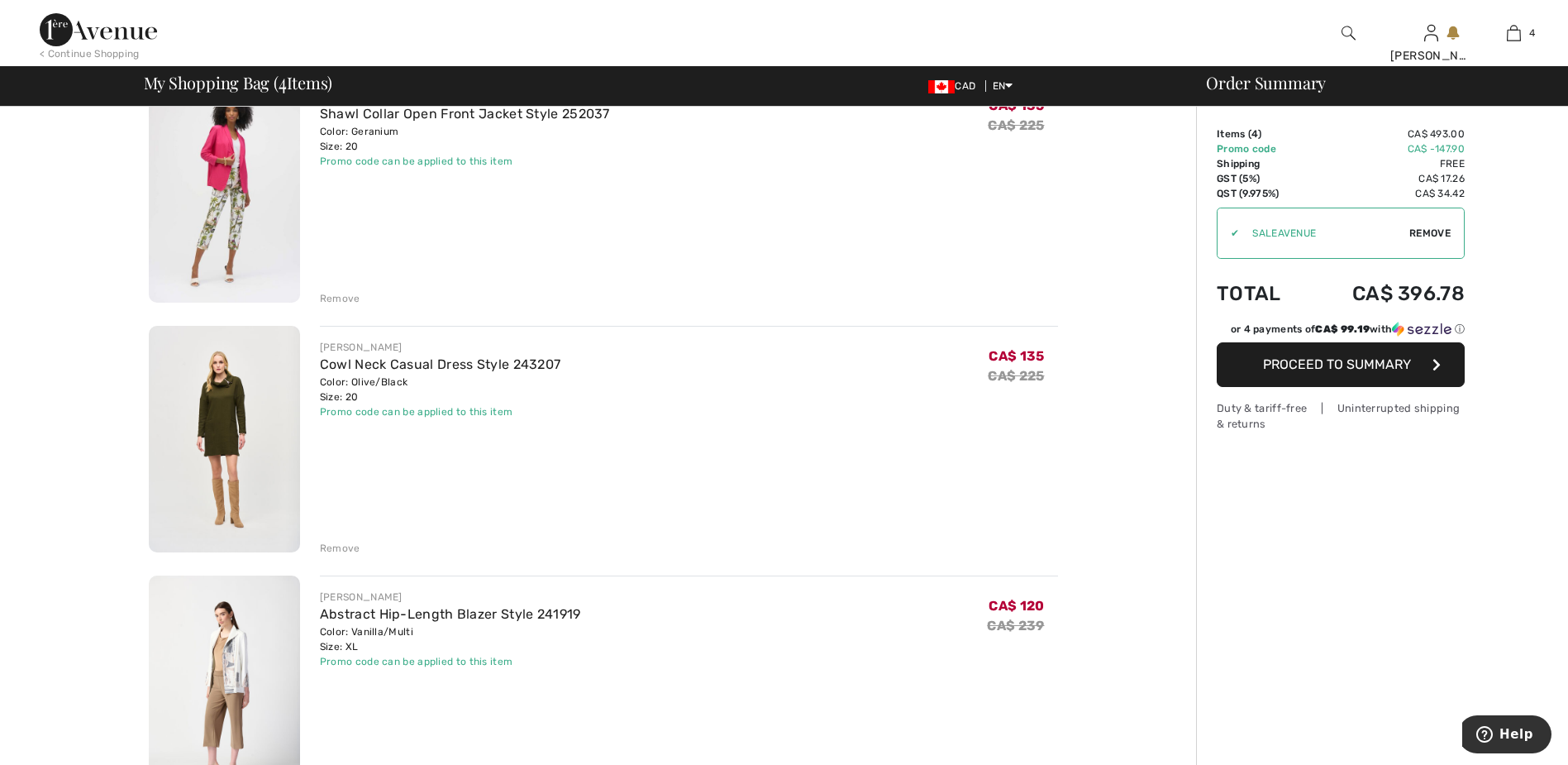
scroll to position [165, 0]
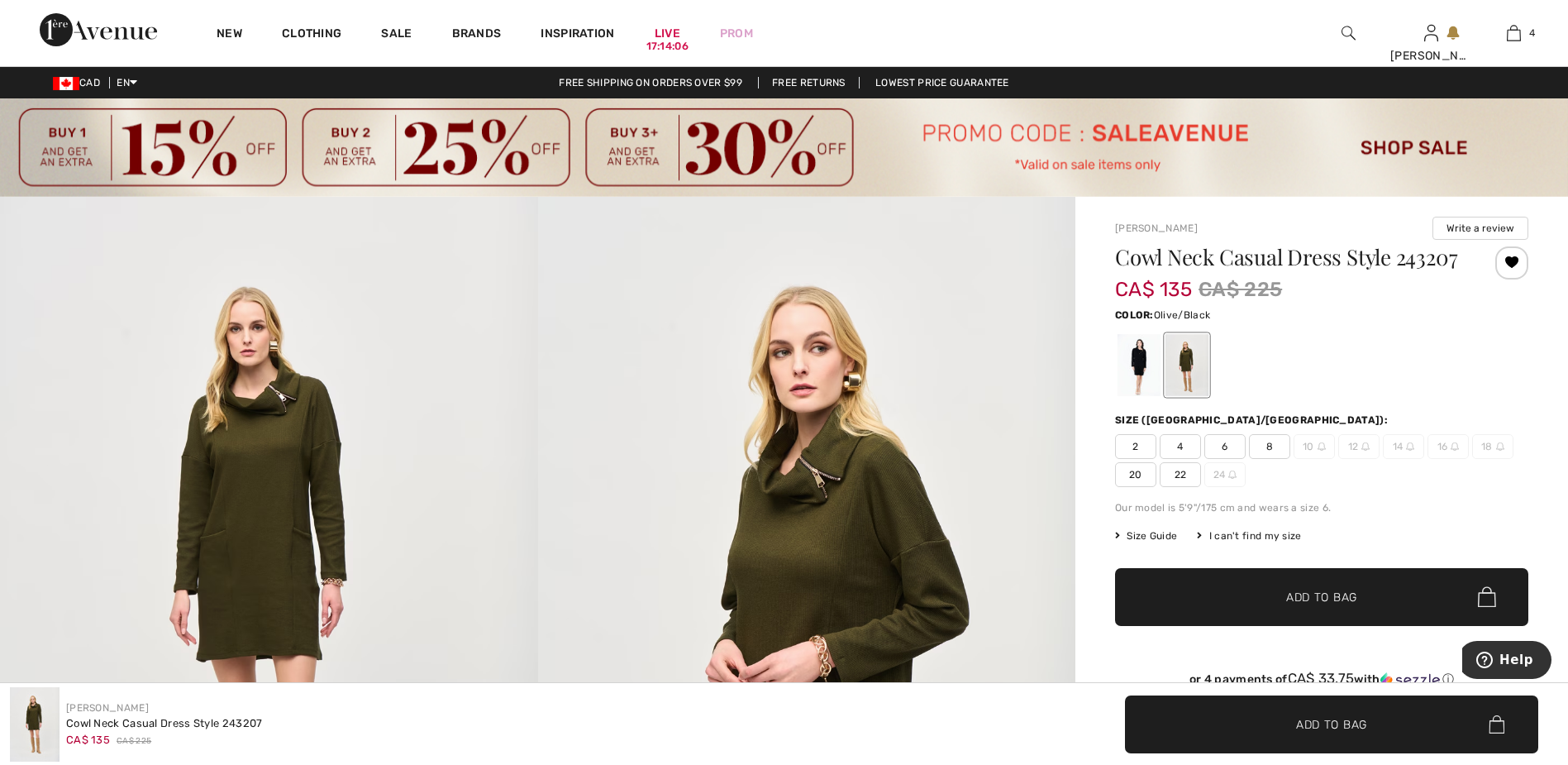
click at [257, 475] on img at bounding box center [269, 600] width 538 height 806
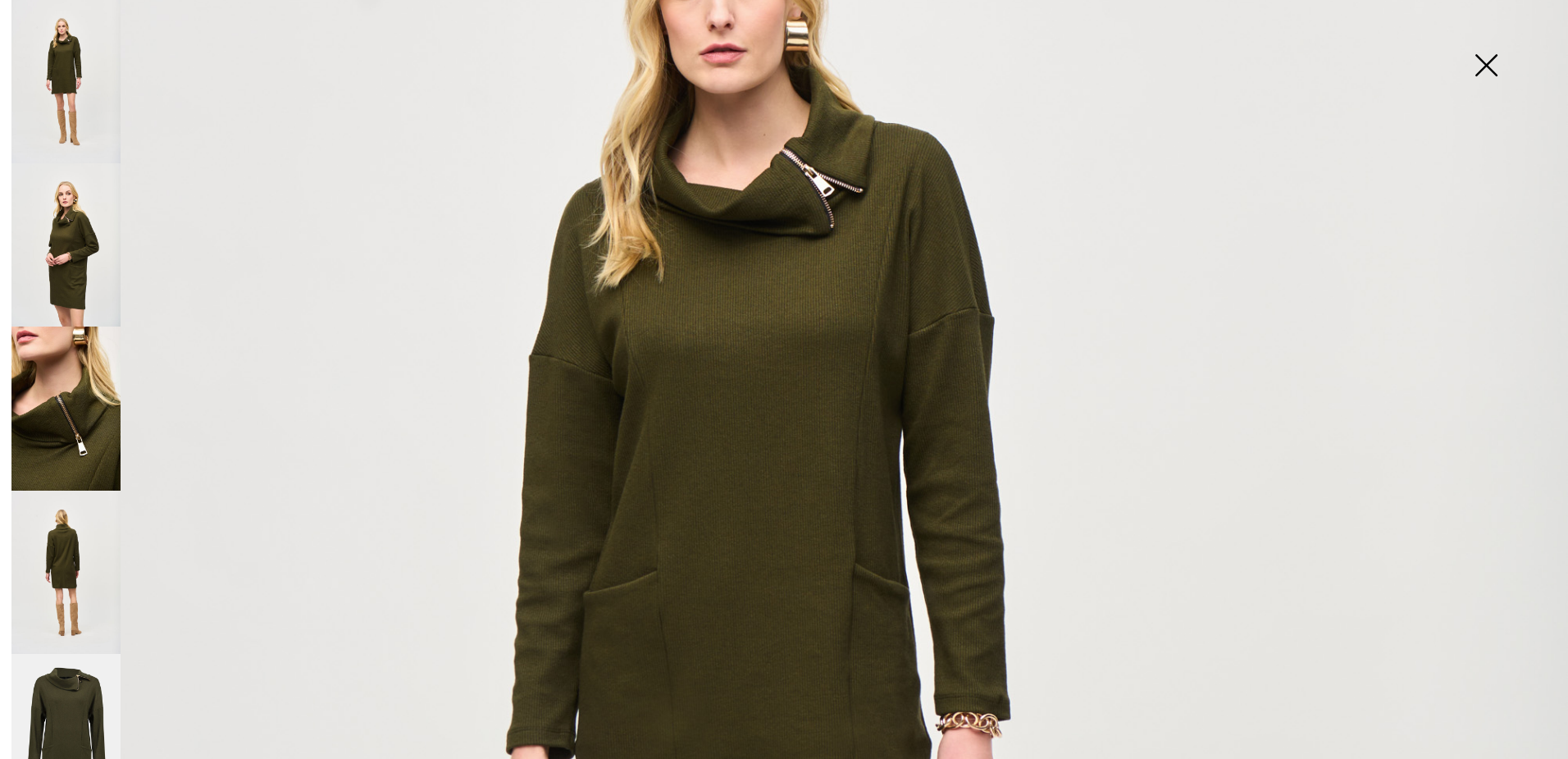
scroll to position [492, 0]
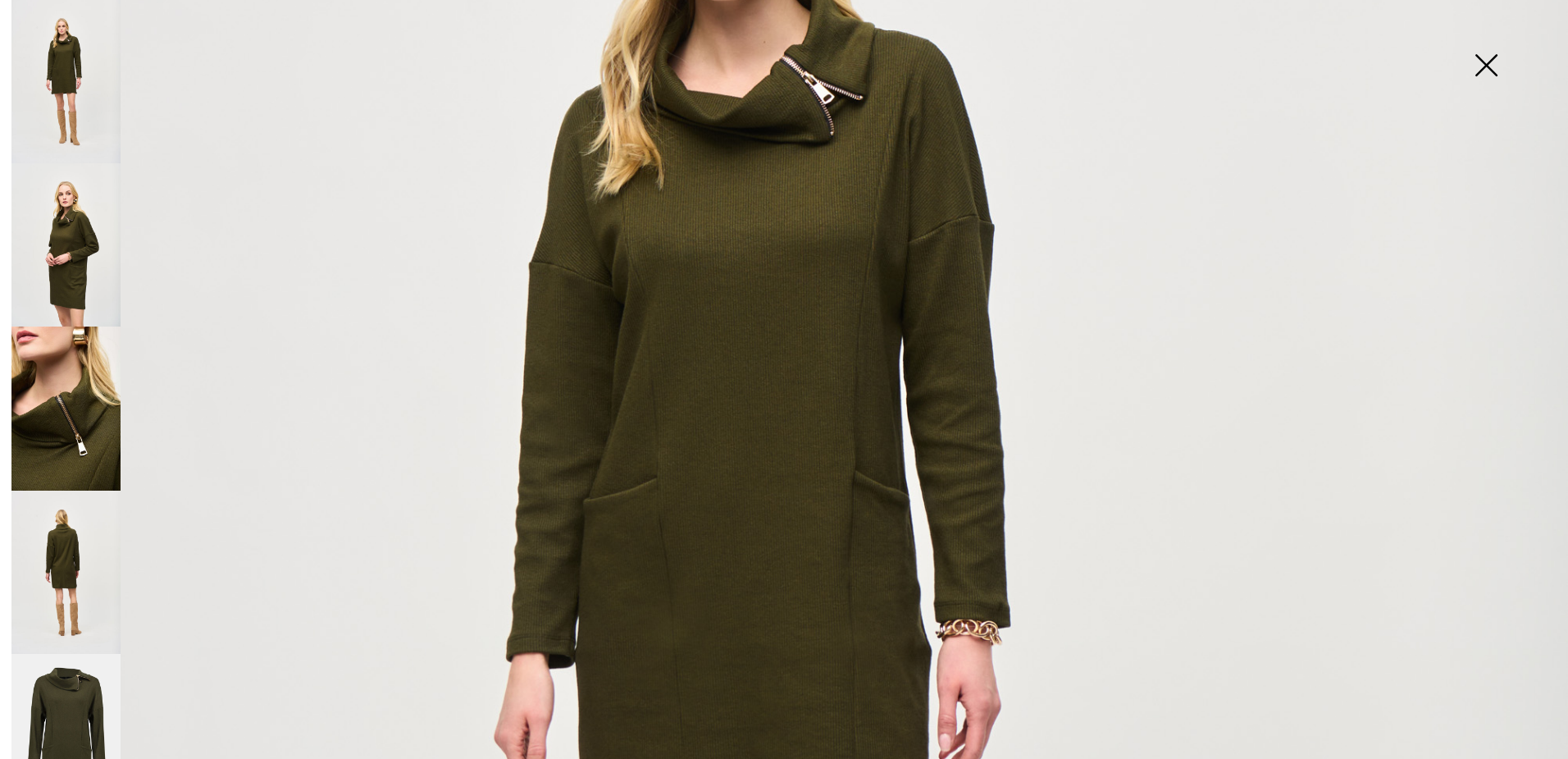
click at [71, 230] on img at bounding box center [66, 244] width 109 height 163
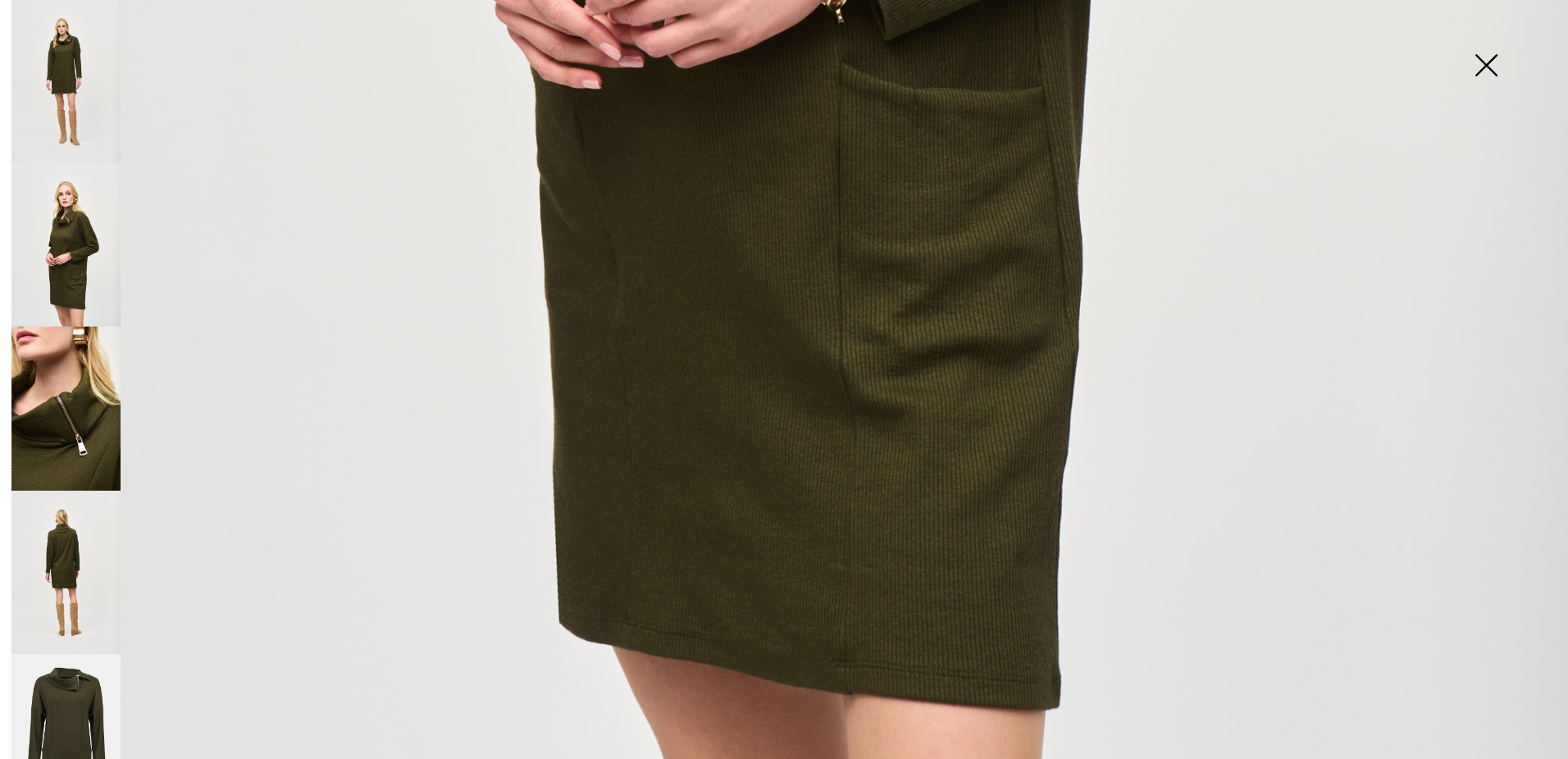
scroll to position [1395, 0]
click at [77, 409] on img at bounding box center [66, 407] width 109 height 163
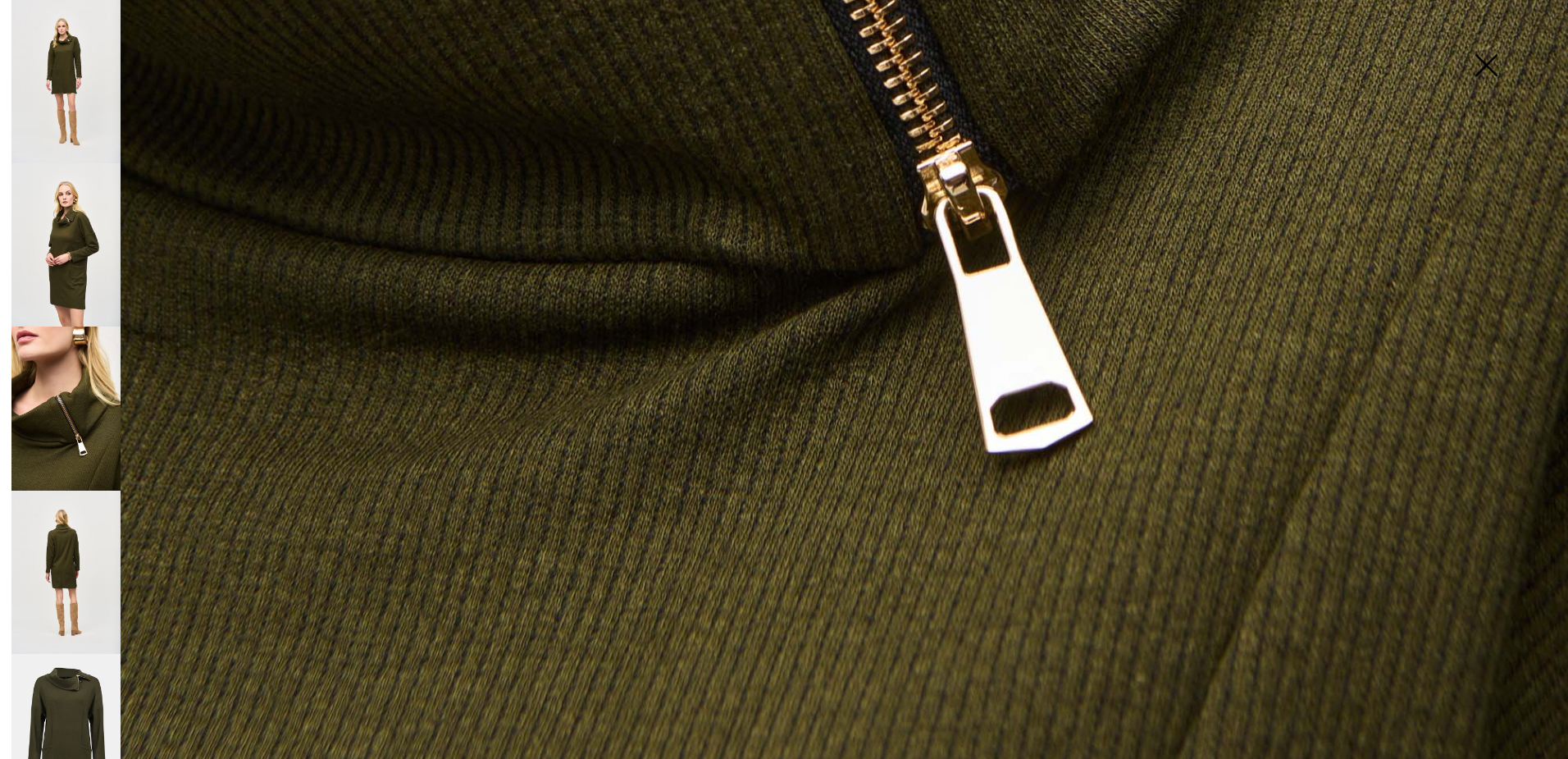
click at [77, 557] on img at bounding box center [66, 572] width 109 height 163
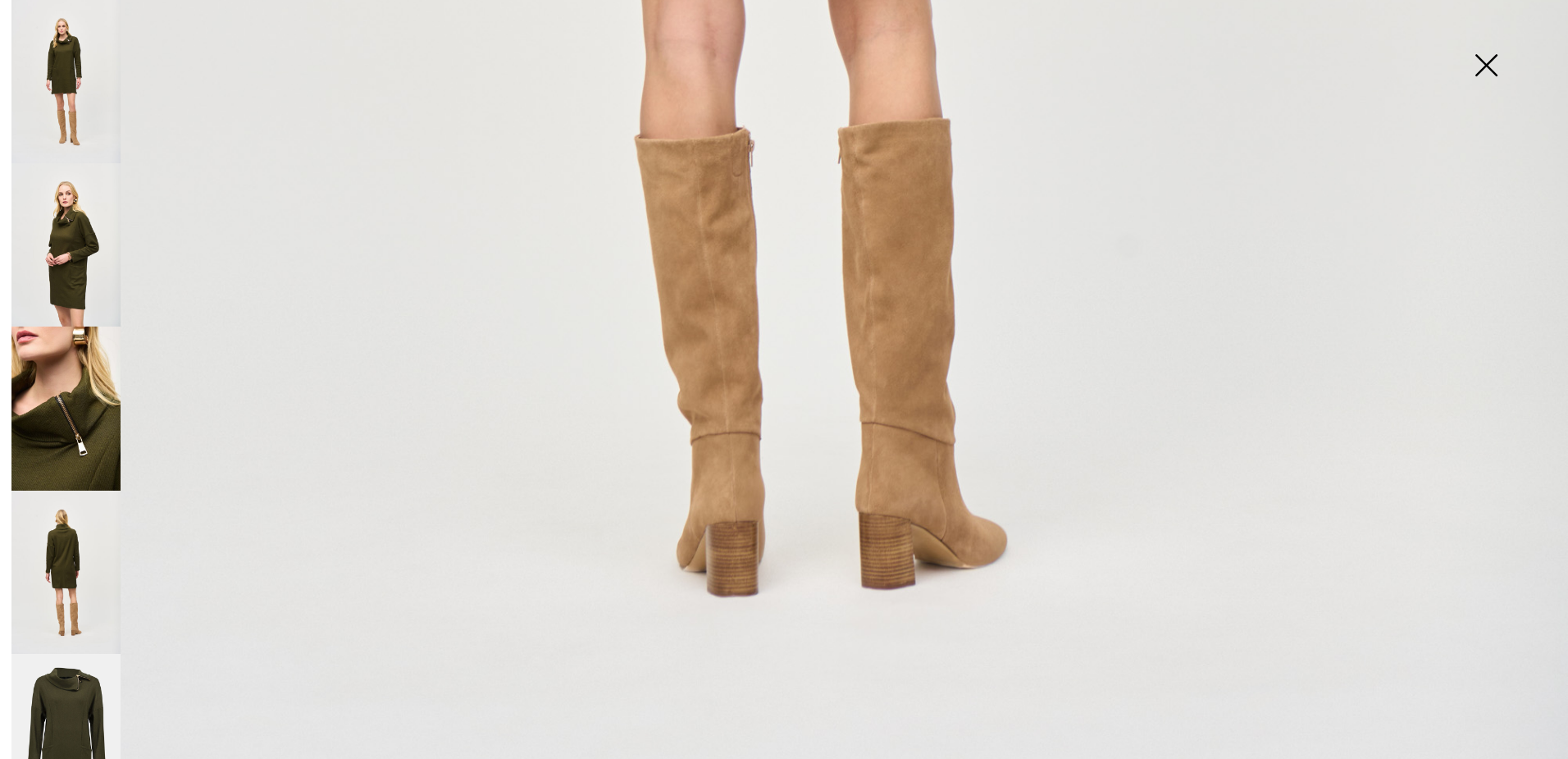
scroll to position [1574, 0]
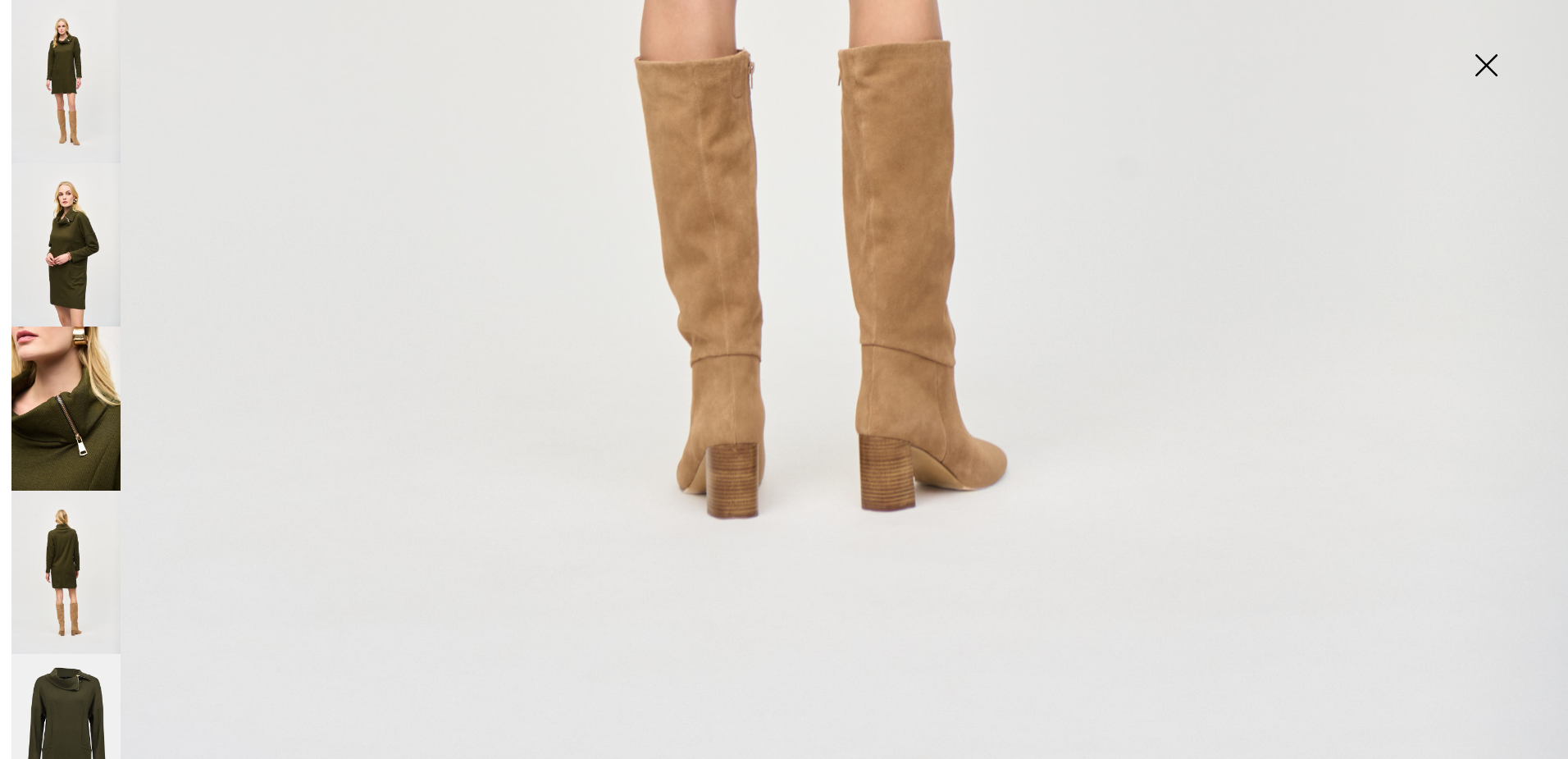
click at [77, 696] on img at bounding box center [66, 736] width 109 height 164
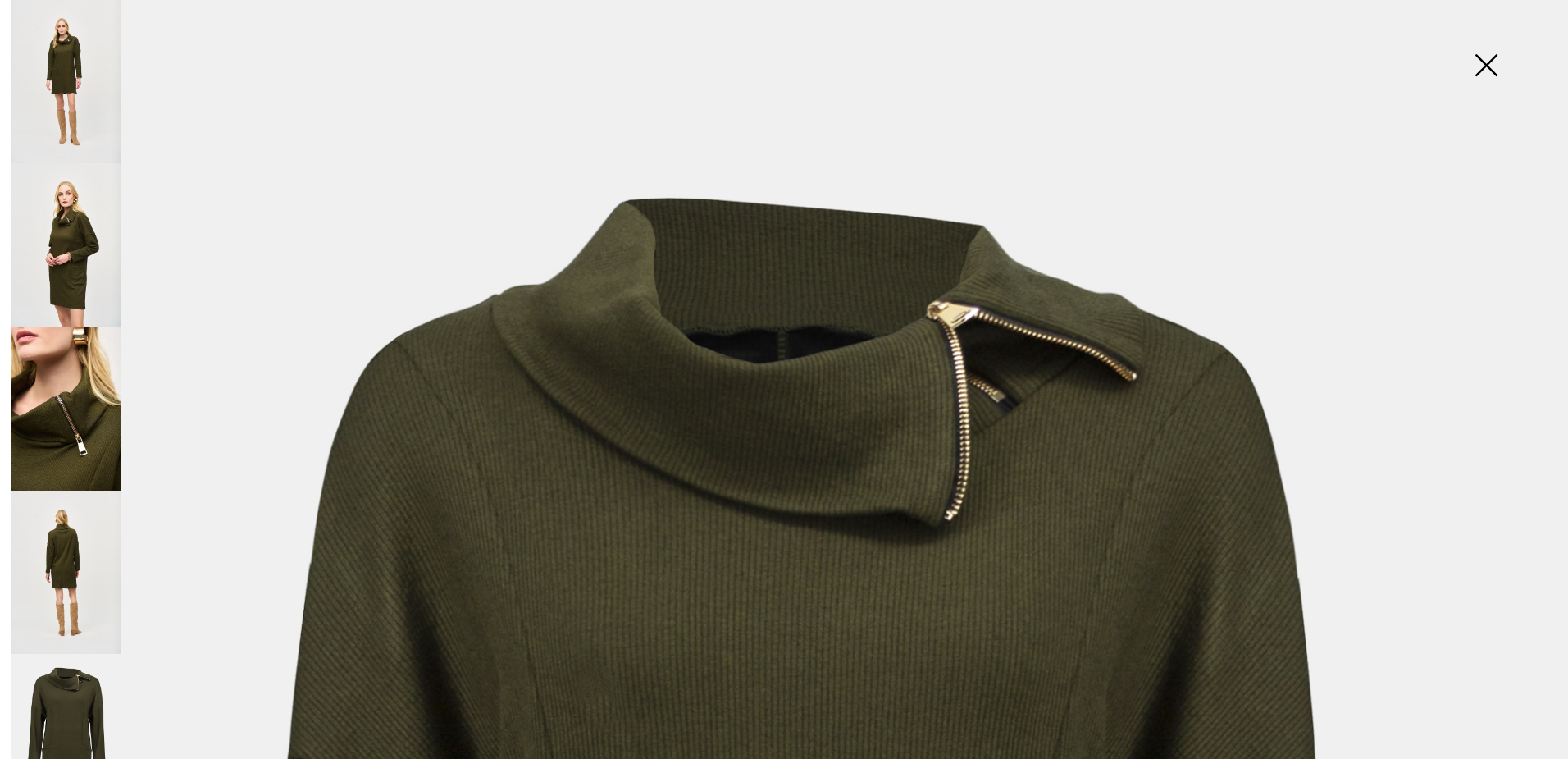
scroll to position [0, 0]
